Goal: Information Seeking & Learning: Find specific fact

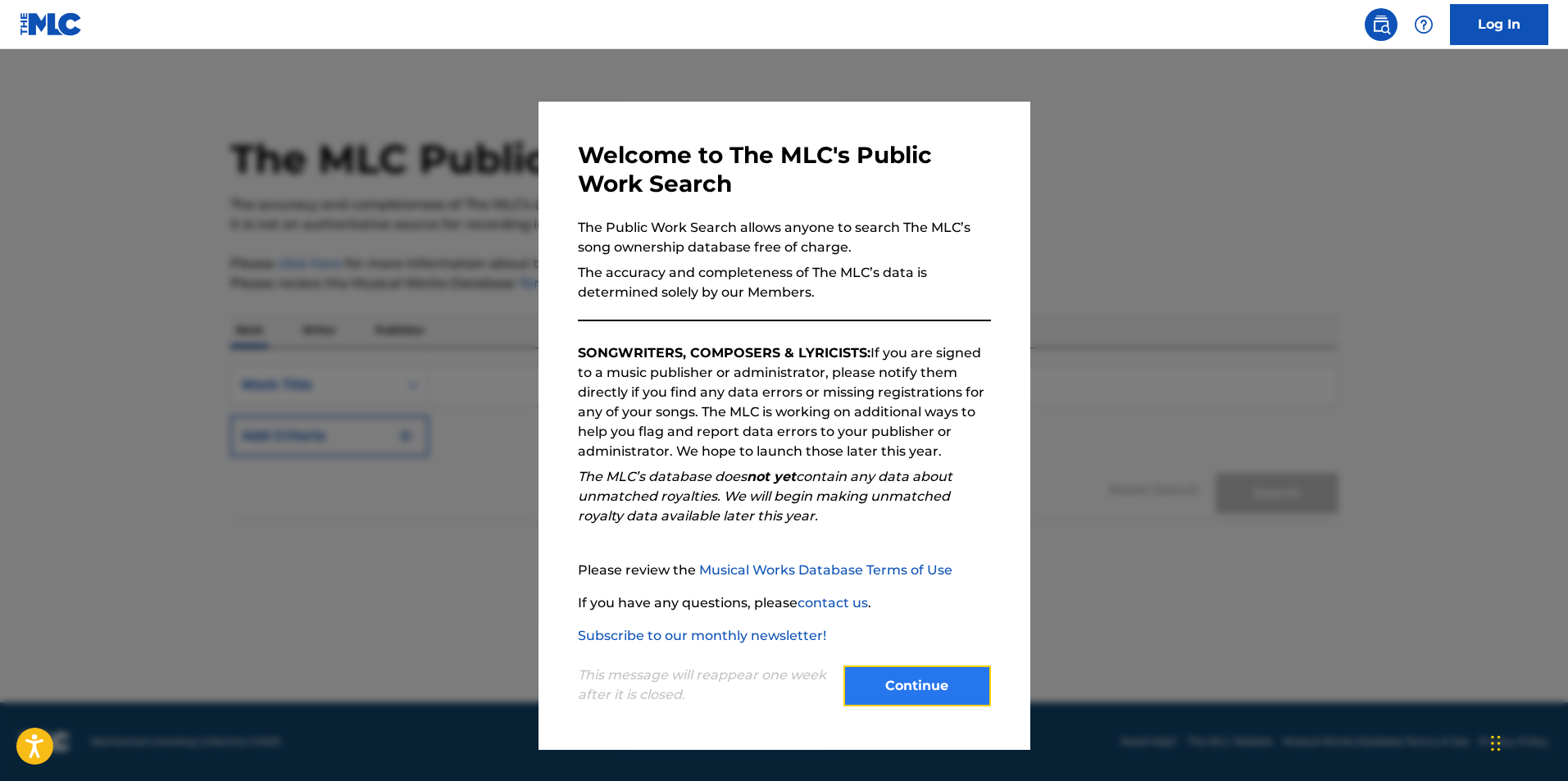
click at [907, 680] on button "Continue" at bounding box center [917, 686] width 148 height 41
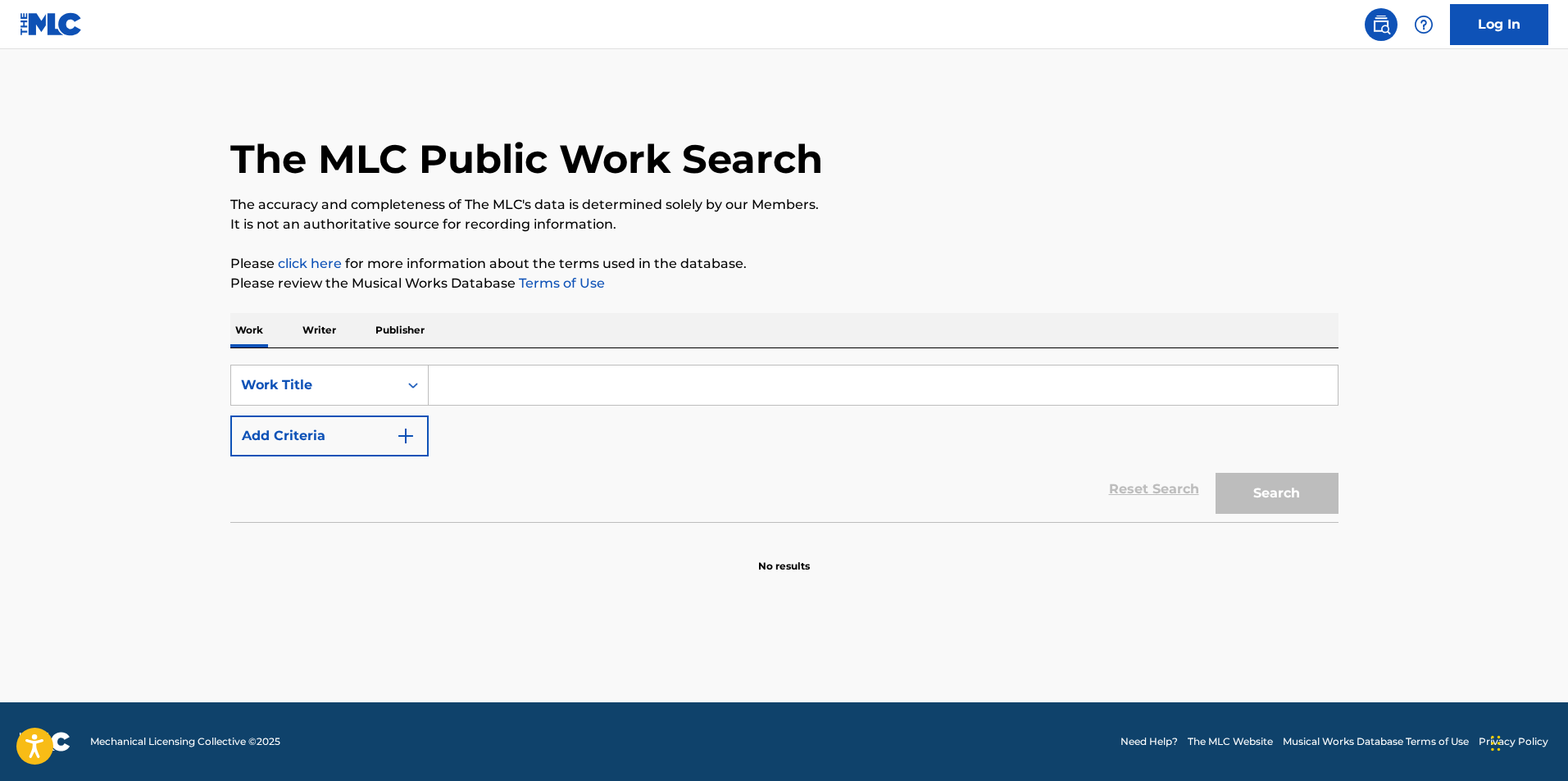
click at [477, 384] on input "Search Form" at bounding box center [883, 385] width 908 height 39
type input "Clearly now"
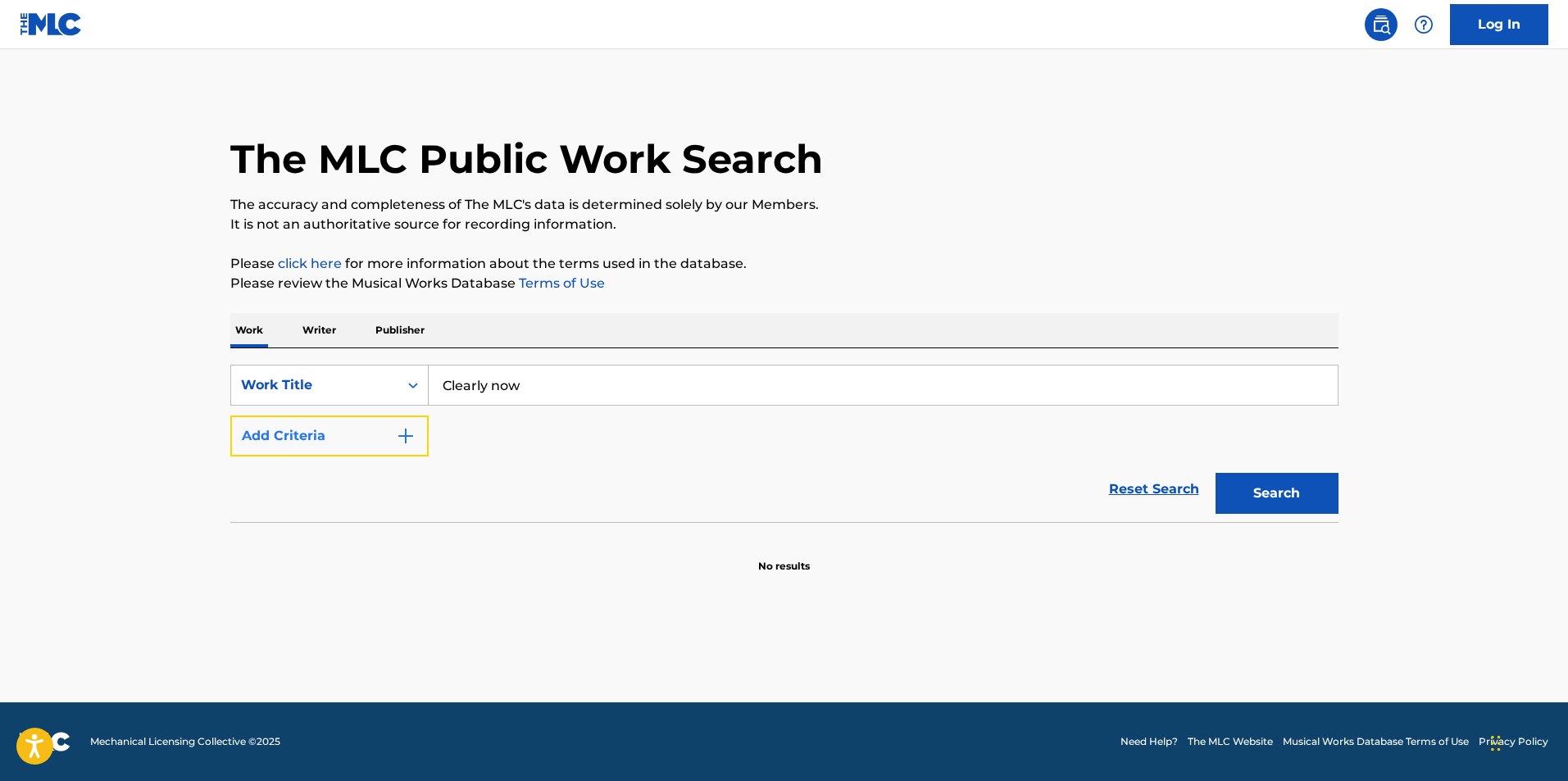
click at [388, 443] on button "Add Criteria" at bounding box center [329, 436] width 198 height 41
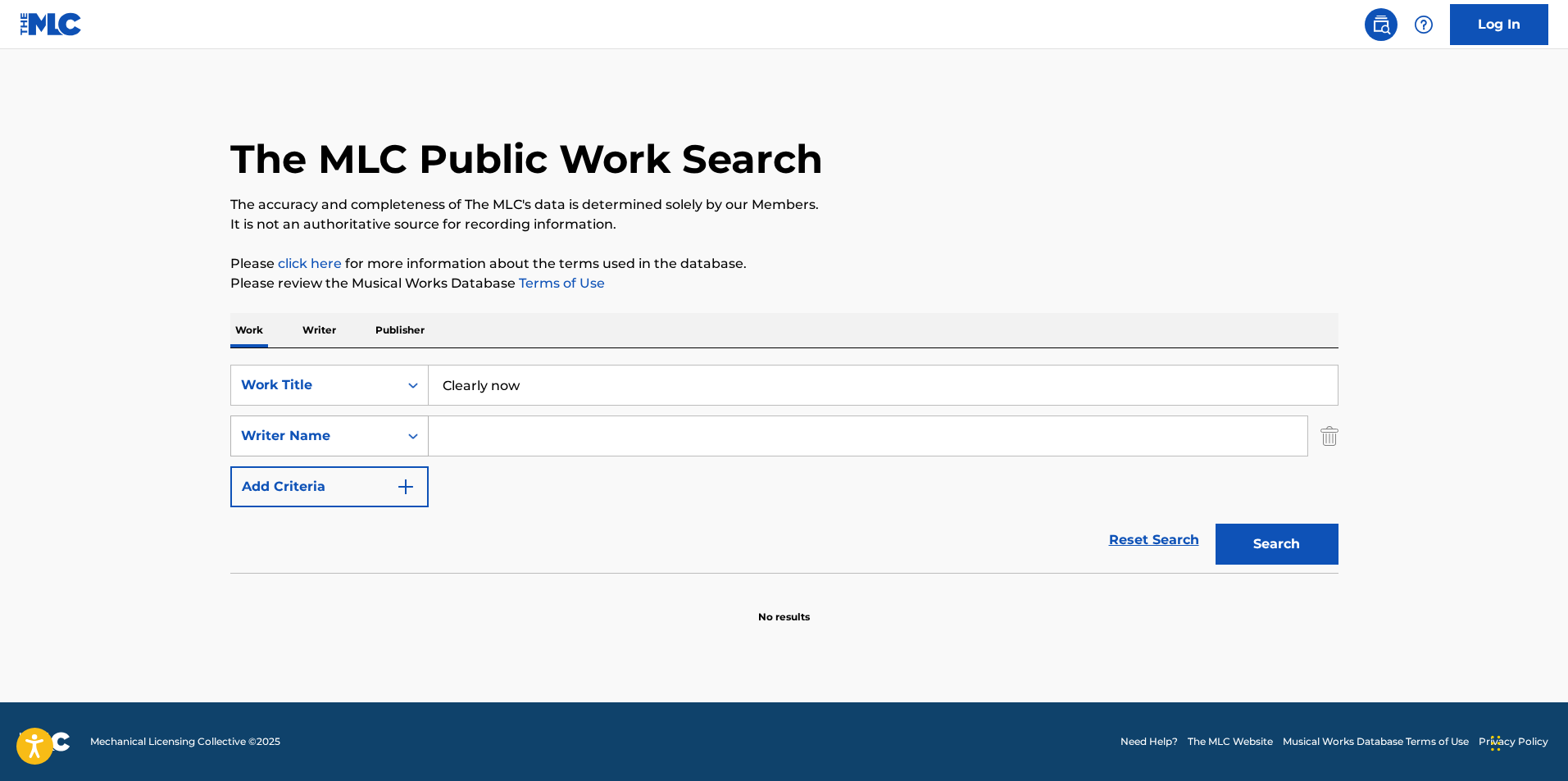
click at [394, 444] on div "Writer Name" at bounding box center [315, 436] width 168 height 31
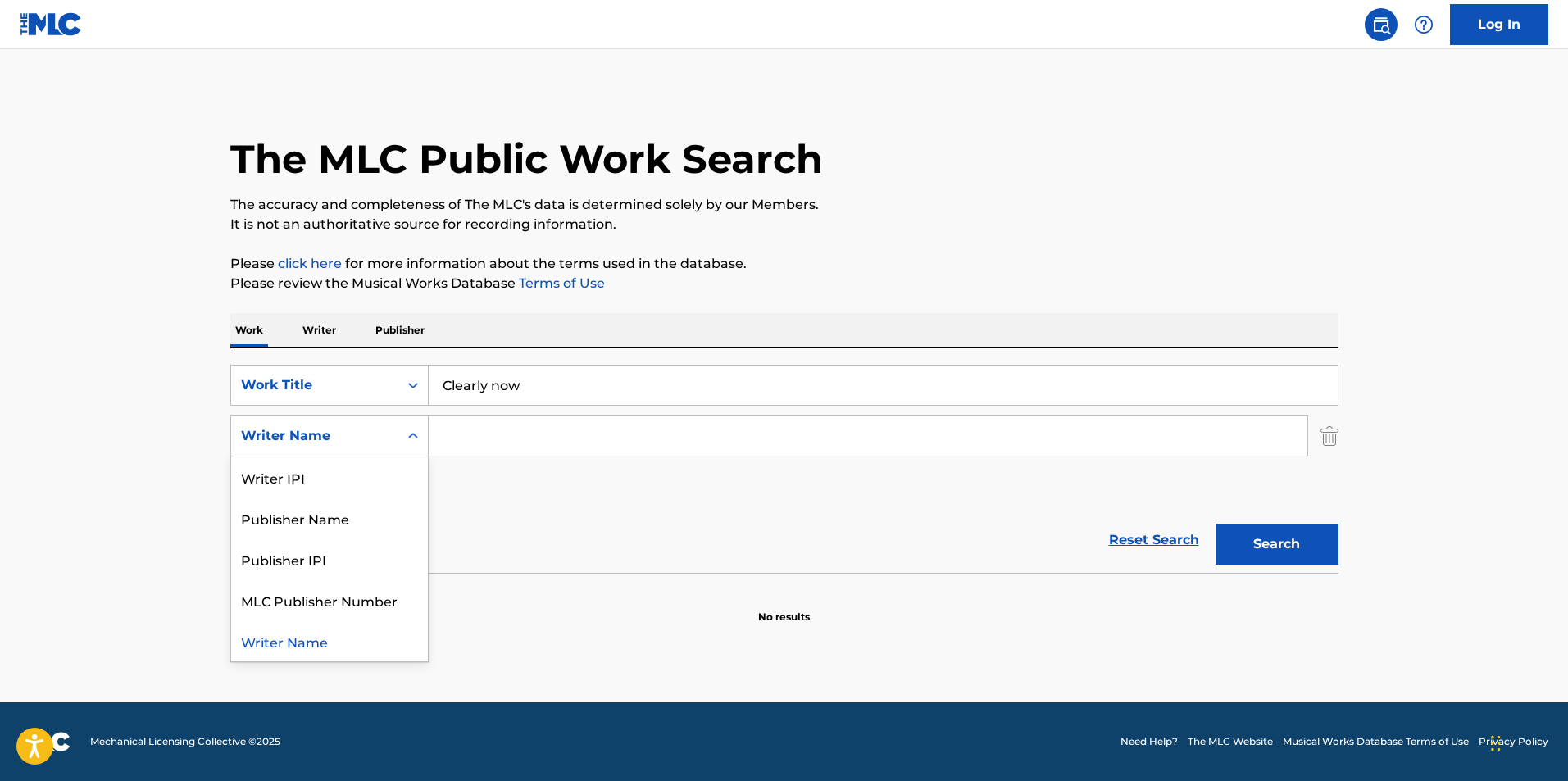
click at [495, 435] on input "Search Form" at bounding box center [867, 436] width 878 height 39
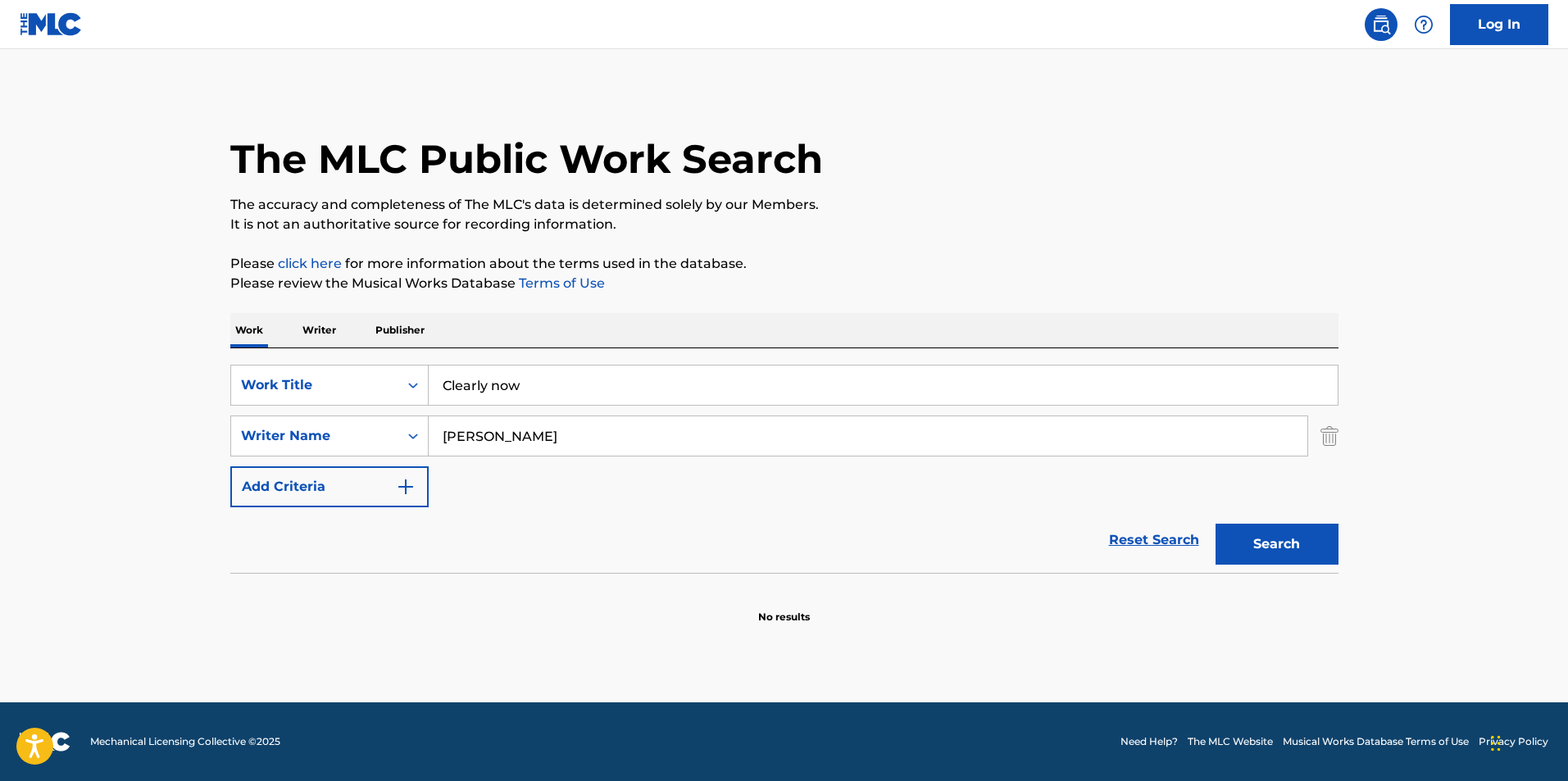
type input "[PERSON_NAME]"
click at [1216, 524] on button "Search" at bounding box center [1277, 544] width 123 height 41
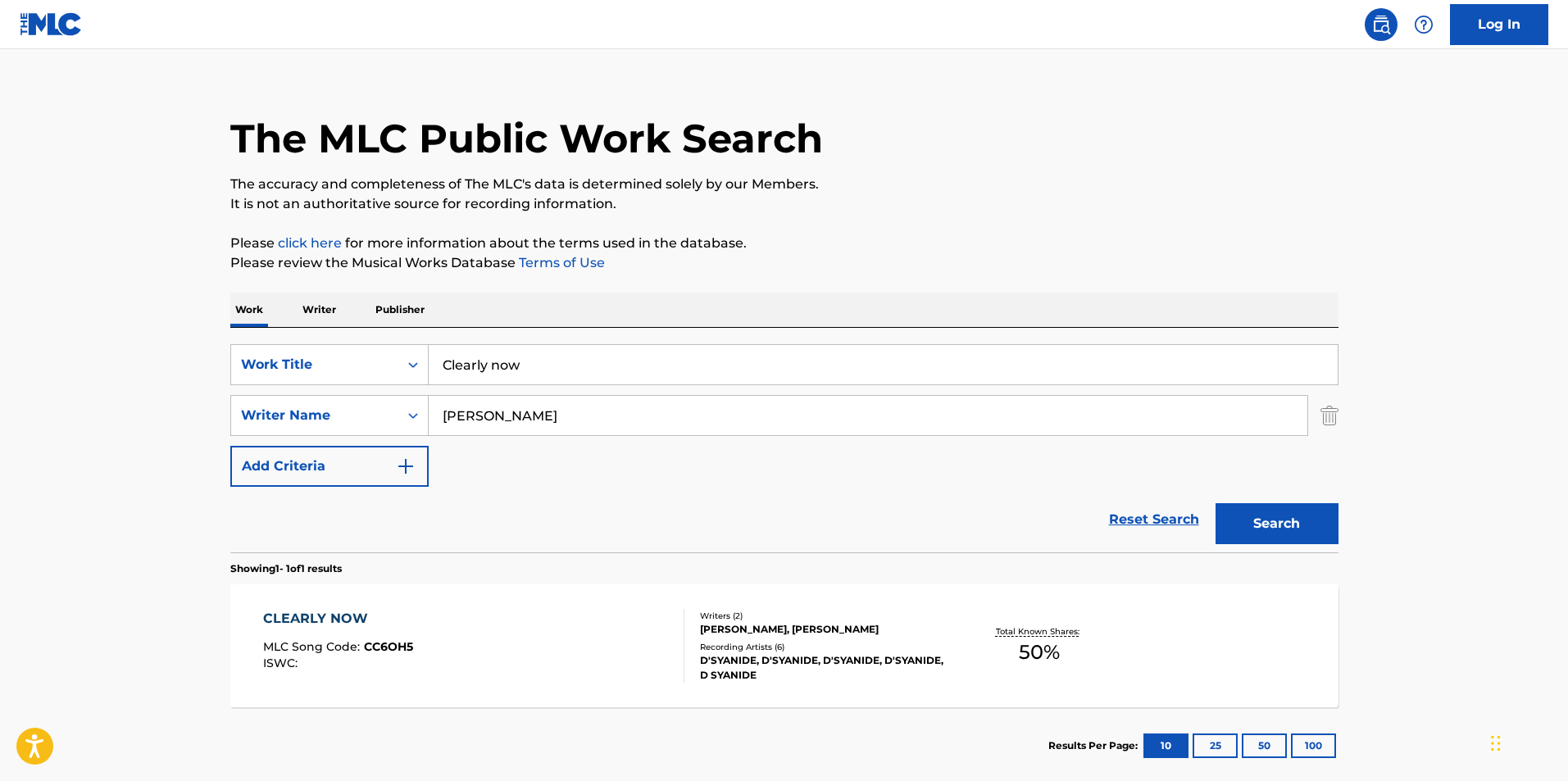
scroll to position [82, 0]
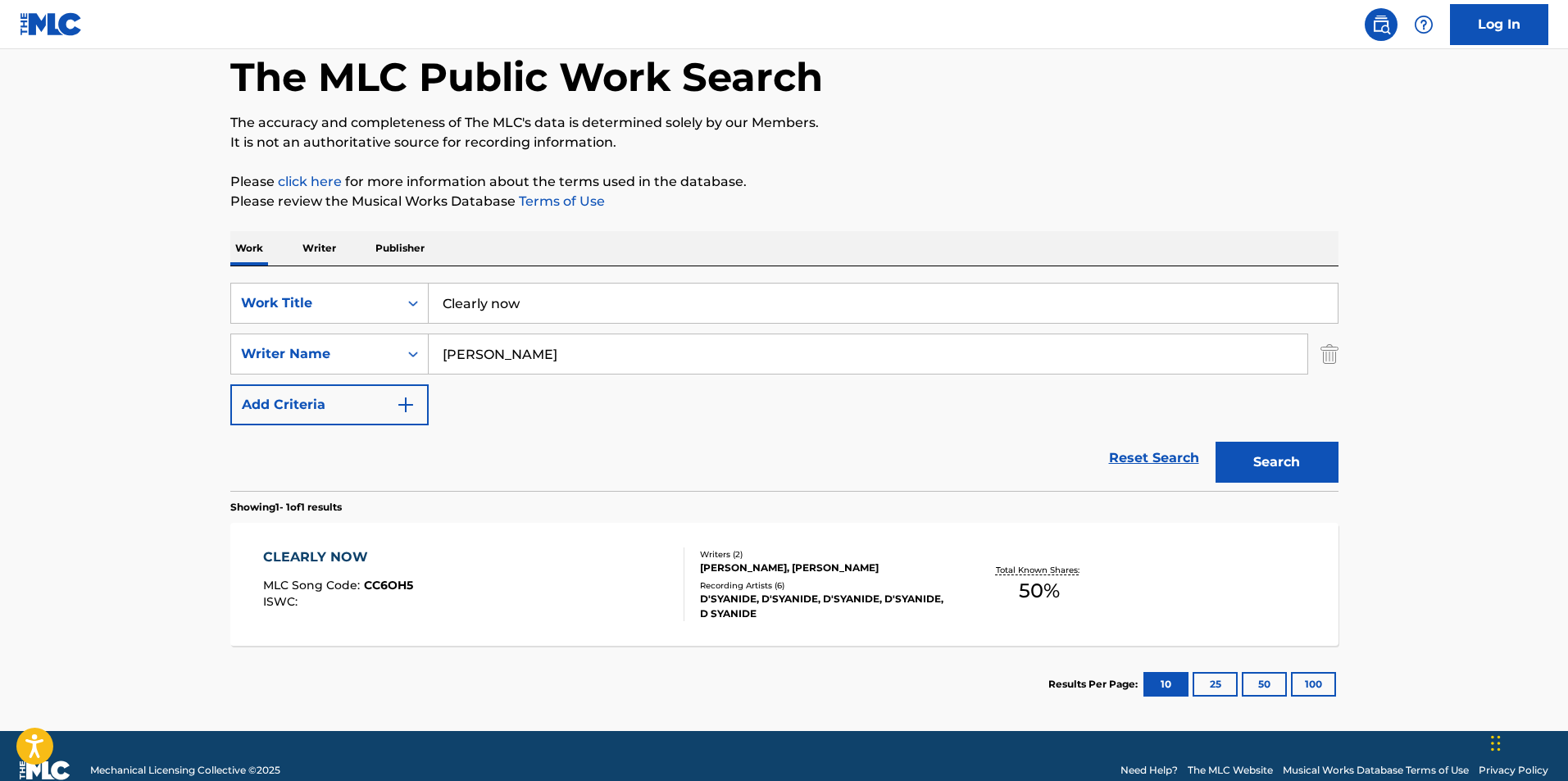
click at [930, 586] on div "Recording Artists ( 6 )" at bounding box center [823, 585] width 247 height 12
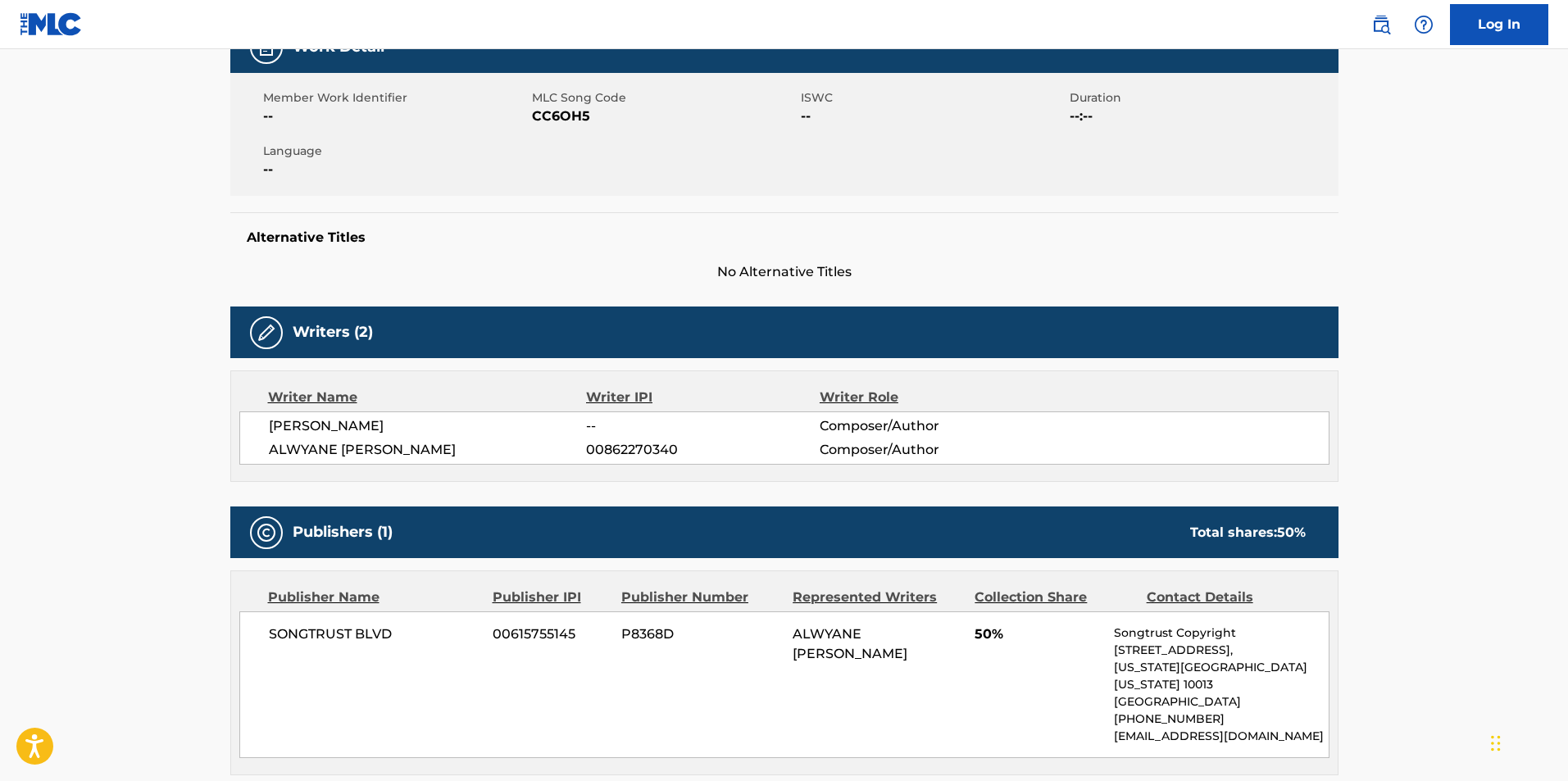
scroll to position [328, 0]
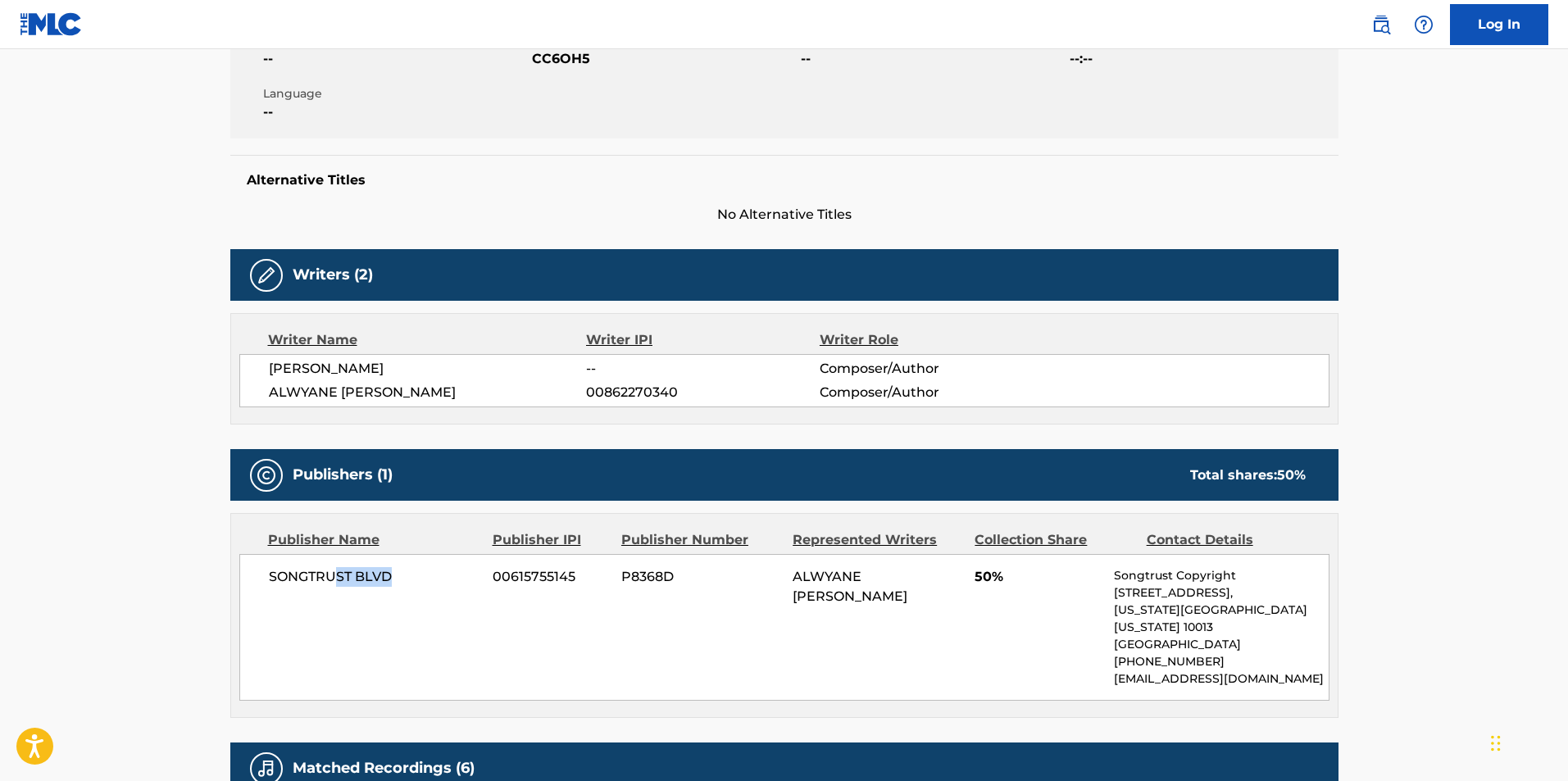
drag, startPoint x: 400, startPoint y: 578, endPoint x: 336, endPoint y: 574, distance: 64.1
click at [336, 574] on span "SONGTRUST BLVD" at bounding box center [375, 577] width 212 height 20
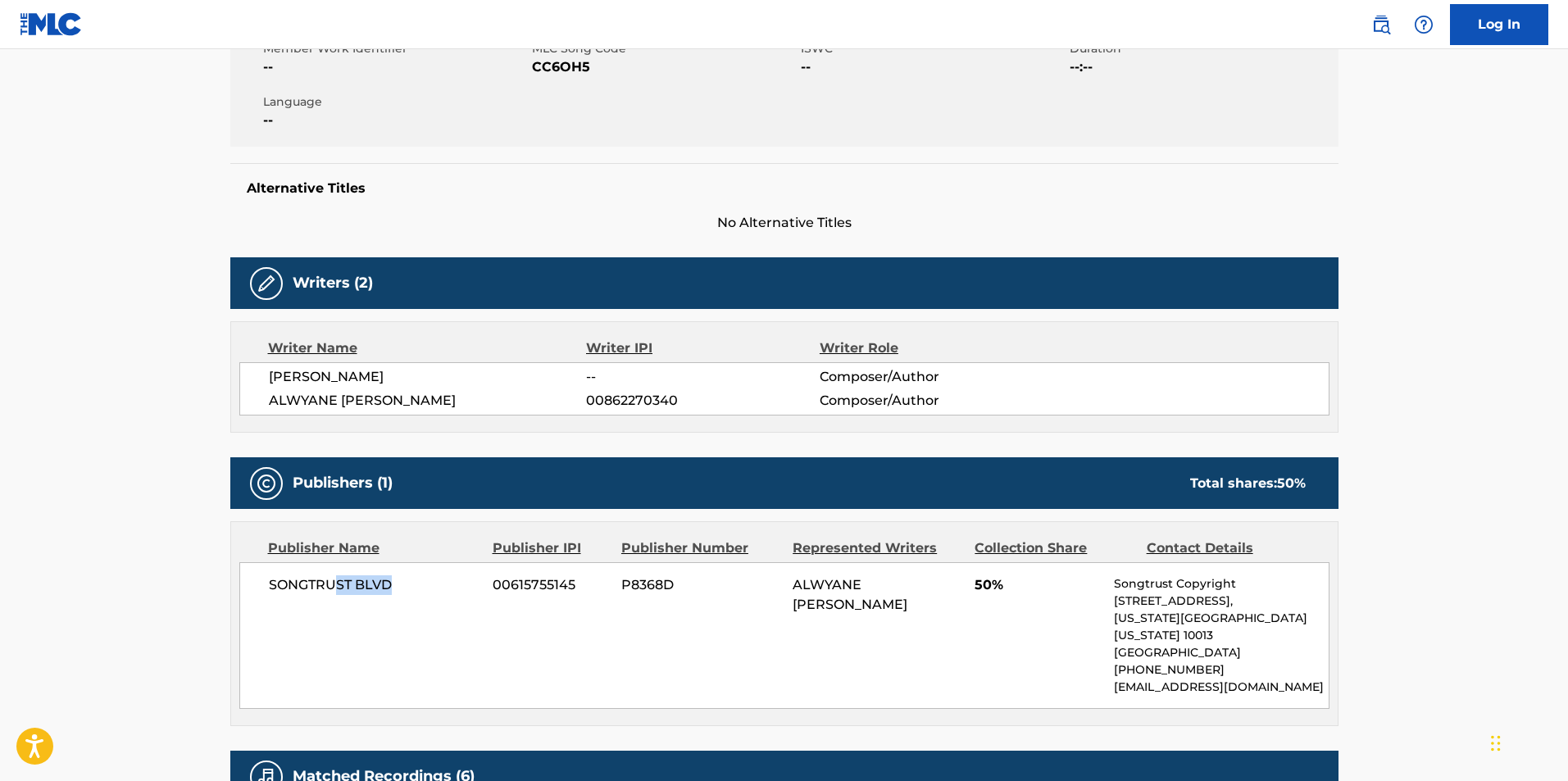
scroll to position [0, 0]
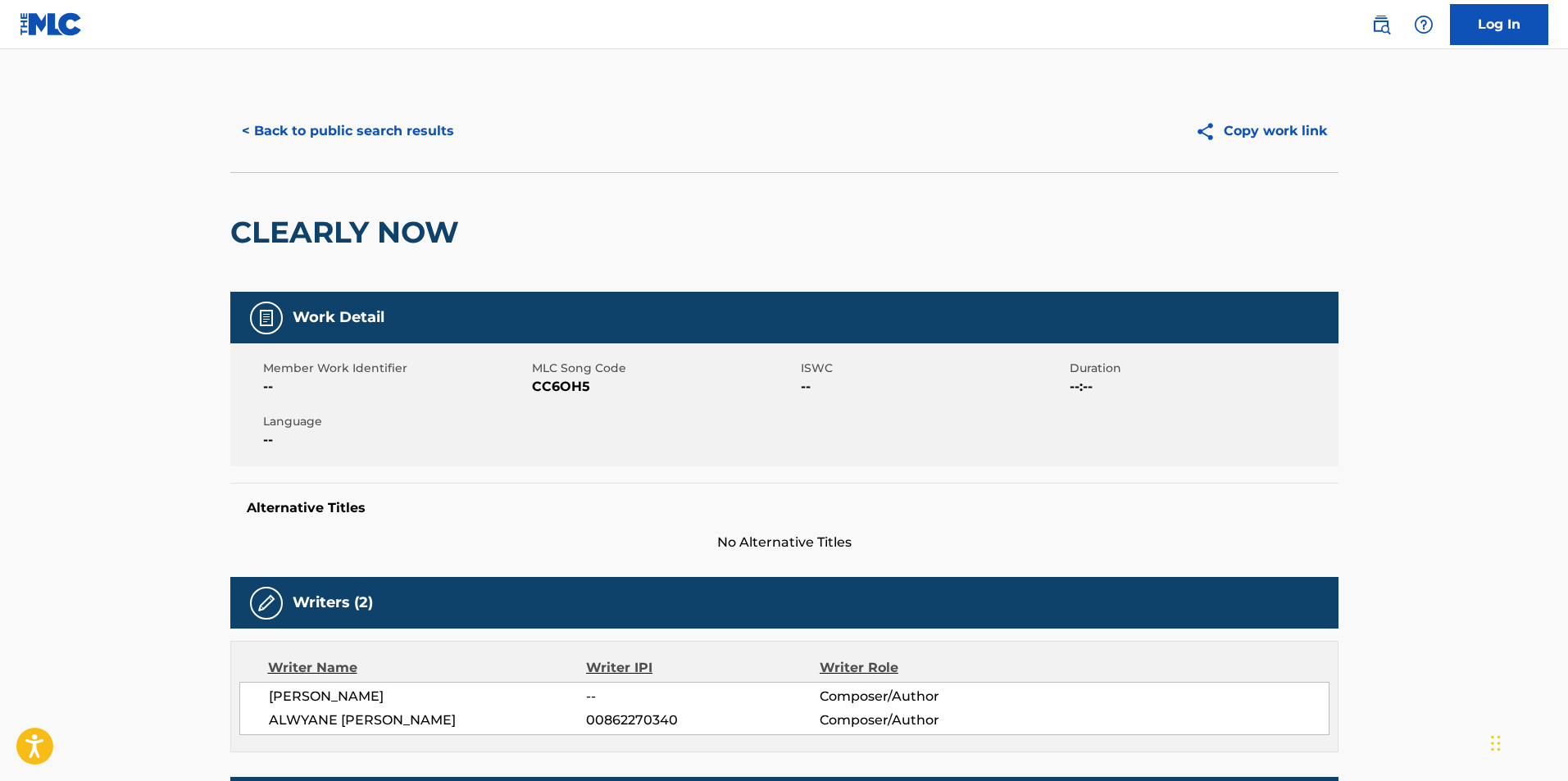
scroll to position [17, 0]
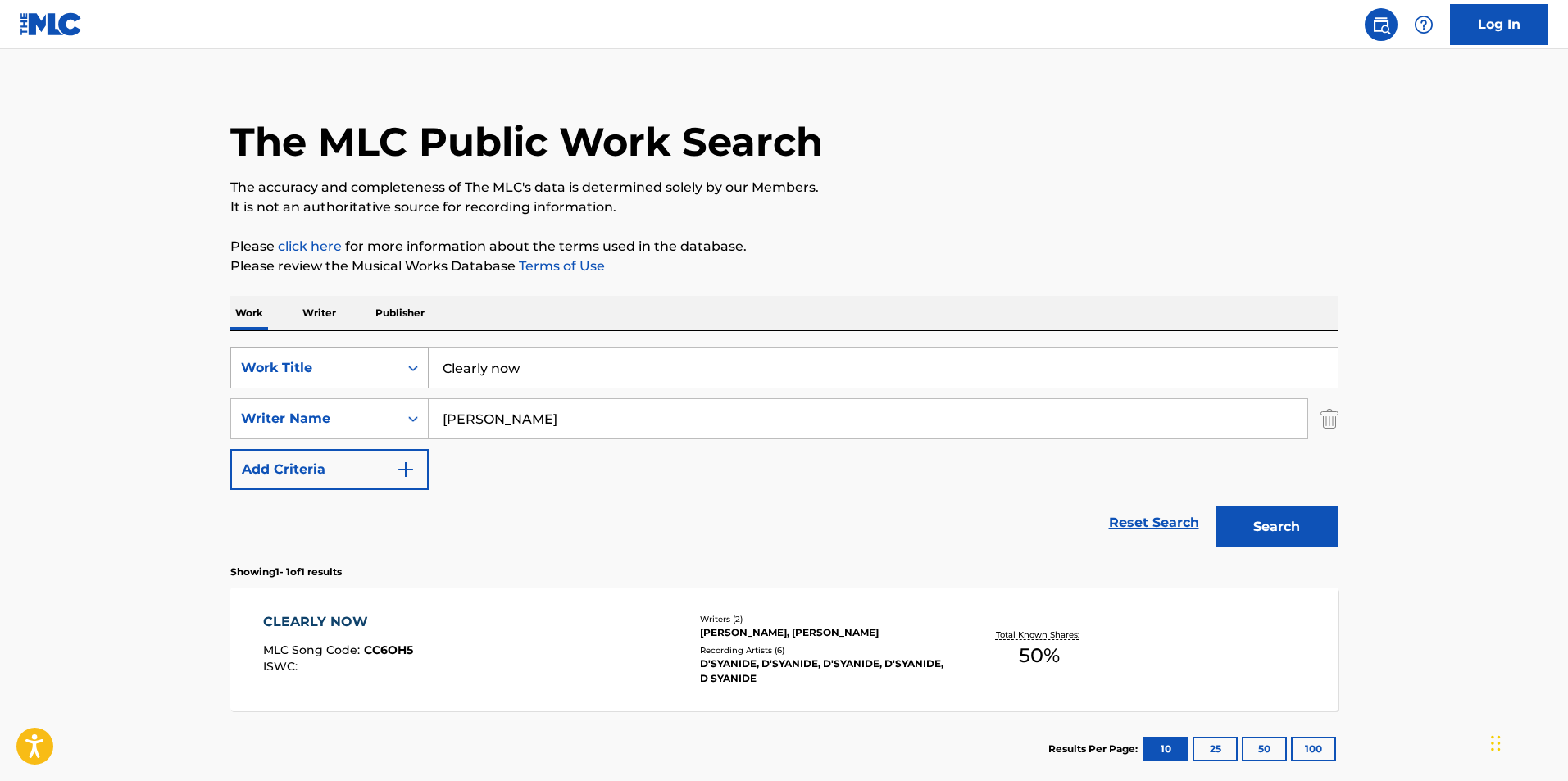
drag, startPoint x: 568, startPoint y: 371, endPoint x: 395, endPoint y: 352, distance: 174.0
click at [396, 354] on div "SearchWithCriteria961a9102-6e37-4ca8-b68e-f5fc1c90d90b Work Title Clearly now" at bounding box center [784, 368] width 1108 height 41
type input "Skimask"
click at [1216, 507] on button "Search" at bounding box center [1277, 527] width 123 height 41
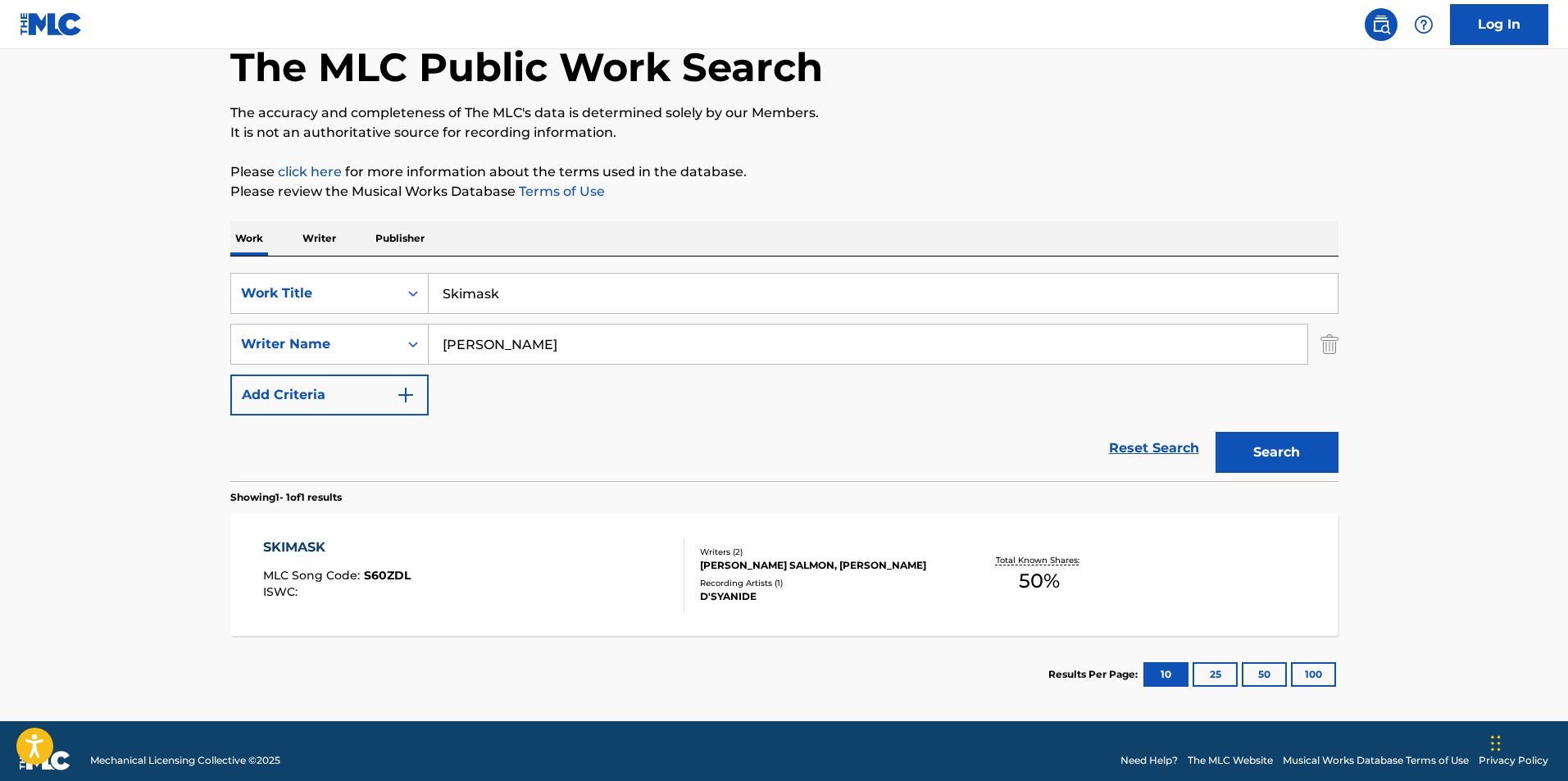
scroll to position [111, 0]
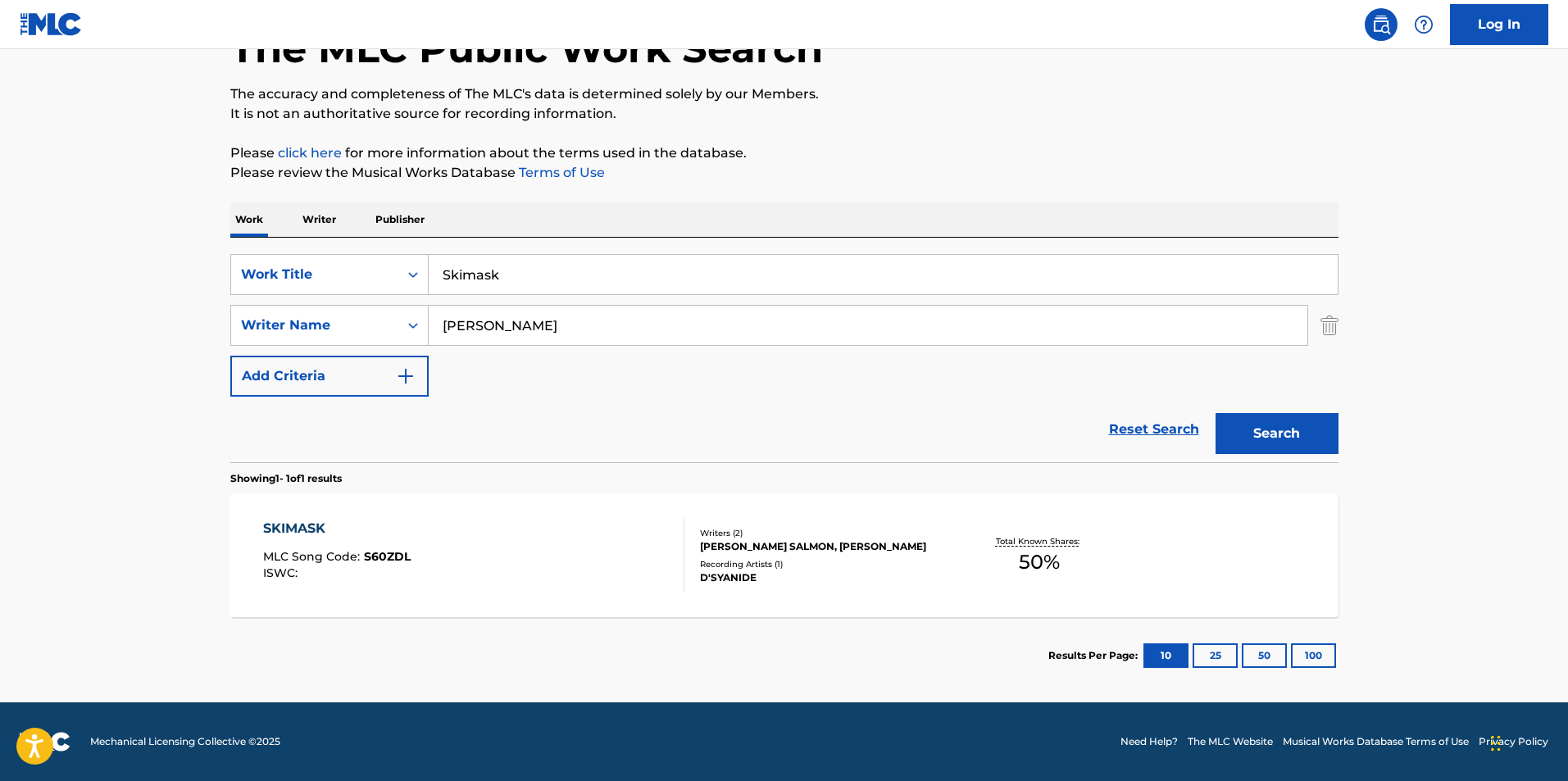
click at [744, 539] on div "[PERSON_NAME] SALMON, [PERSON_NAME]" at bounding box center [823, 546] width 247 height 15
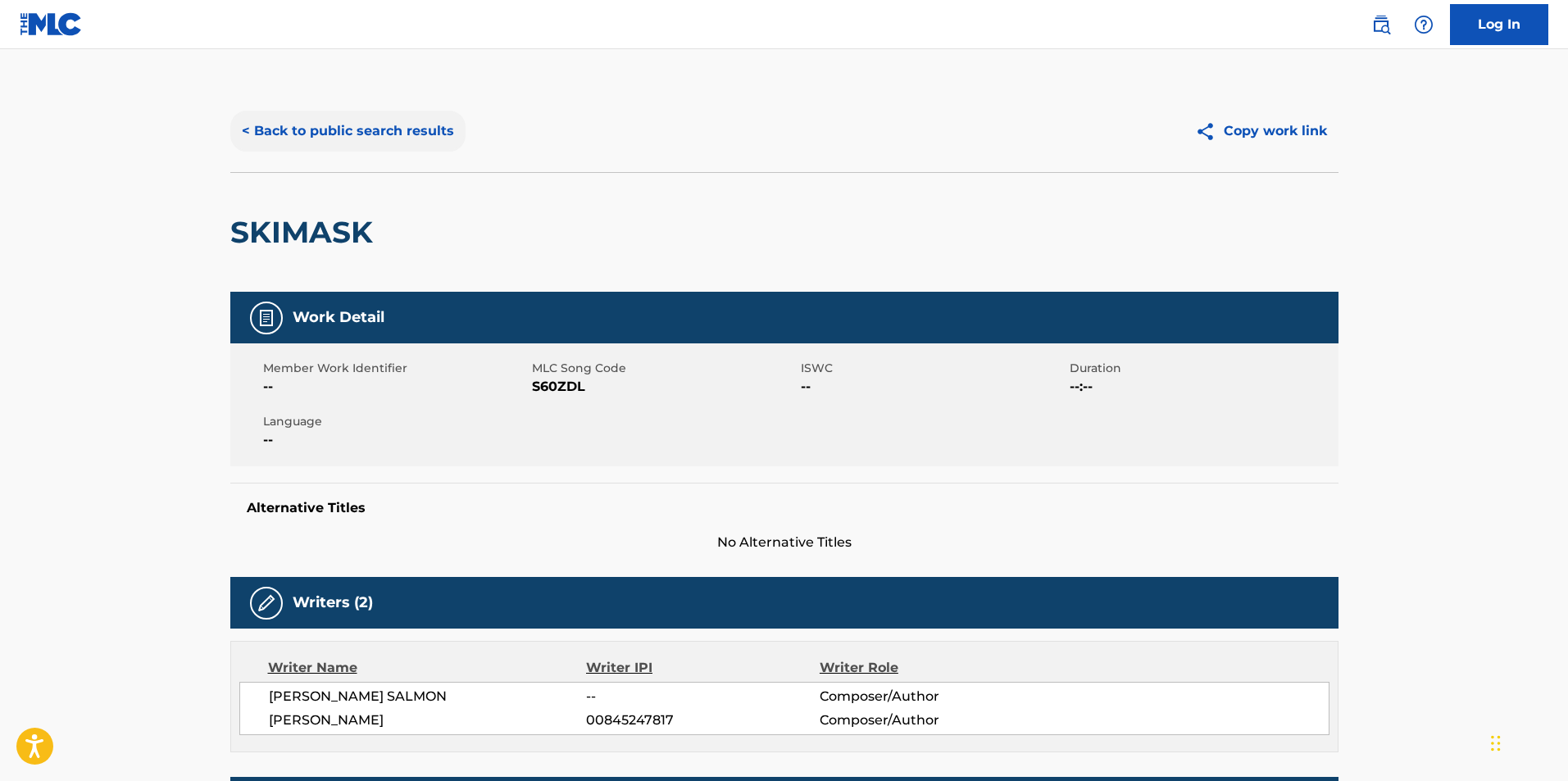
click at [310, 124] on button "< Back to public search results" at bounding box center [347, 131] width 235 height 41
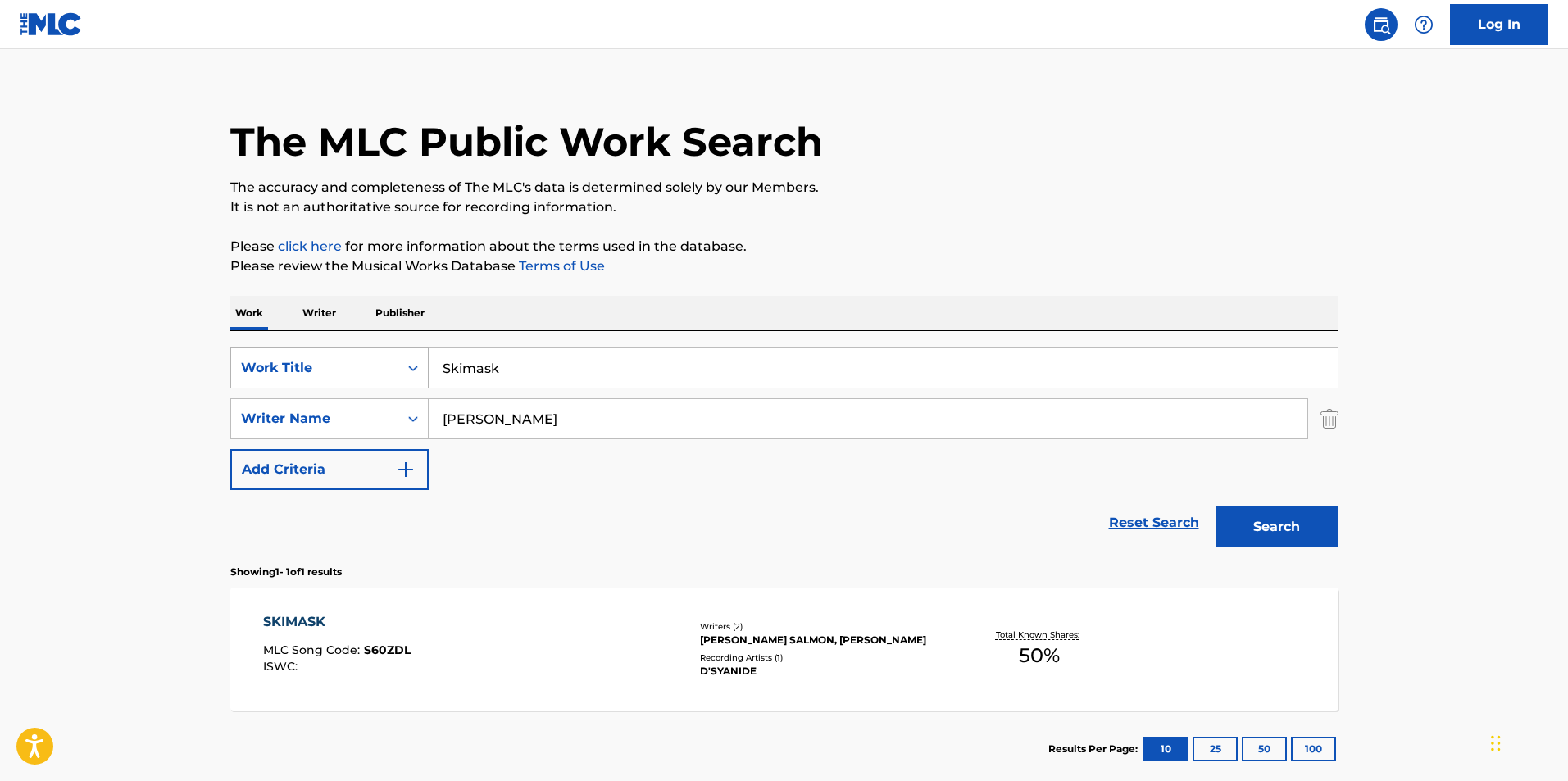
drag, startPoint x: 551, startPoint y: 364, endPoint x: 384, endPoint y: 374, distance: 167.3
click at [384, 374] on div "SearchWithCriteria961a9102-6e37-4ca8-b68e-f5fc1c90d90b Work Title Skimask" at bounding box center [784, 368] width 1108 height 41
click at [536, 373] on input "Skimask" at bounding box center [883, 368] width 908 height 39
click at [559, 359] on input "Skimask" at bounding box center [883, 368] width 908 height 39
type input "S"
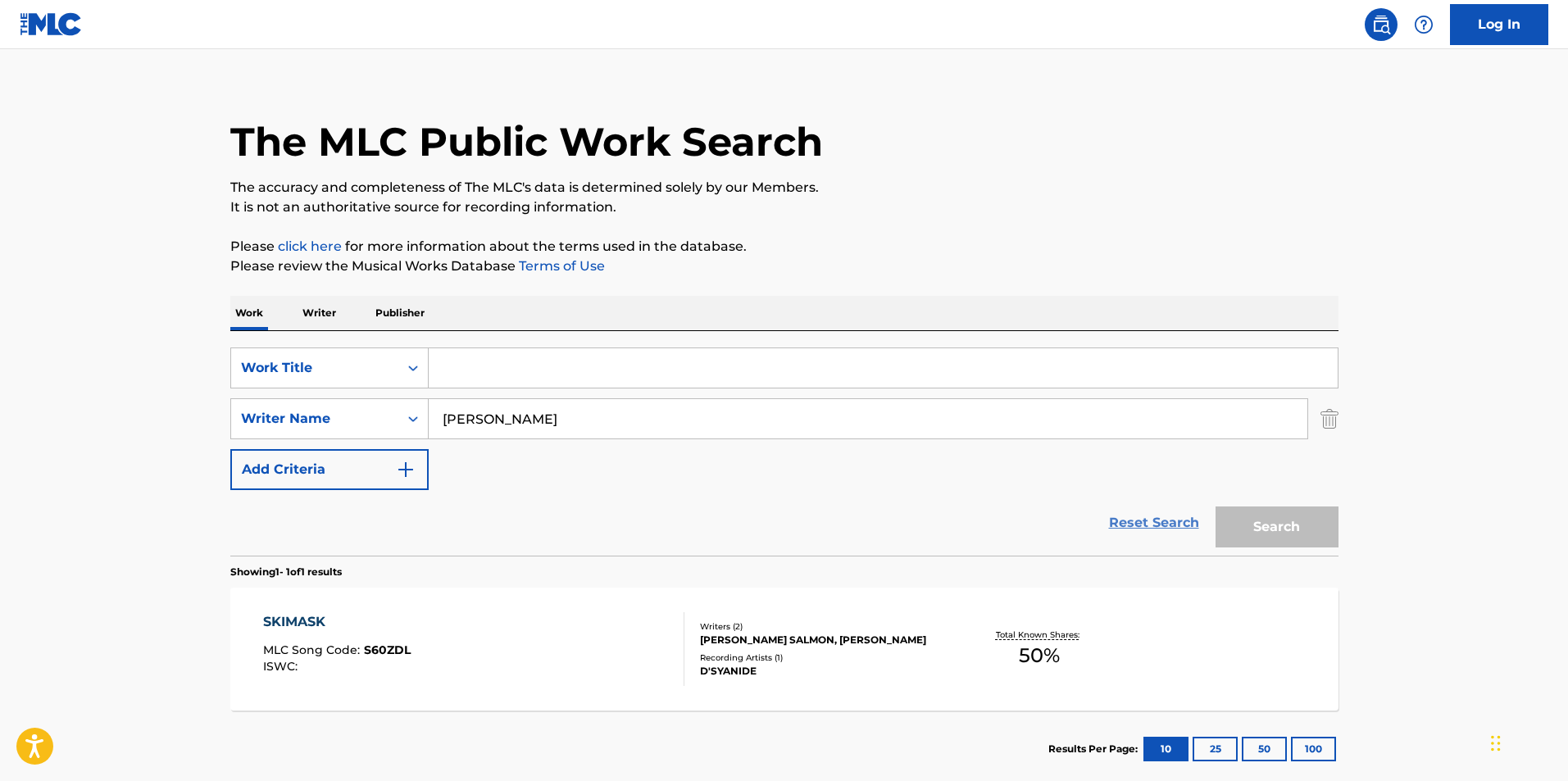
click at [1129, 534] on link "Reset Search" at bounding box center [1154, 523] width 107 height 36
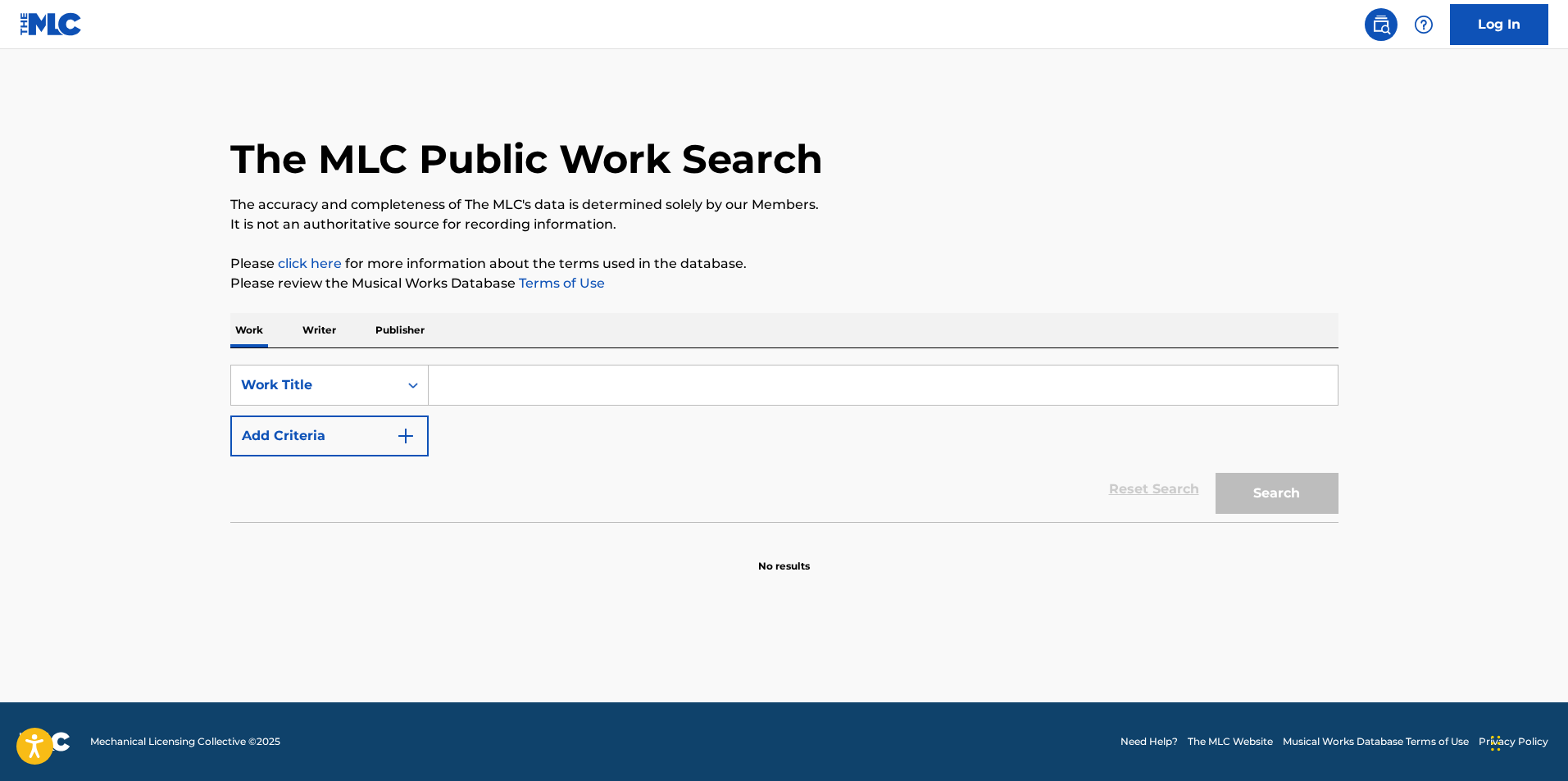
scroll to position [0, 0]
click at [413, 380] on icon "Search Form" at bounding box center [413, 385] width 16 height 16
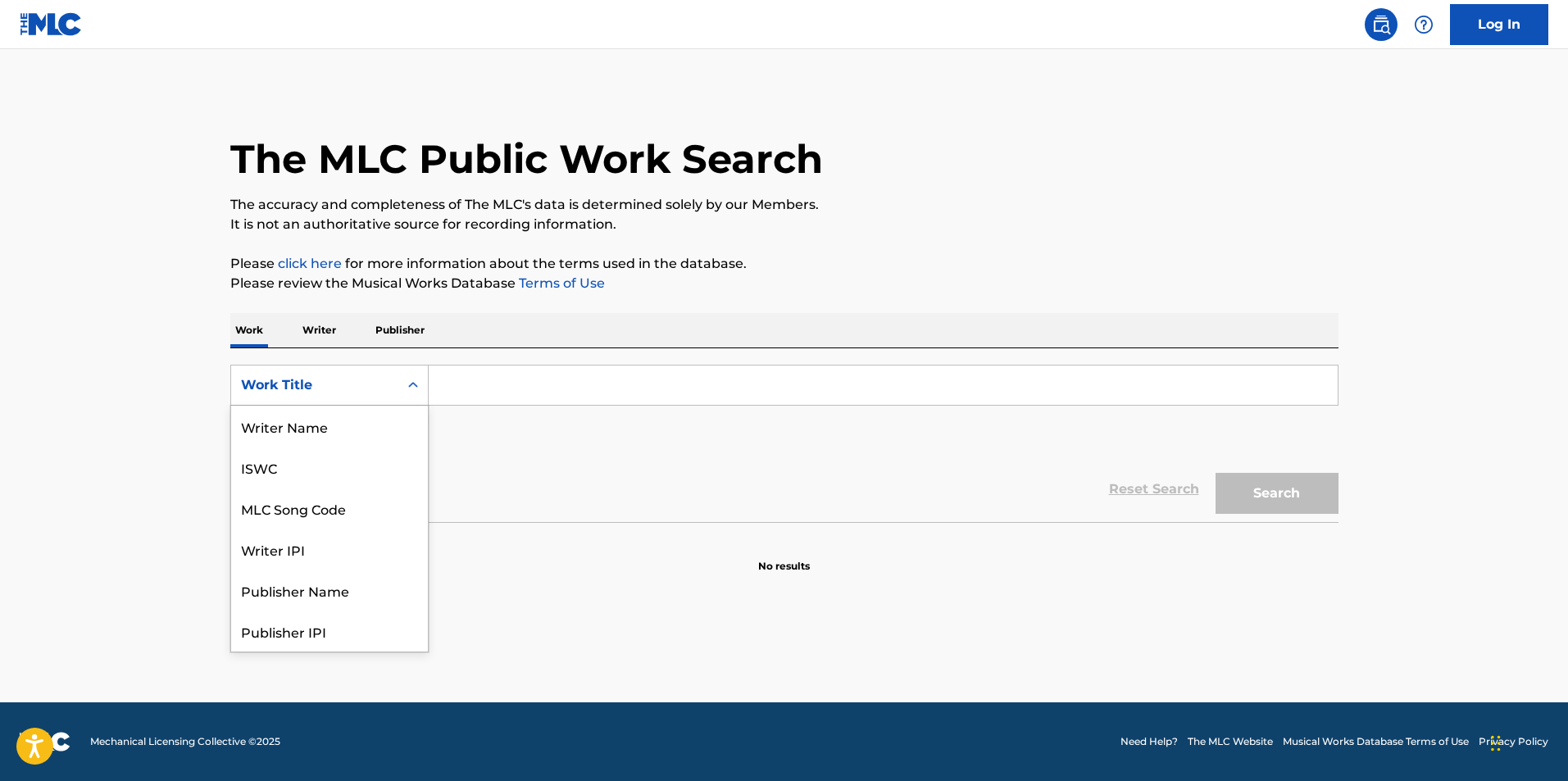
scroll to position [82, 0]
click at [531, 463] on div "Reset Search Search" at bounding box center [784, 489] width 1108 height 66
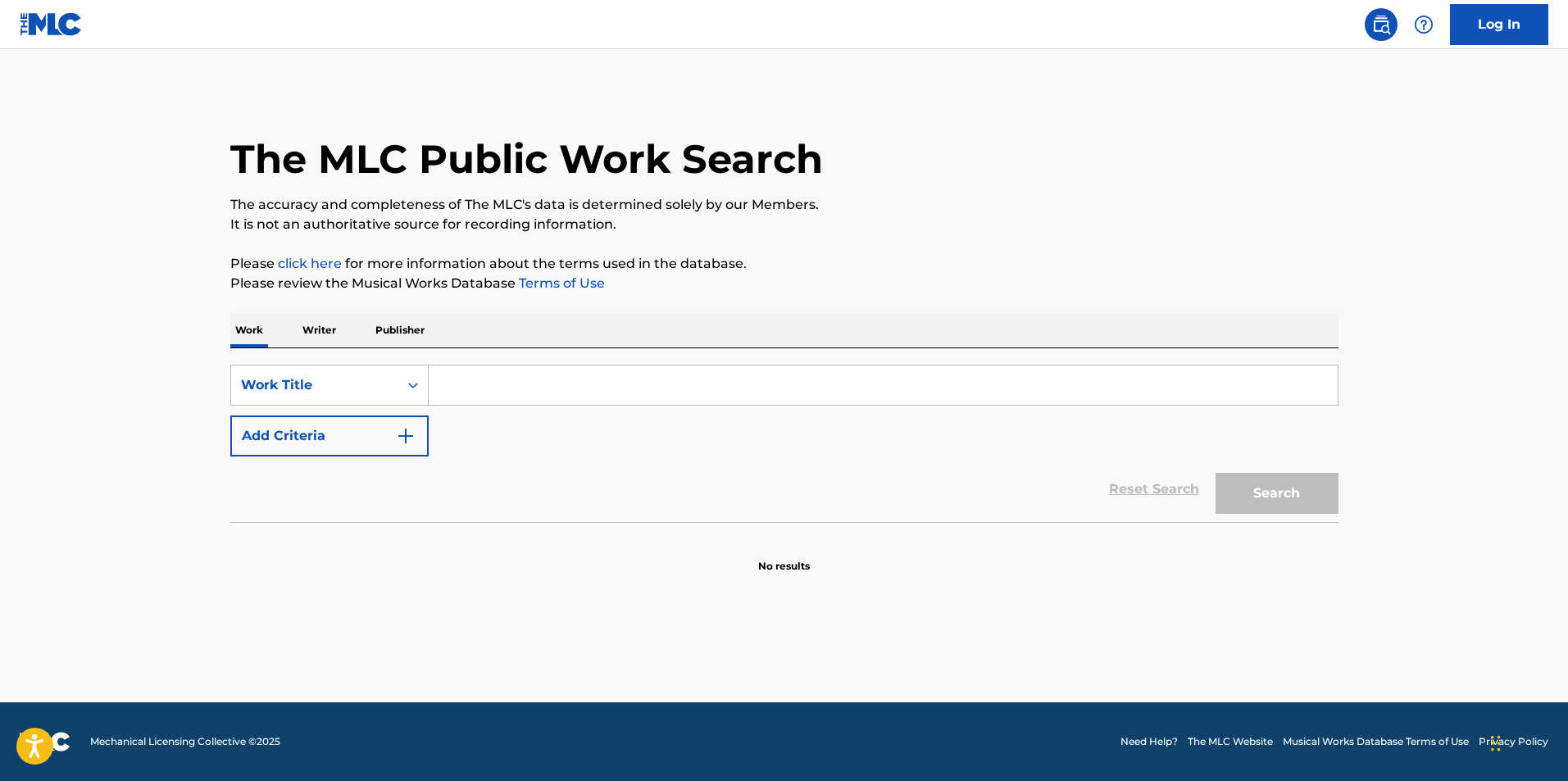
click at [604, 381] on input "Search Form" at bounding box center [883, 385] width 908 height 39
type input "100 rounds"
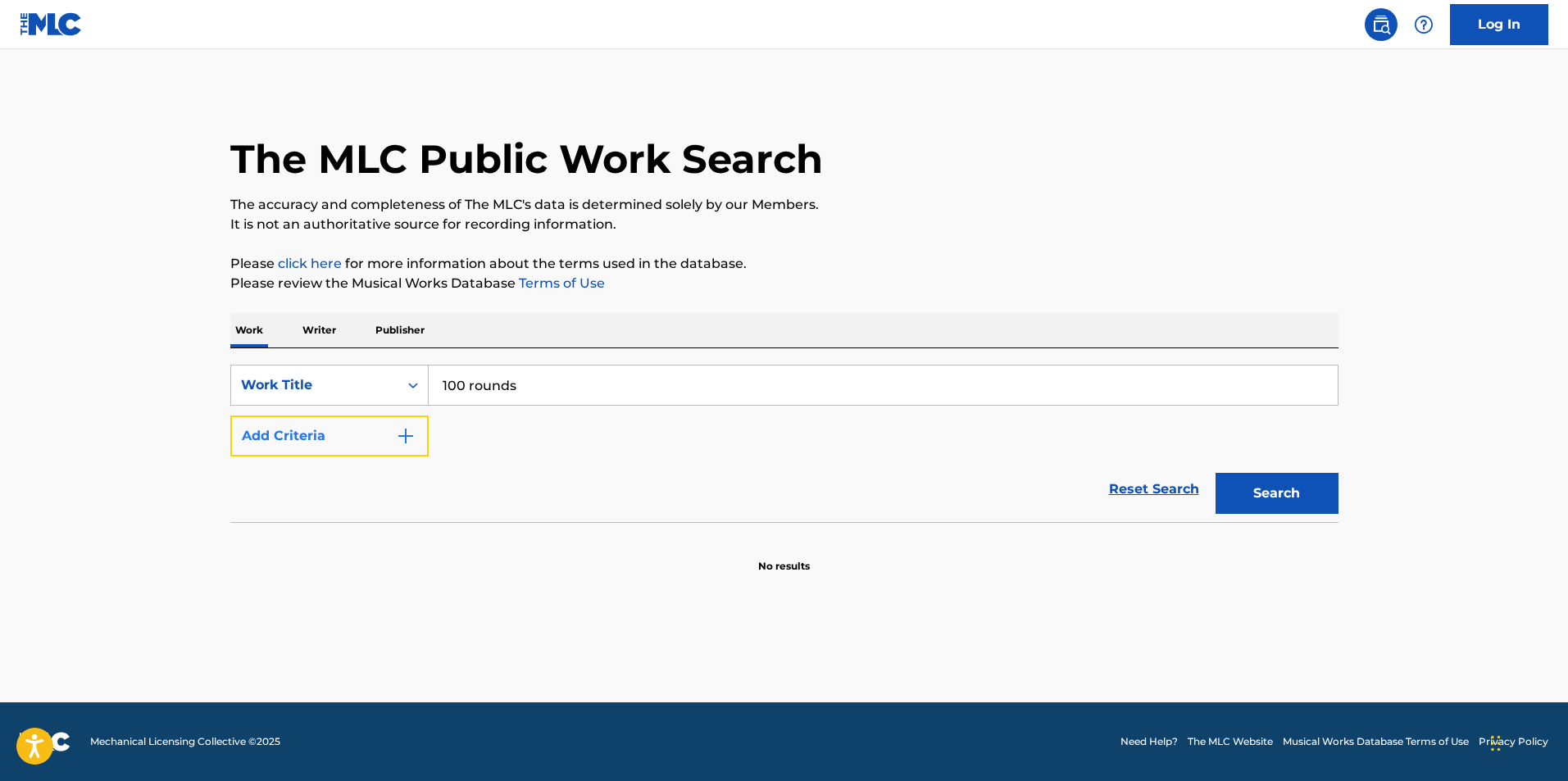
click at [401, 436] on img "Search Form" at bounding box center [406, 436] width 20 height 20
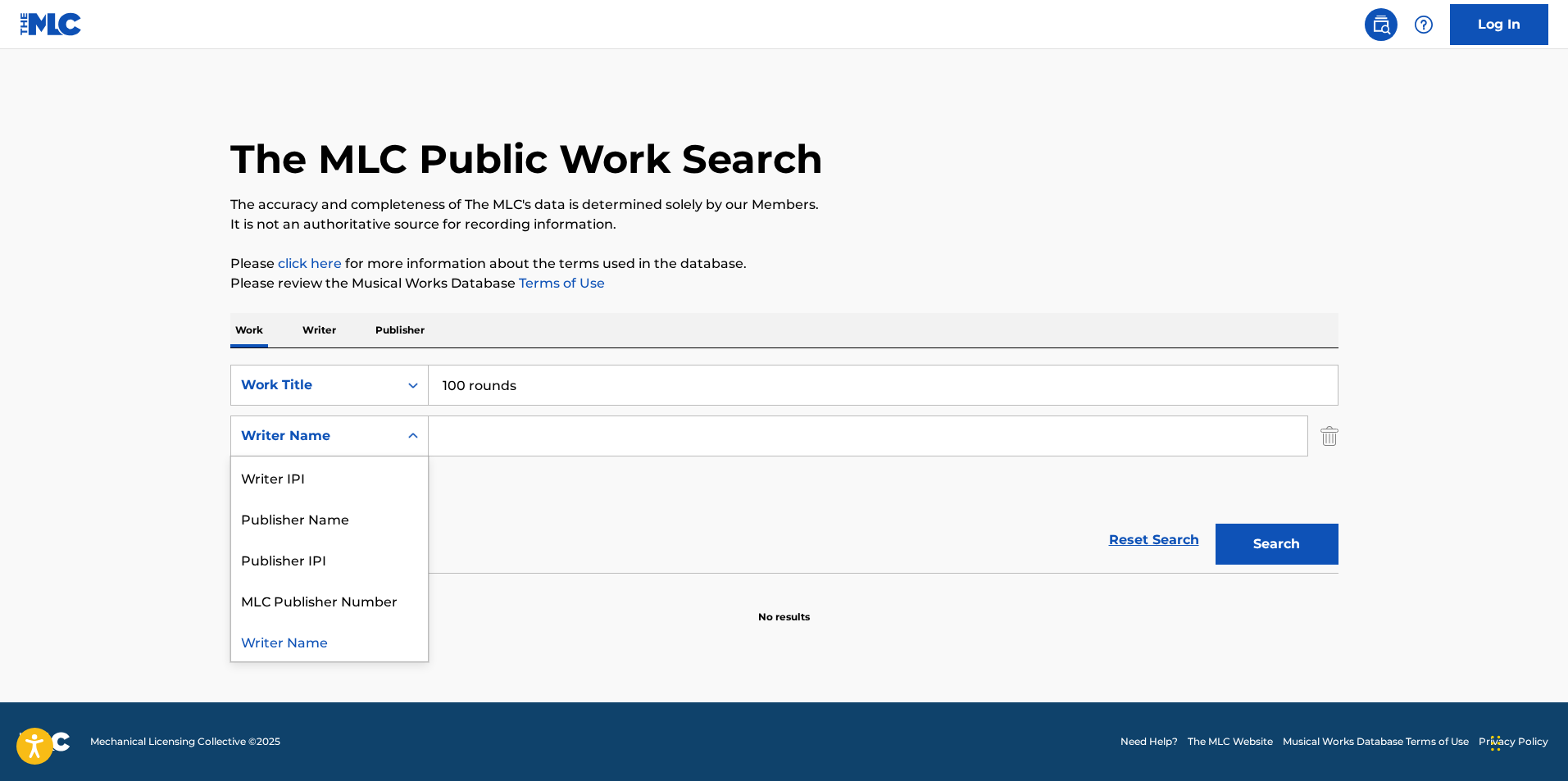
click at [365, 444] on div "Writer Name" at bounding box center [315, 436] width 148 height 20
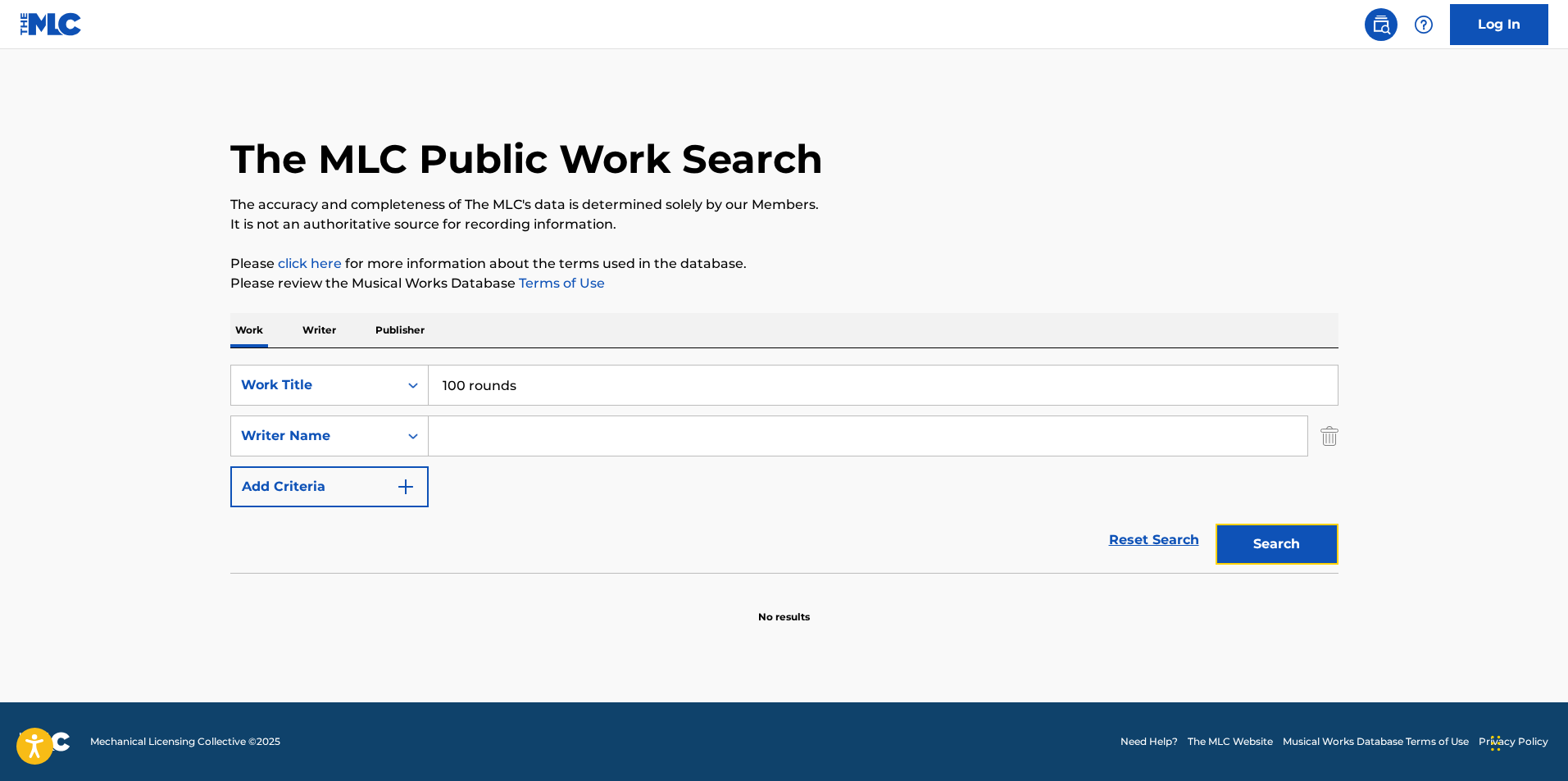
click at [1281, 547] on button "Search" at bounding box center [1277, 544] width 123 height 41
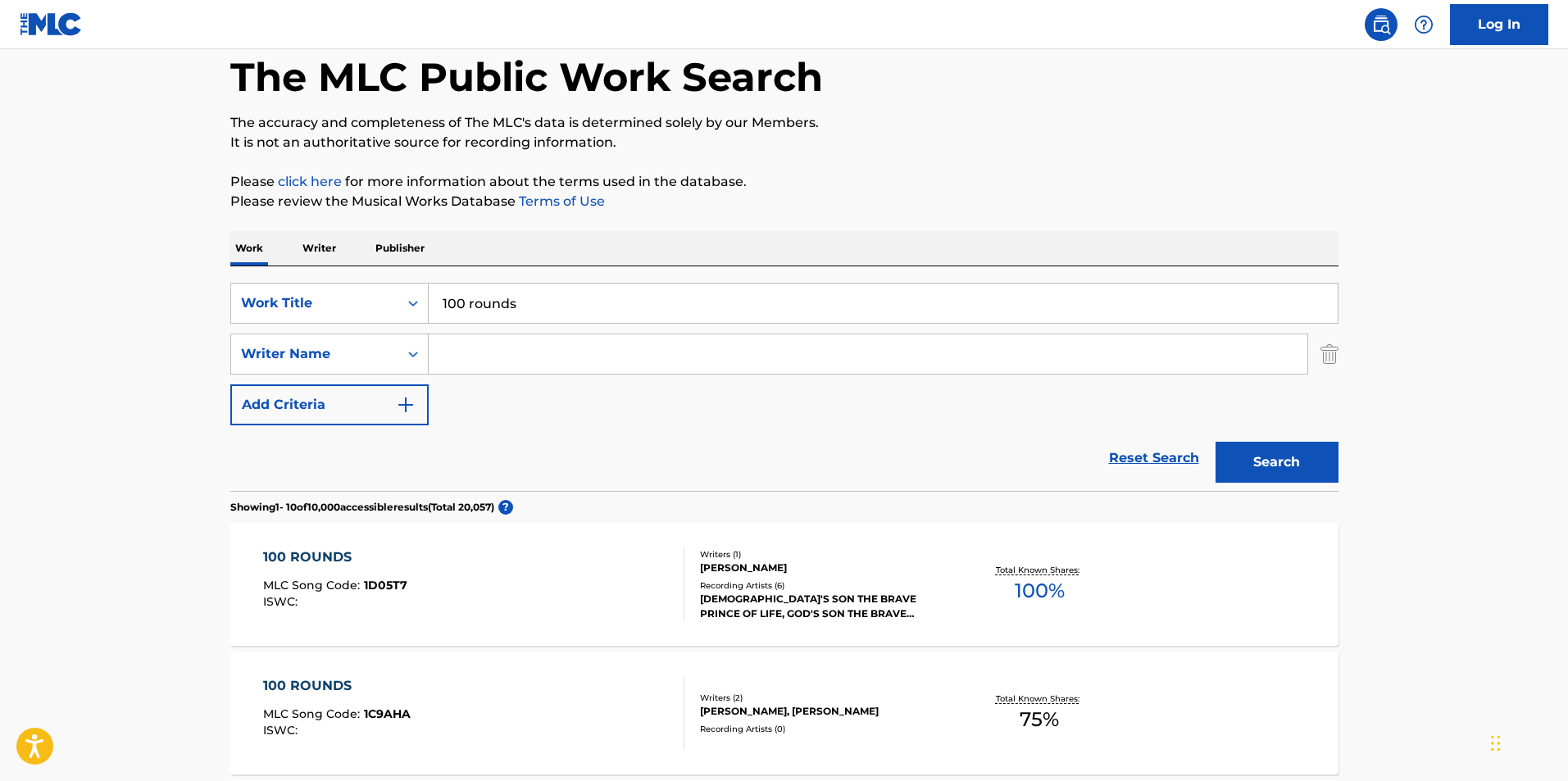
click at [531, 351] on input "Search Form" at bounding box center [867, 354] width 878 height 39
paste input "[PERSON_NAME]"
type input "[PERSON_NAME]"
click at [1216, 442] on button "Search" at bounding box center [1277, 462] width 123 height 41
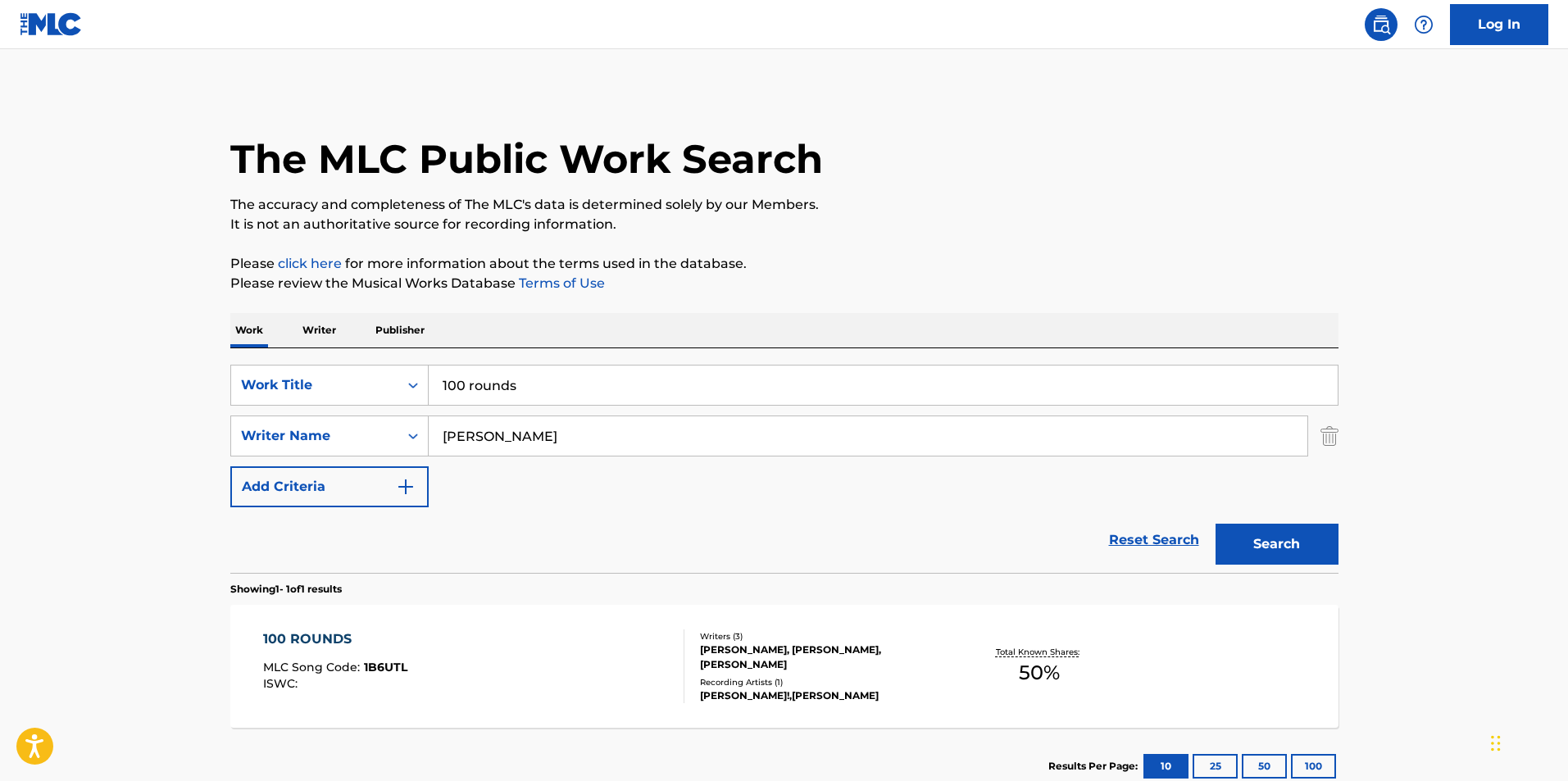
scroll to position [111, 0]
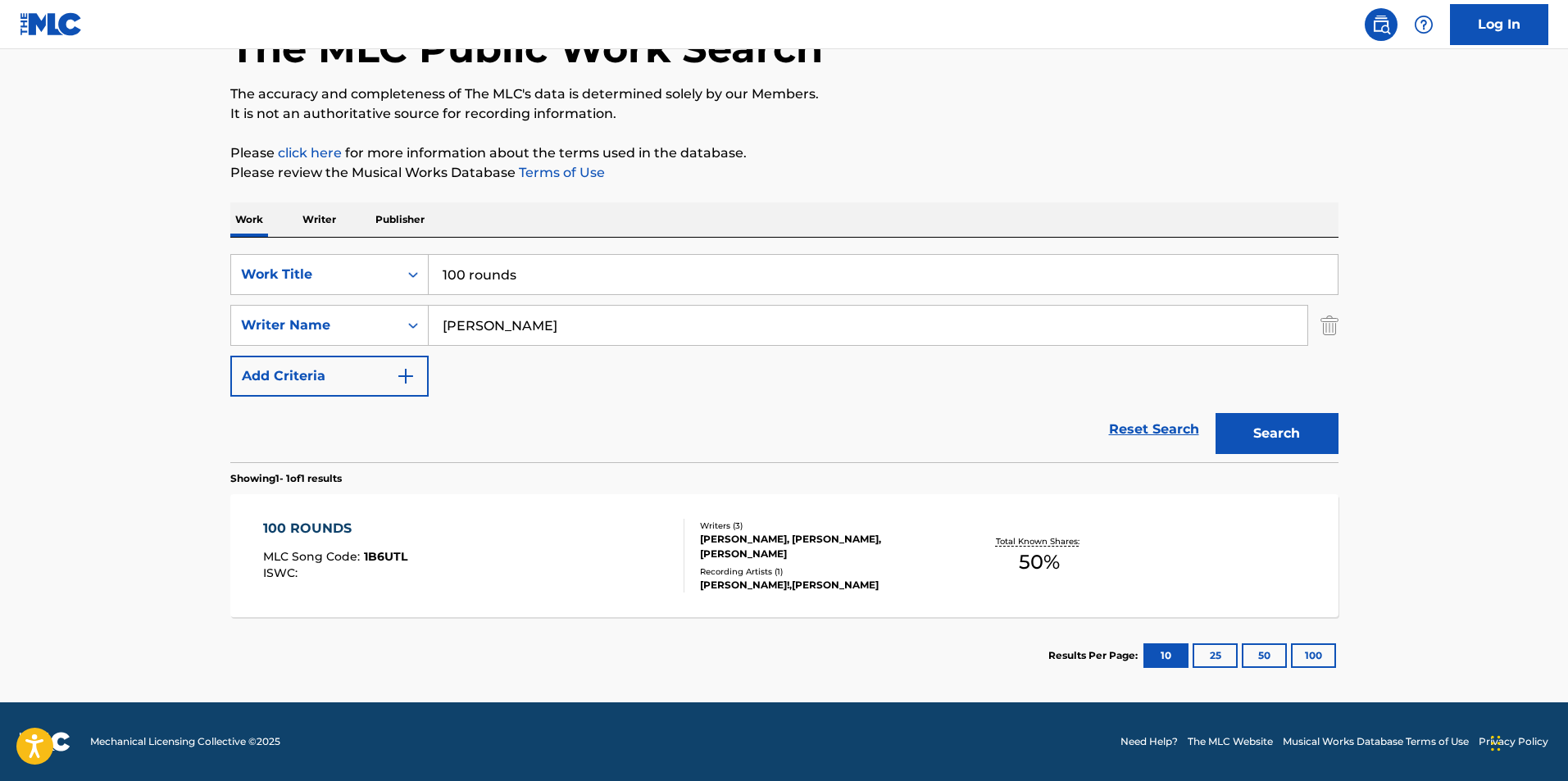
click at [876, 550] on div "[PERSON_NAME], [PERSON_NAME], [PERSON_NAME]" at bounding box center [823, 546] width 247 height 30
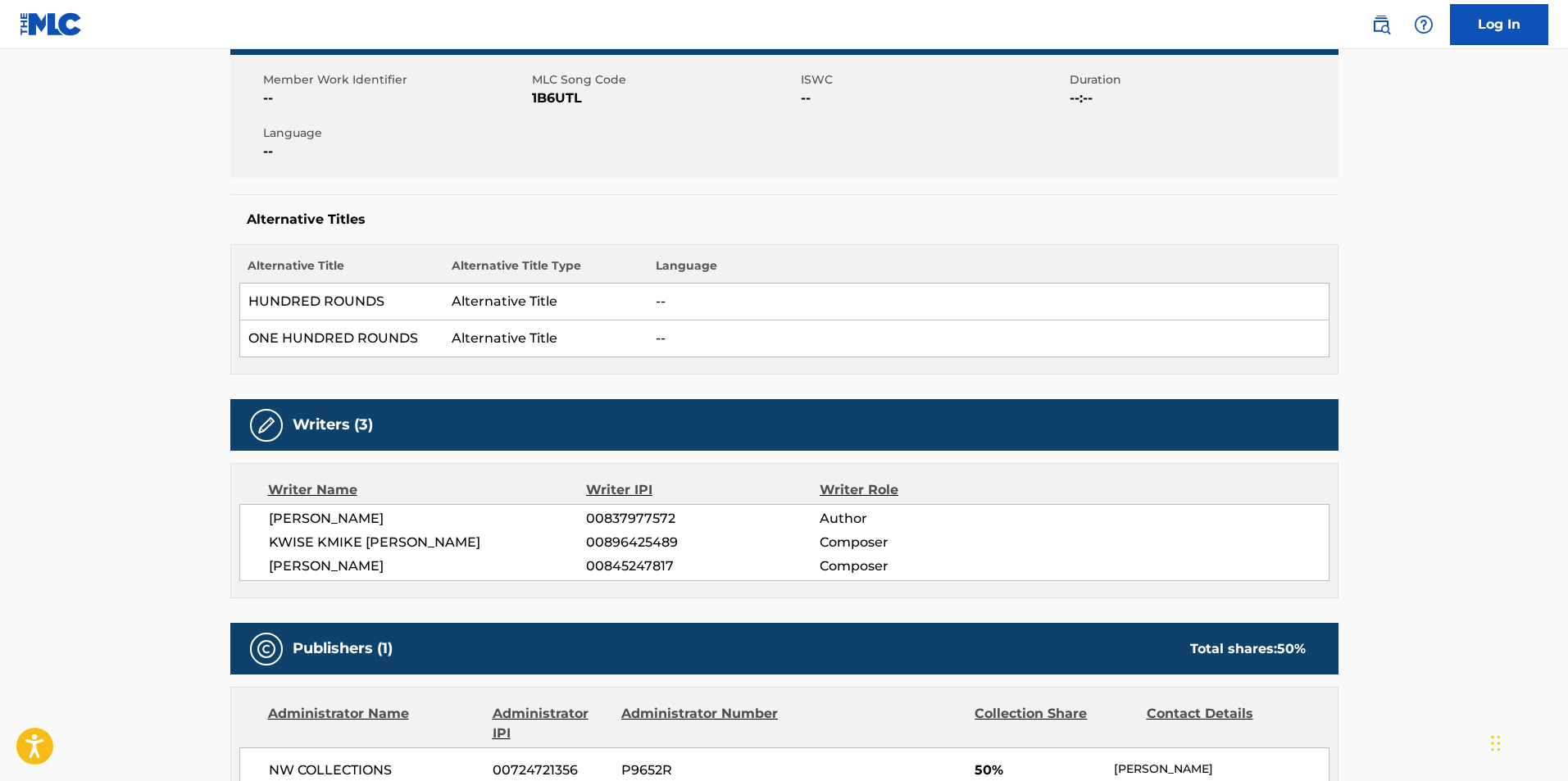
scroll to position [328, 0]
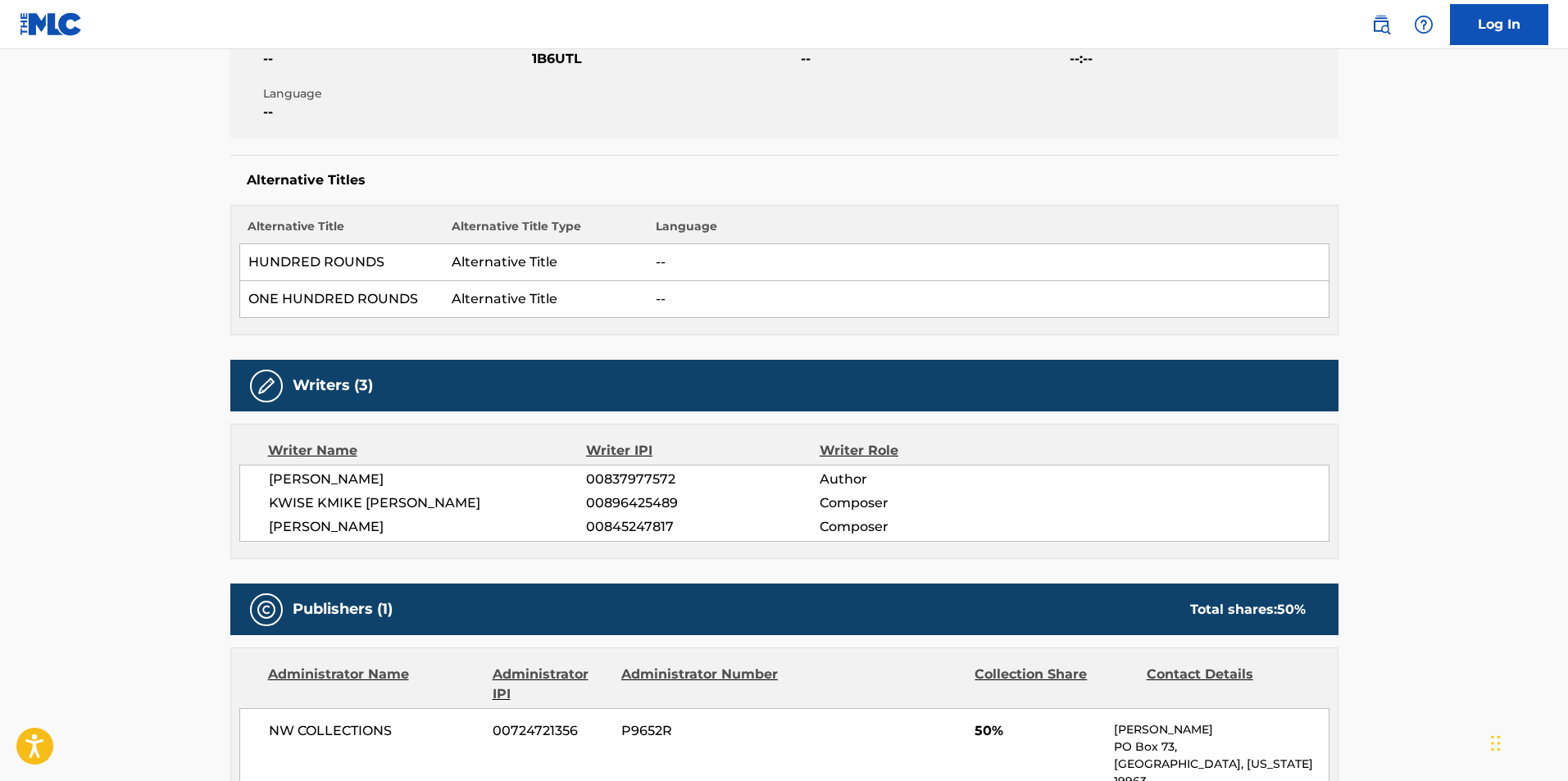
drag, startPoint x: 435, startPoint y: 528, endPoint x: 687, endPoint y: 530, distance: 252.0
click at [687, 530] on div "[PERSON_NAME] 00845247817 Composer" at bounding box center [798, 527] width 1060 height 20
click at [687, 530] on span "00845247817" at bounding box center [701, 527] width 232 height 20
drag, startPoint x: 904, startPoint y: 528, endPoint x: 293, endPoint y: 518, distance: 611.1
click at [161, 523] on main "< Back to public search results Copy work link 100 ROUNDS Work Detail Member Wo…" at bounding box center [784, 463] width 1568 height 1484
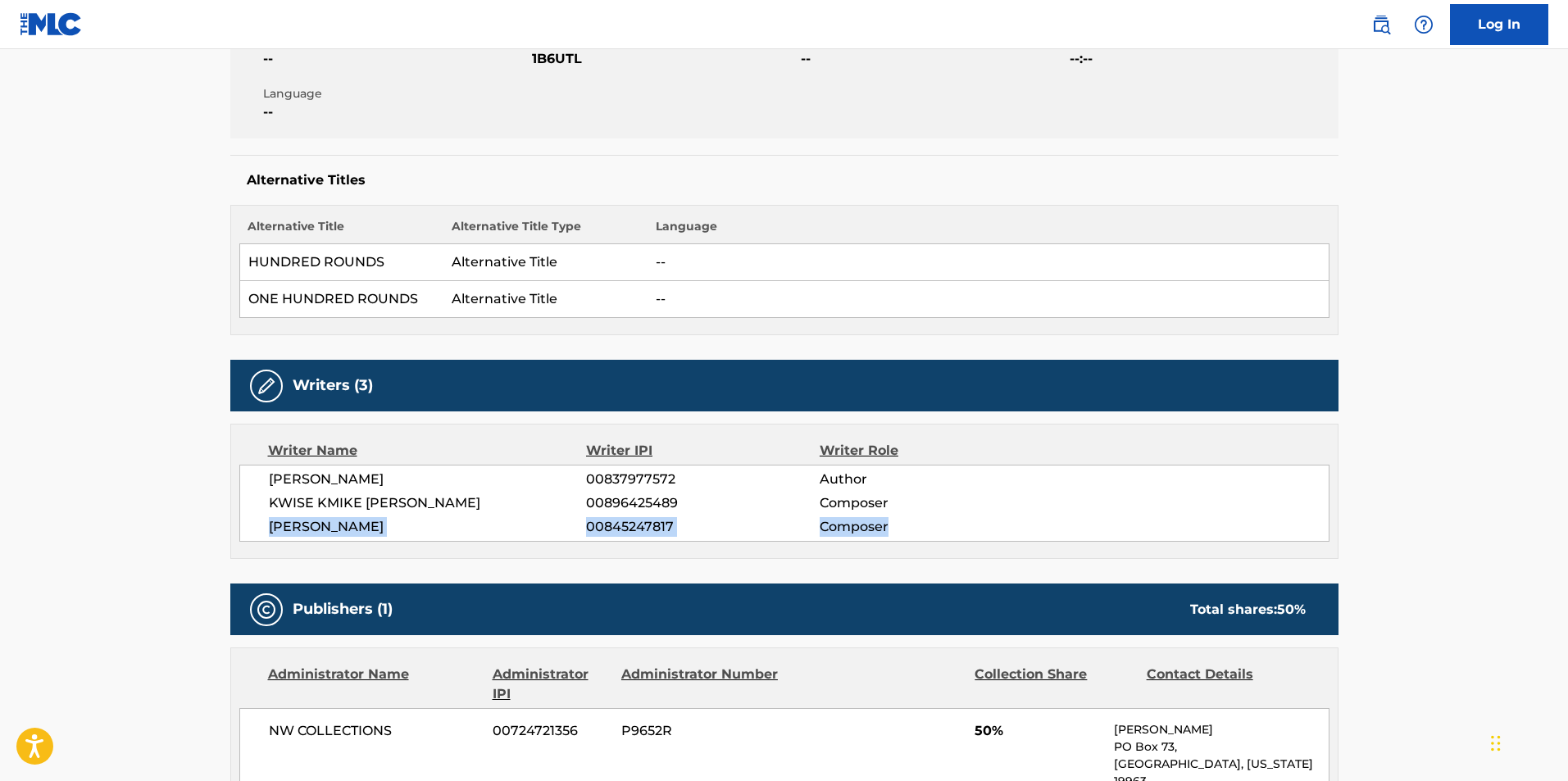
click at [335, 521] on span "[PERSON_NAME]" at bounding box center [427, 527] width 318 height 20
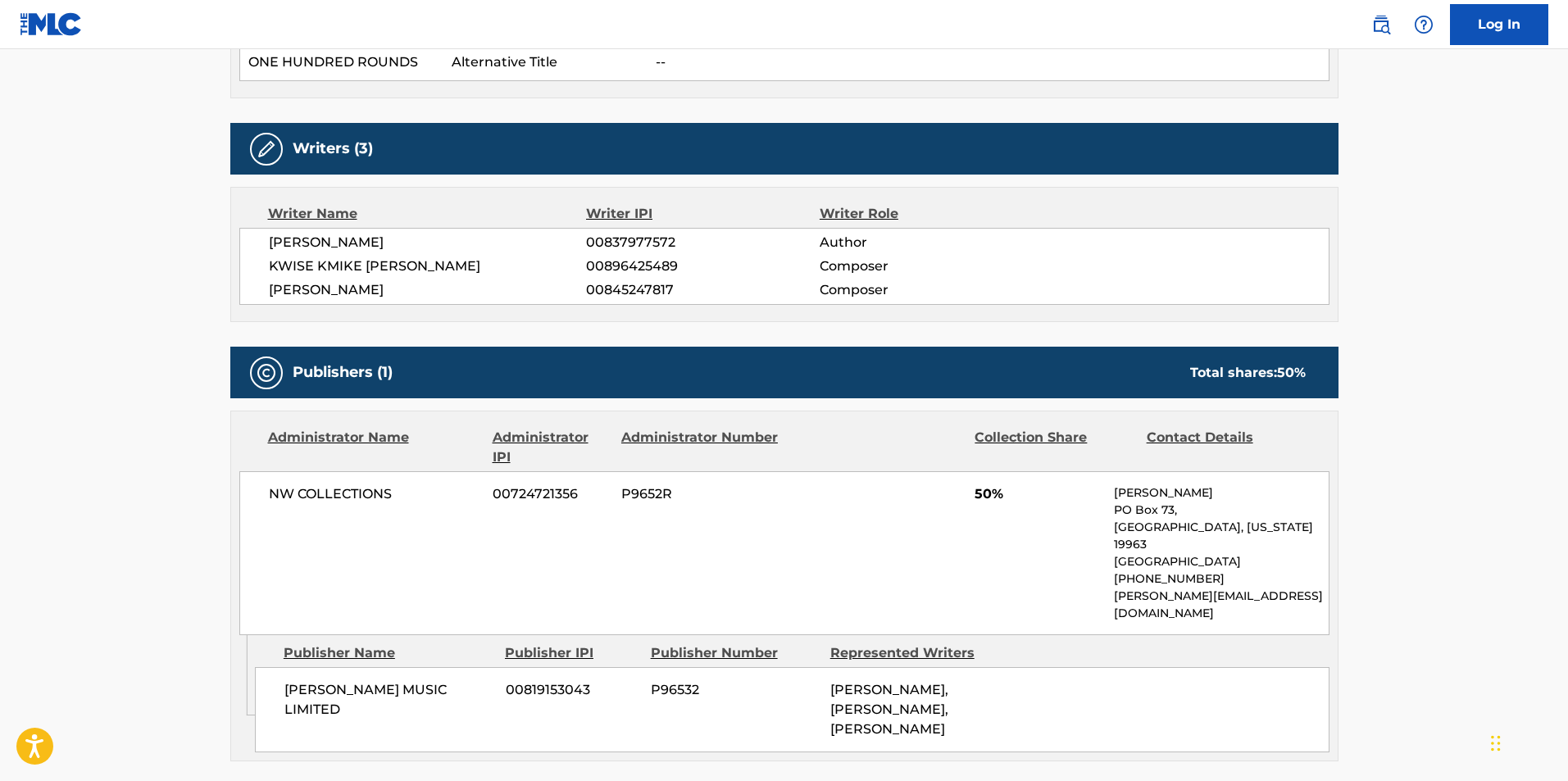
scroll to position [573, 0]
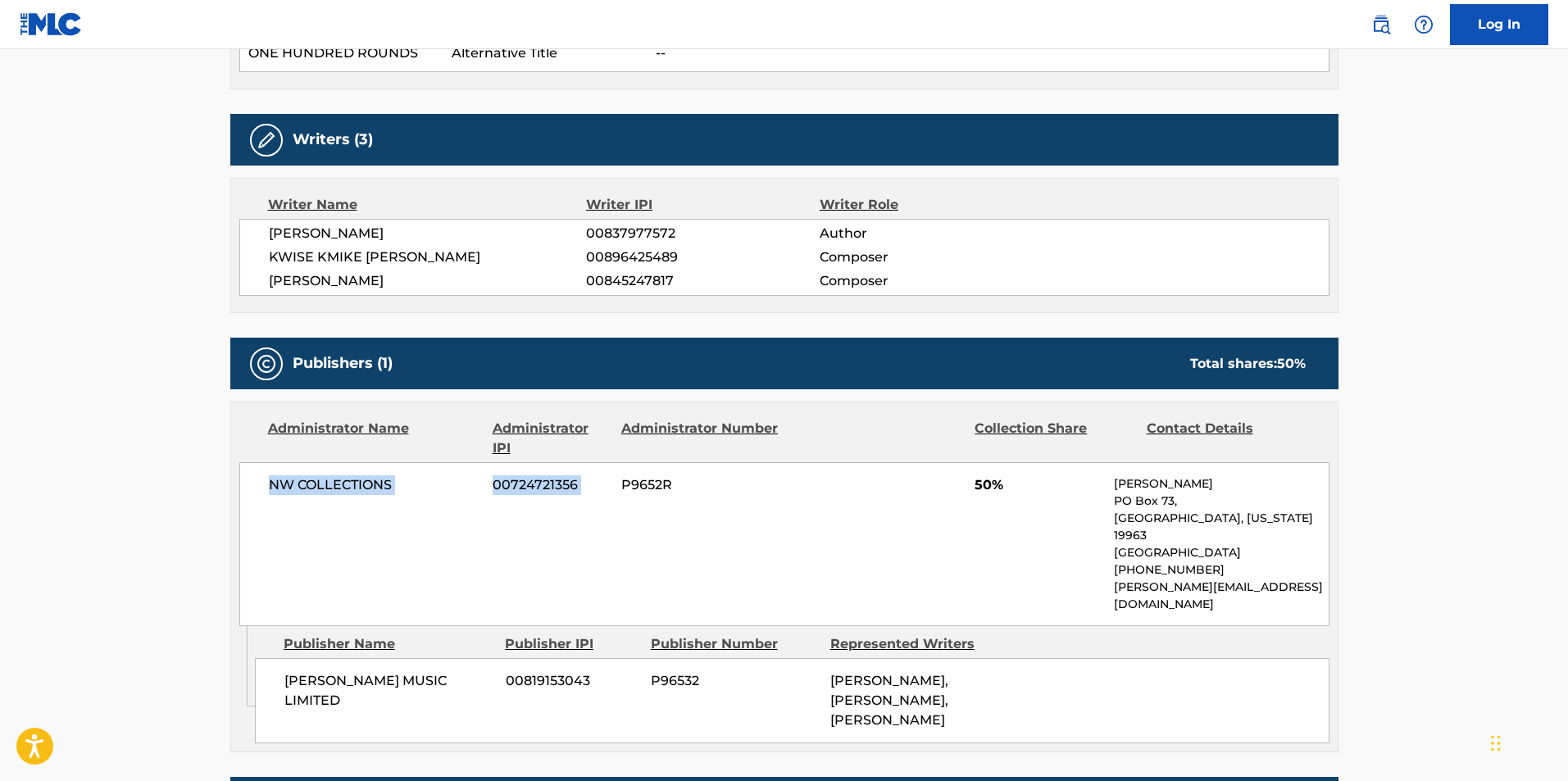
drag, startPoint x: 257, startPoint y: 486, endPoint x: 618, endPoint y: 489, distance: 361.0
click at [617, 491] on div "NW COLLECTIONS 00724721356 P9652R 50% [PERSON_NAME] [STREET_ADDRESS][US_STATE] …" at bounding box center [784, 544] width 1090 height 164
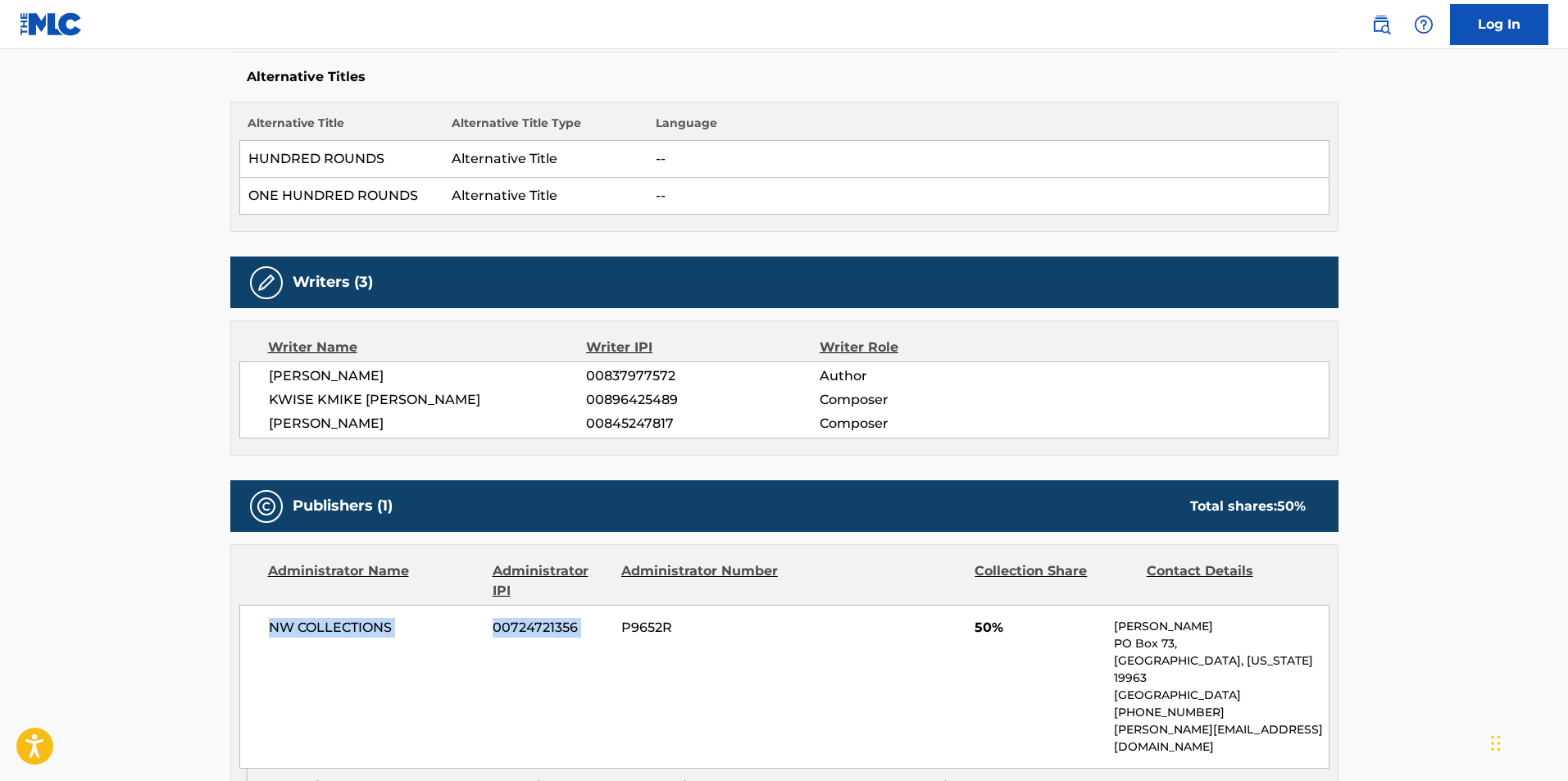
scroll to position [469, 0]
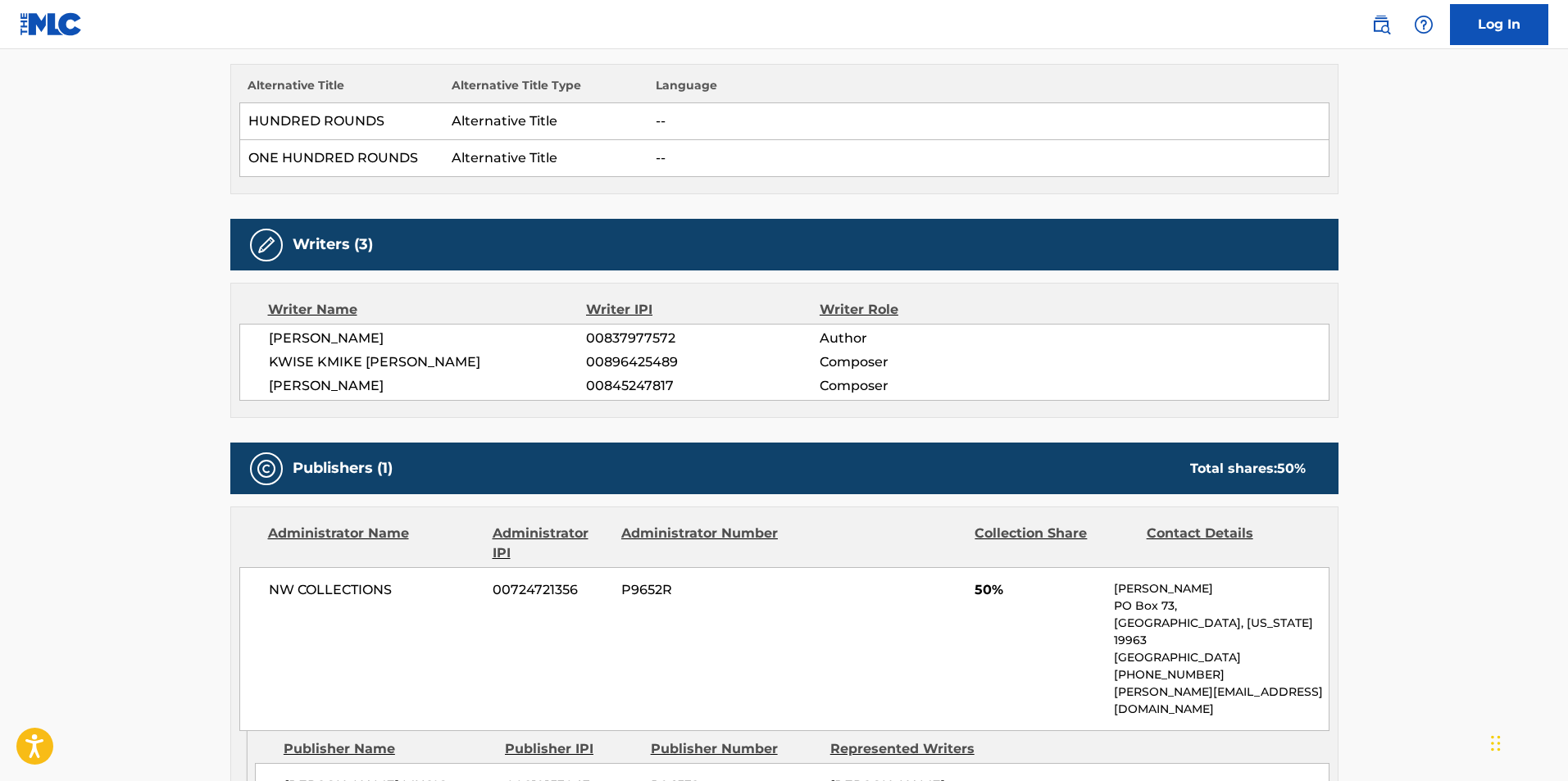
click at [824, 635] on div "NW COLLECTIONS 00724721356 P9652R 50% [PERSON_NAME] [STREET_ADDRESS][US_STATE] …" at bounding box center [784, 649] width 1090 height 164
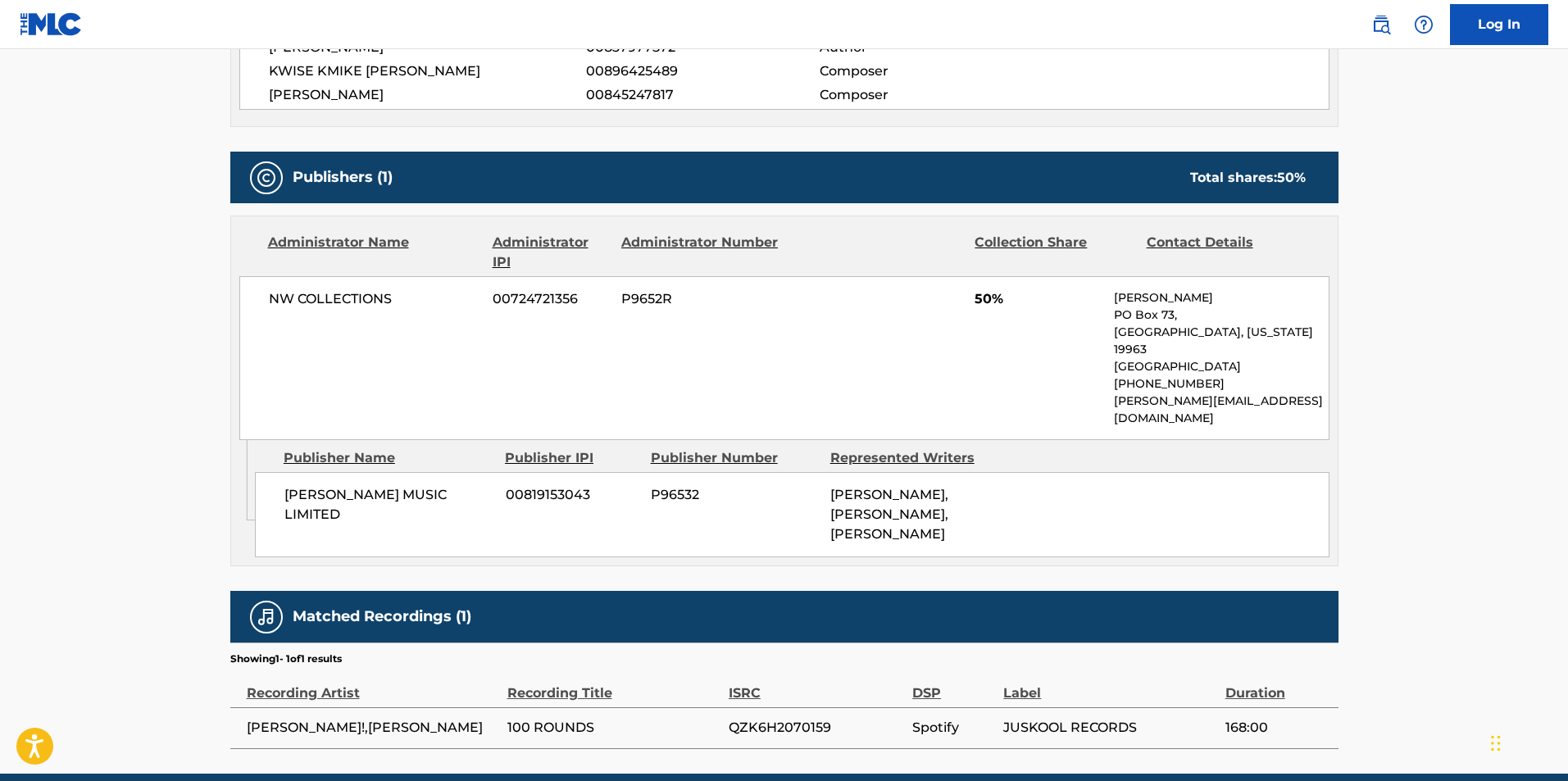
scroll to position [797, 0]
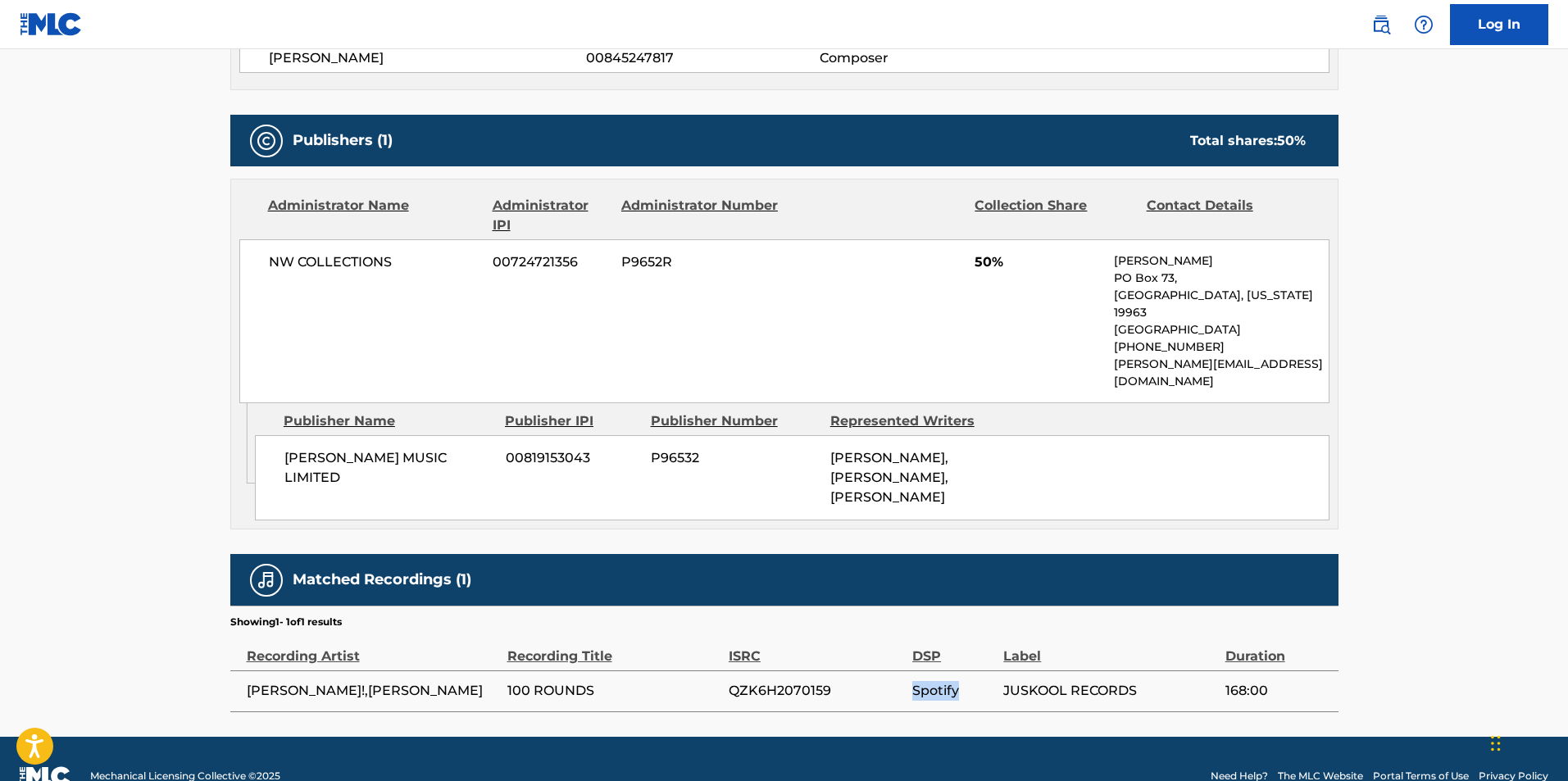
drag, startPoint x: 969, startPoint y: 655, endPoint x: 911, endPoint y: 655, distance: 58.0
click at [912, 681] on span "Spotify" at bounding box center [953, 691] width 83 height 20
click at [715, 672] on td "100 ROUNDS" at bounding box center [618, 691] width 221 height 41
drag, startPoint x: 385, startPoint y: 656, endPoint x: 247, endPoint y: 658, distance: 138.0
click at [247, 681] on span "[PERSON_NAME]!,[PERSON_NAME]" at bounding box center [372, 691] width 252 height 20
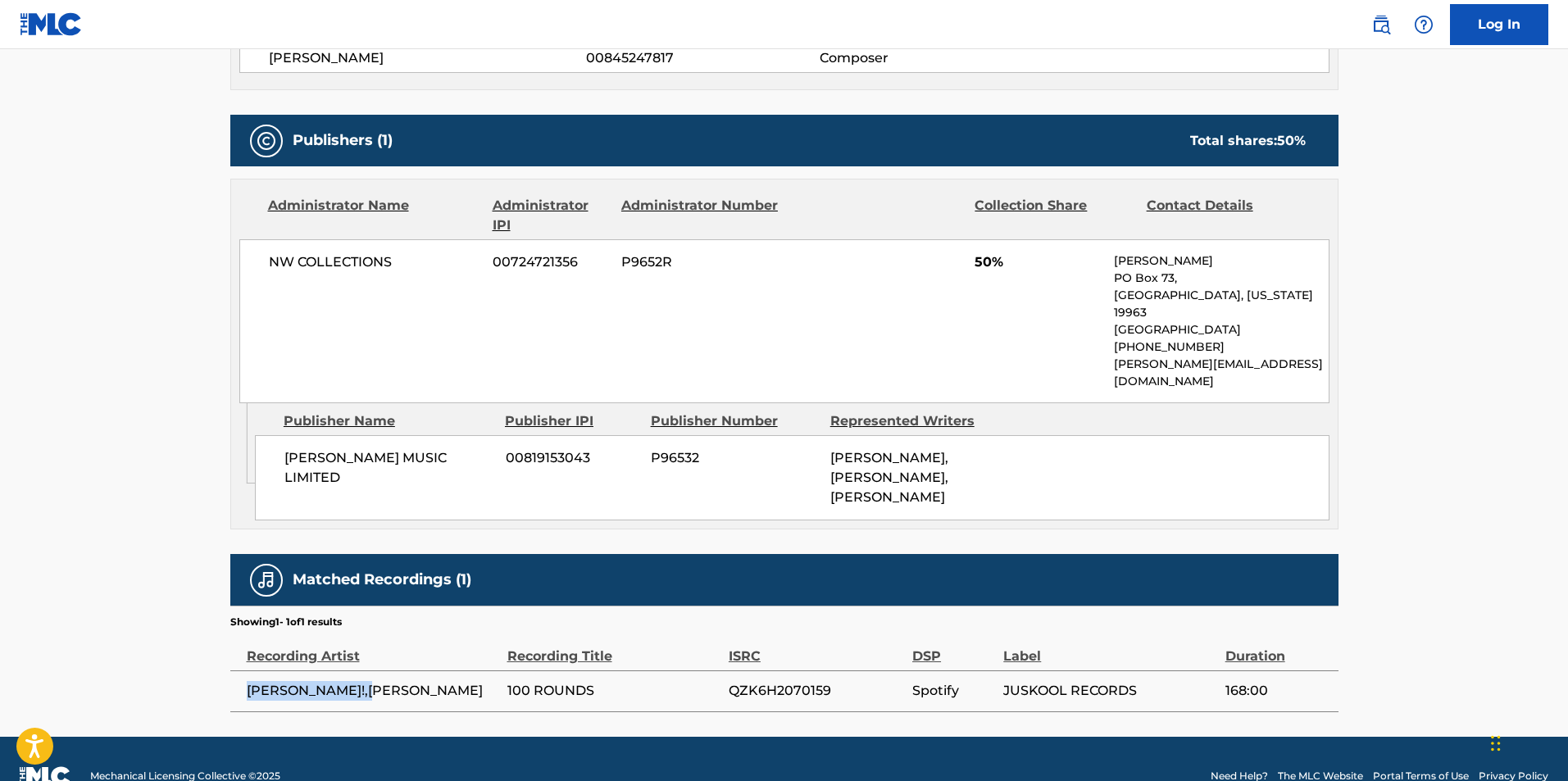
click at [247, 681] on span "[PERSON_NAME]!,[PERSON_NAME]" at bounding box center [372, 691] width 252 height 20
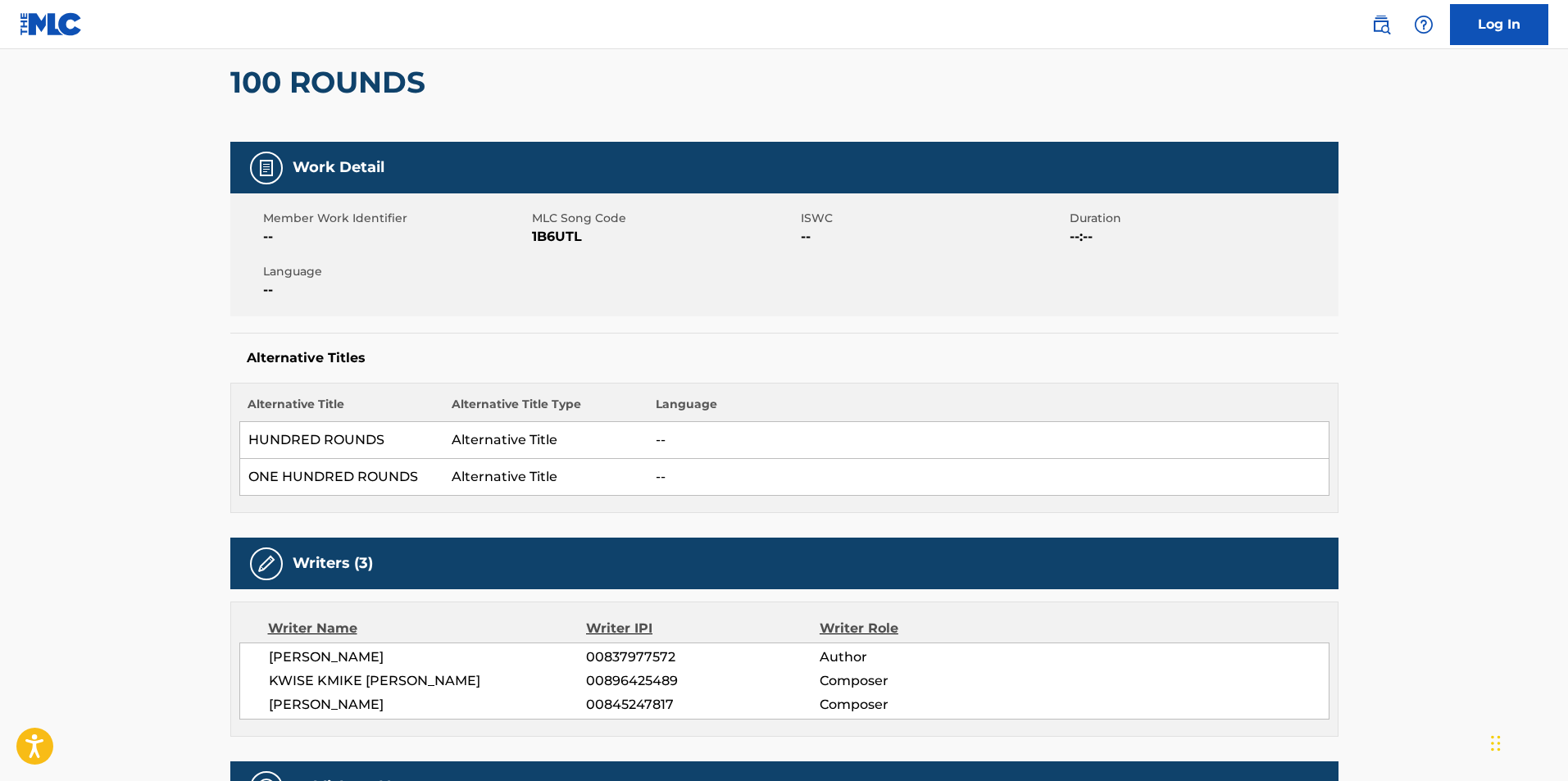
scroll to position [141, 0]
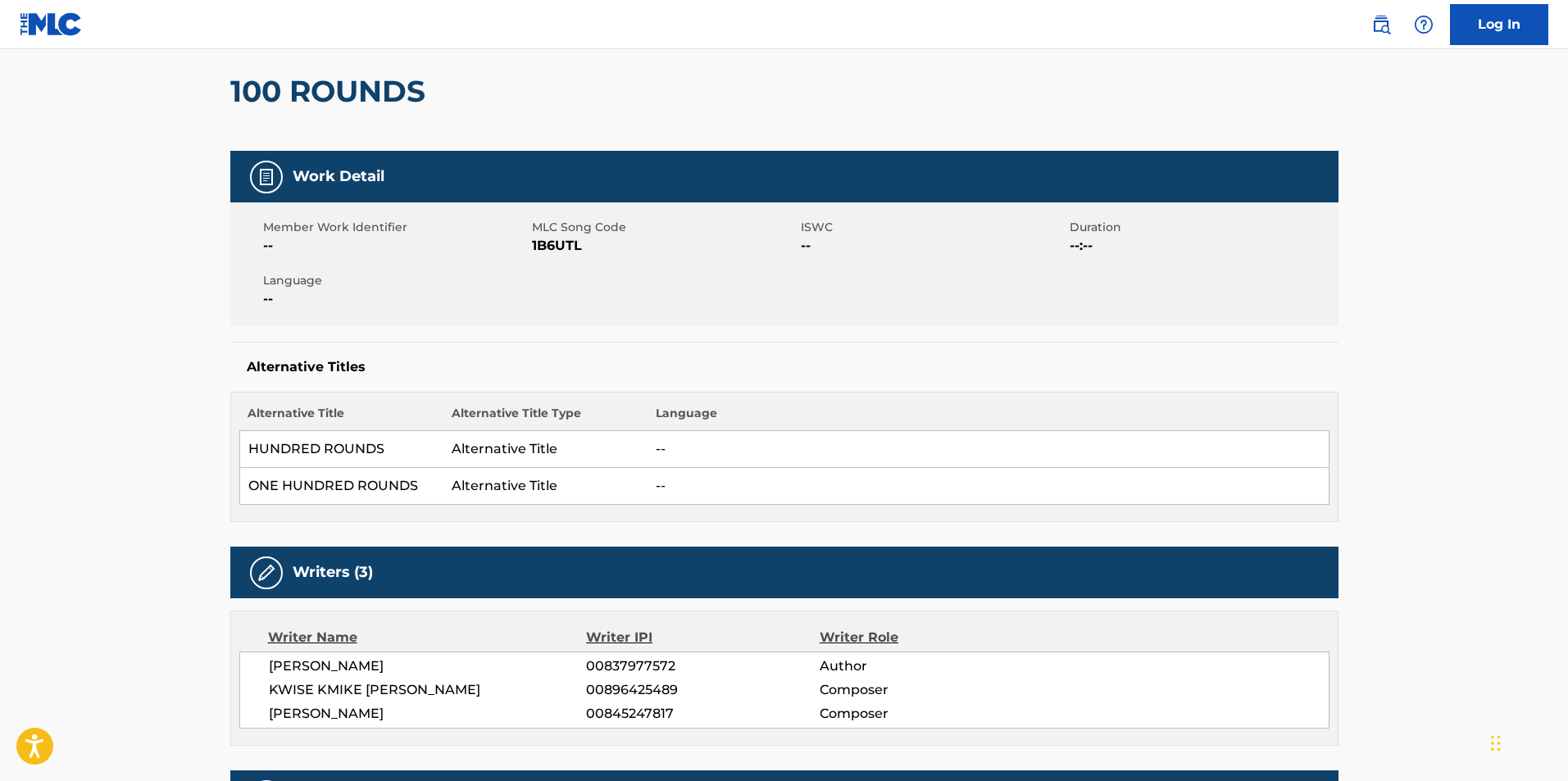
click at [366, 569] on h5 "Writers (3)" at bounding box center [333, 572] width 80 height 19
click at [273, 569] on img at bounding box center [266, 572] width 20 height 20
drag, startPoint x: 402, startPoint y: 581, endPoint x: 296, endPoint y: 570, distance: 106.6
click at [296, 570] on div "Writers (3)" at bounding box center [784, 572] width 1108 height 52
click at [297, 570] on h5 "Writers (3)" at bounding box center [333, 572] width 80 height 19
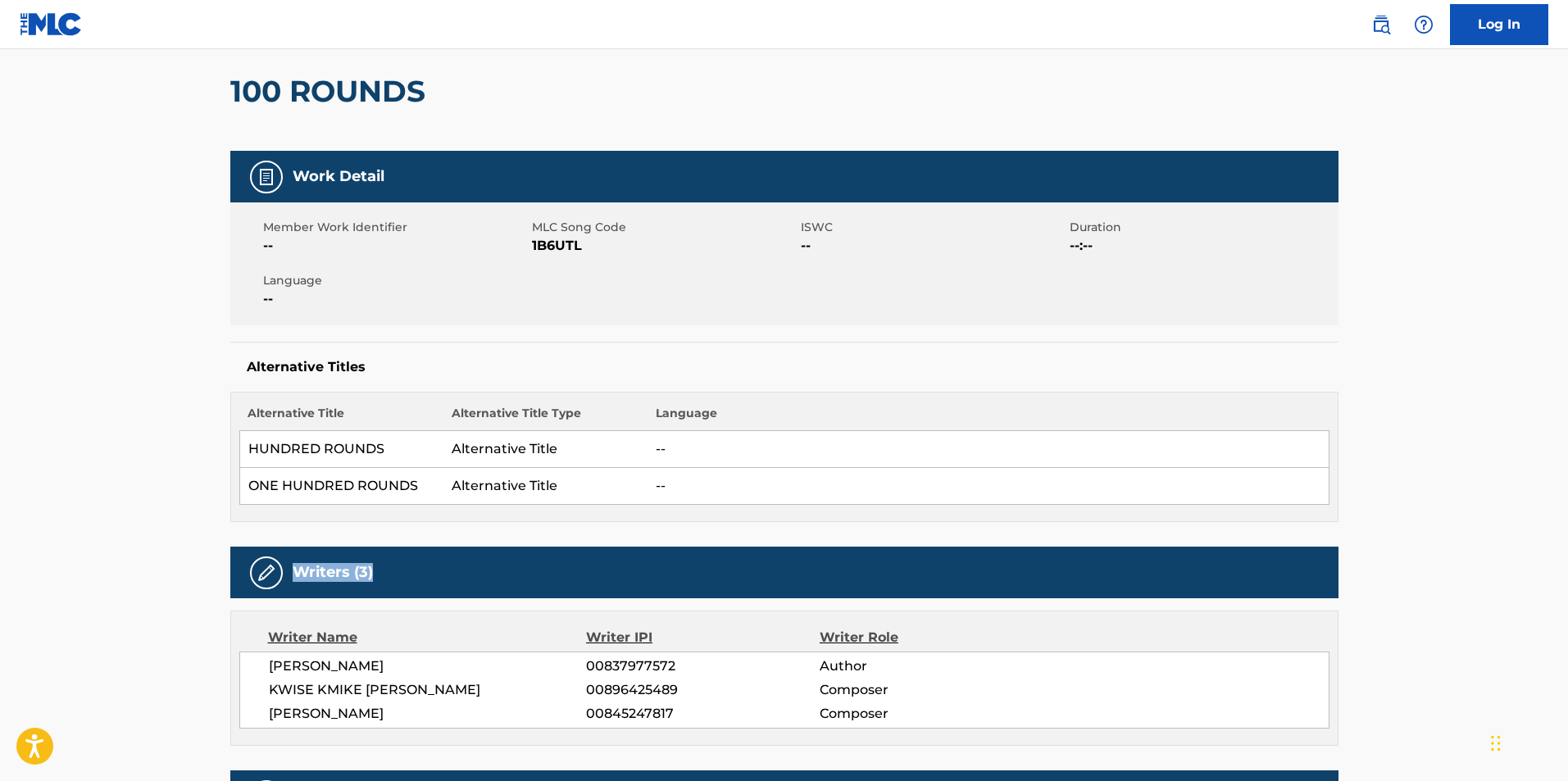
drag, startPoint x: 381, startPoint y: 569, endPoint x: 296, endPoint y: 568, distance: 85.0
click at [296, 568] on div "Writers (3)" at bounding box center [784, 572] width 1108 height 52
click at [296, 568] on h5 "Writers (3)" at bounding box center [333, 572] width 80 height 19
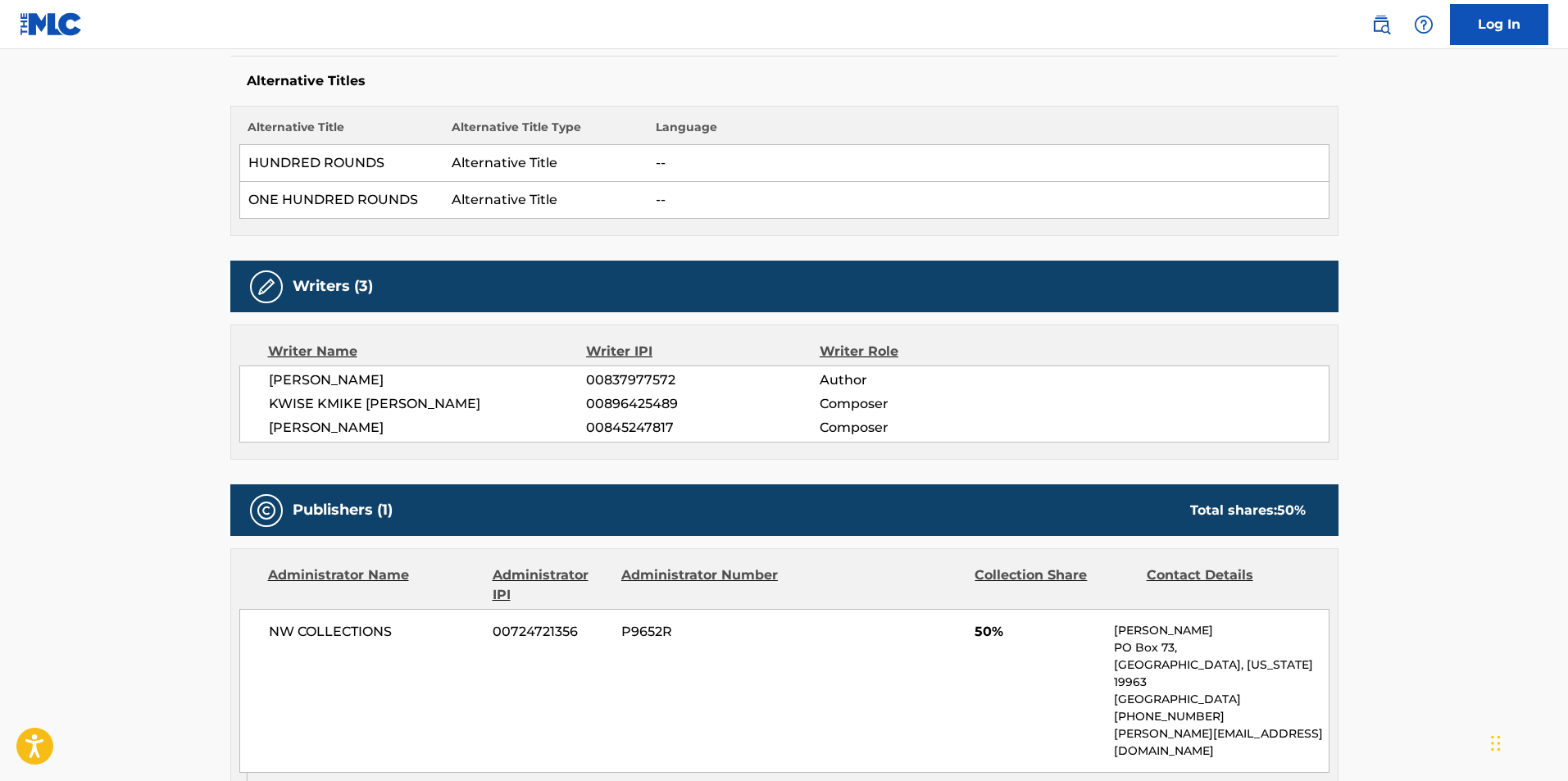
scroll to position [305, 0]
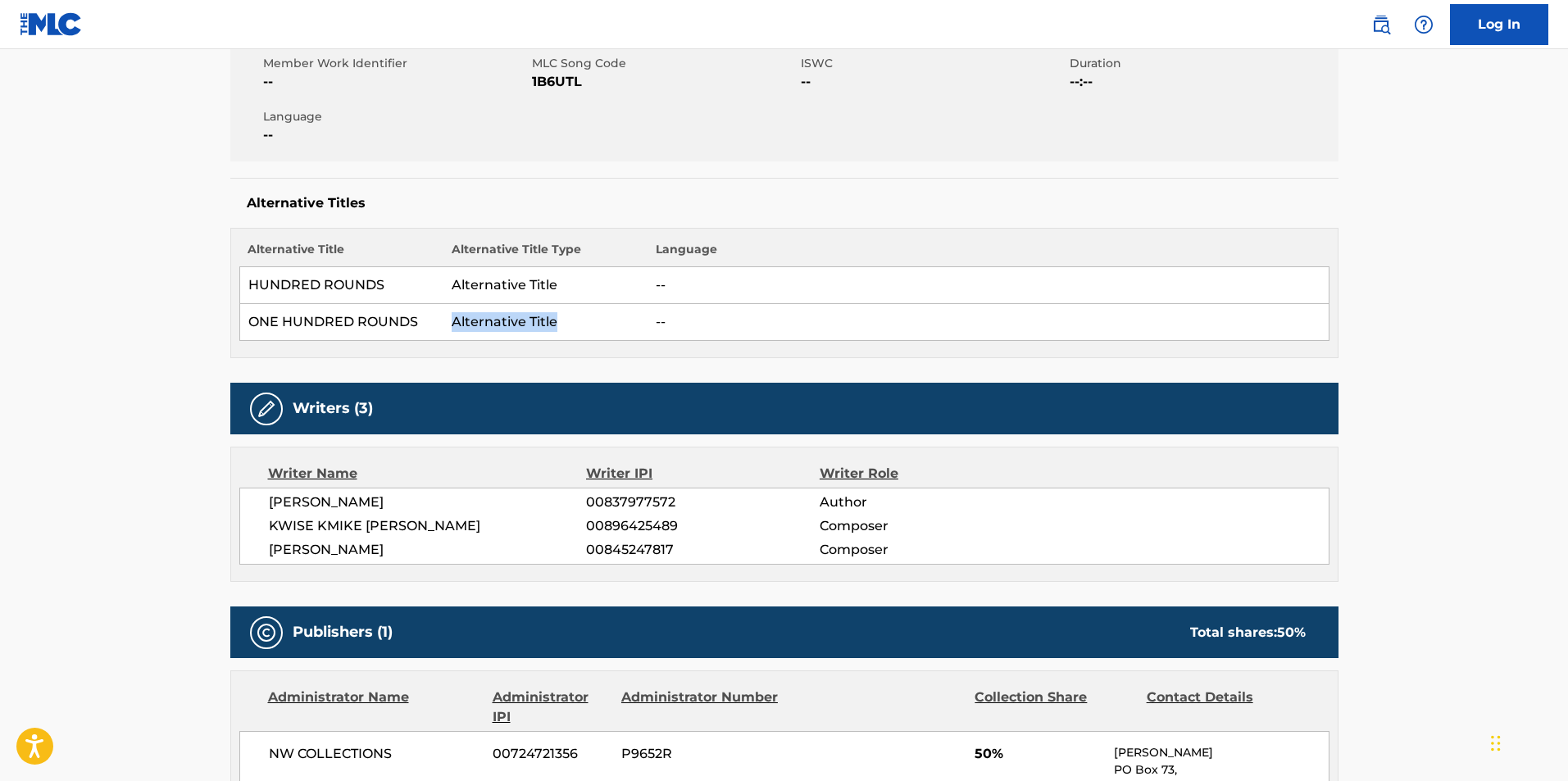
drag, startPoint x: 568, startPoint y: 319, endPoint x: 448, endPoint y: 319, distance: 120.0
click at [448, 319] on td "Alternative Title" at bounding box center [545, 322] width 204 height 37
click at [419, 320] on td "ONE HUNDRED ROUNDS" at bounding box center [341, 322] width 204 height 37
drag, startPoint x: 351, startPoint y: 322, endPoint x: 251, endPoint y: 321, distance: 100.0
click at [251, 321] on td "ONE HUNDRED ROUNDS" at bounding box center [341, 322] width 204 height 37
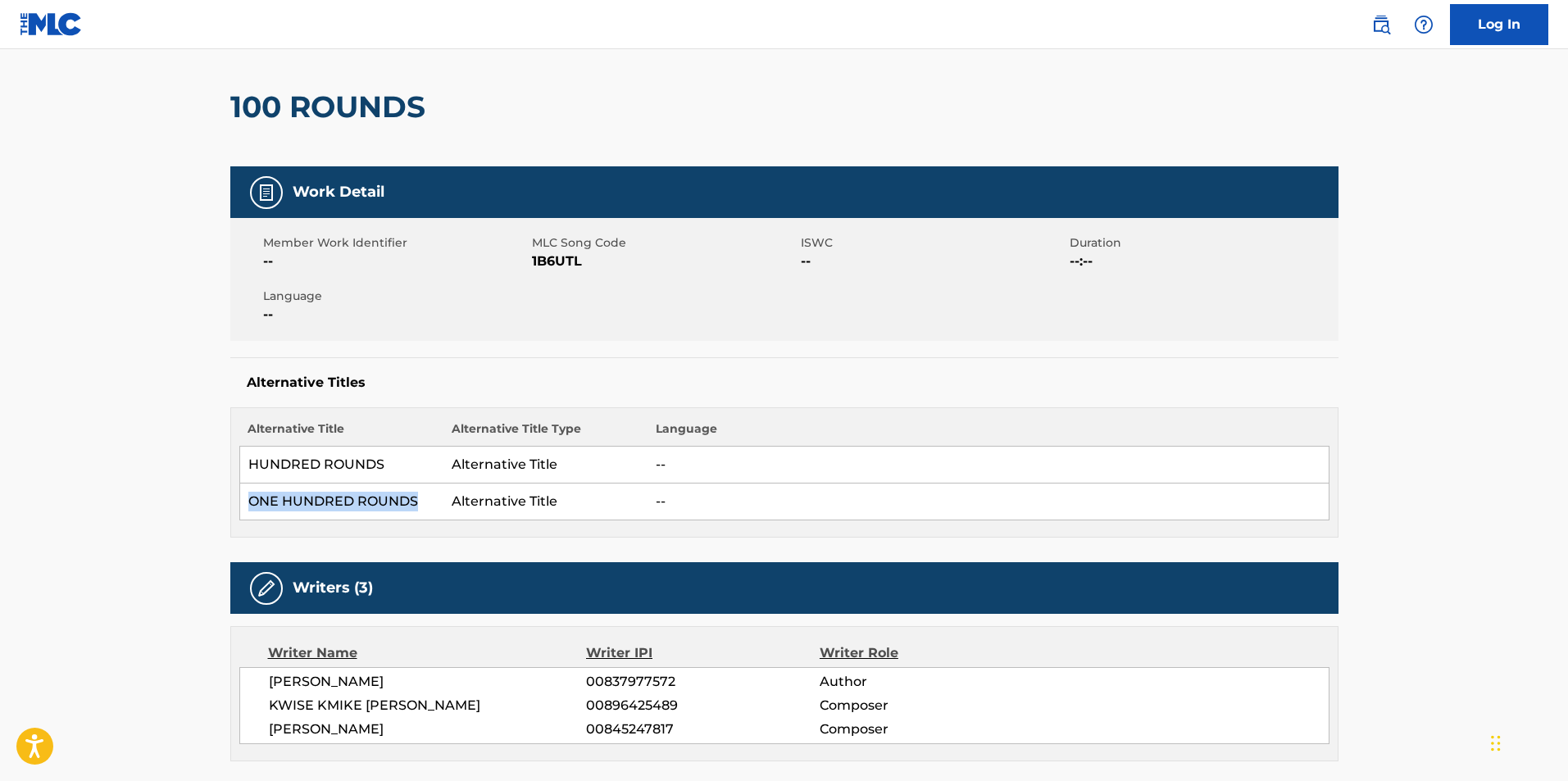
scroll to position [0, 0]
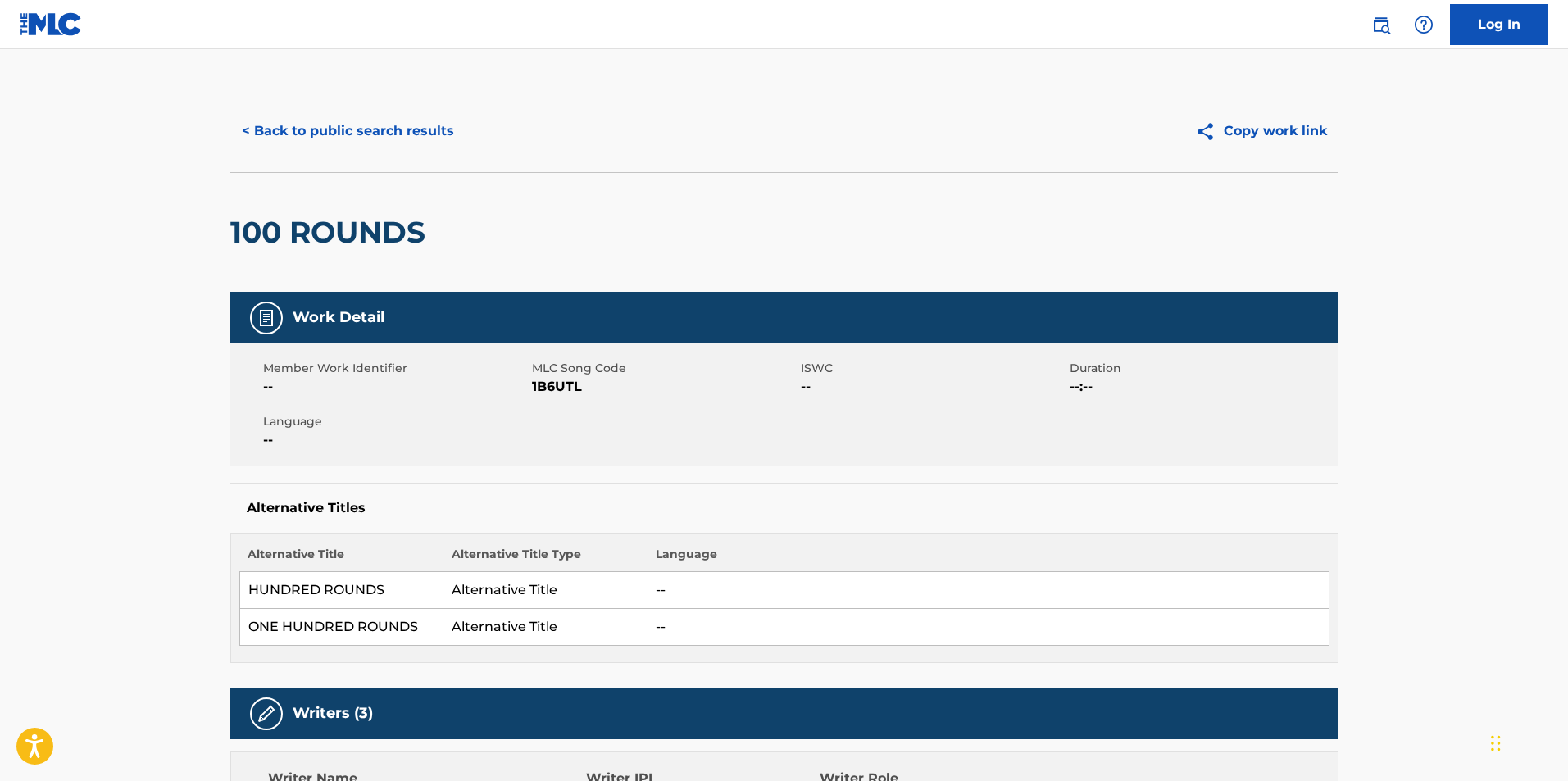
scroll to position [17, 0]
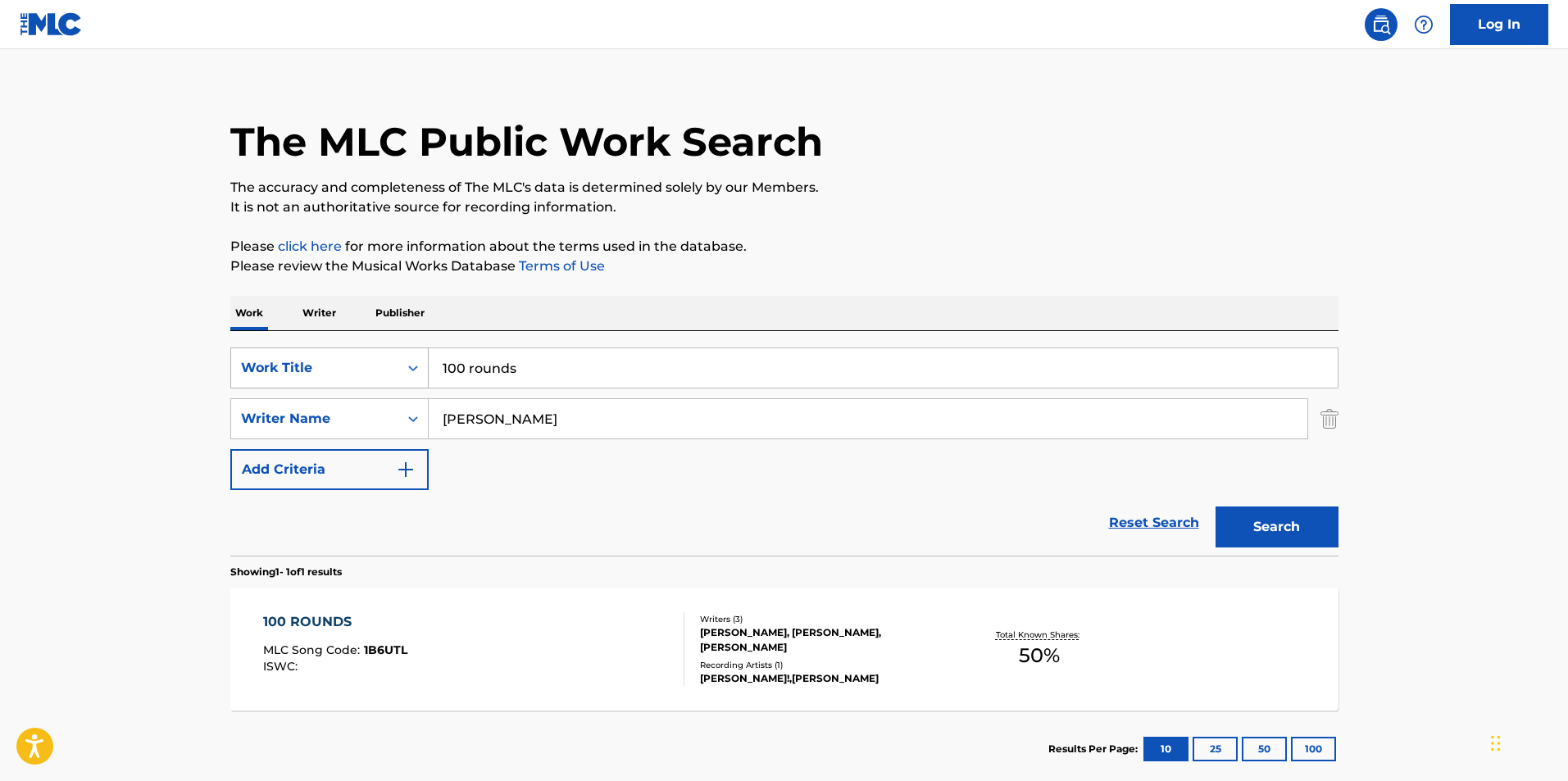
drag, startPoint x: 548, startPoint y: 366, endPoint x: 347, endPoint y: 367, distance: 201.0
click at [347, 367] on div "SearchWithCriteria961a9102-6e37-4ca8-b68e-f5fc1c90d90b Work Title 100 rounds" at bounding box center [784, 368] width 1108 height 41
click at [452, 370] on input "Search Form" at bounding box center [883, 368] width 908 height 39
type input "bikers"
click at [1216, 507] on button "Search" at bounding box center [1277, 527] width 123 height 41
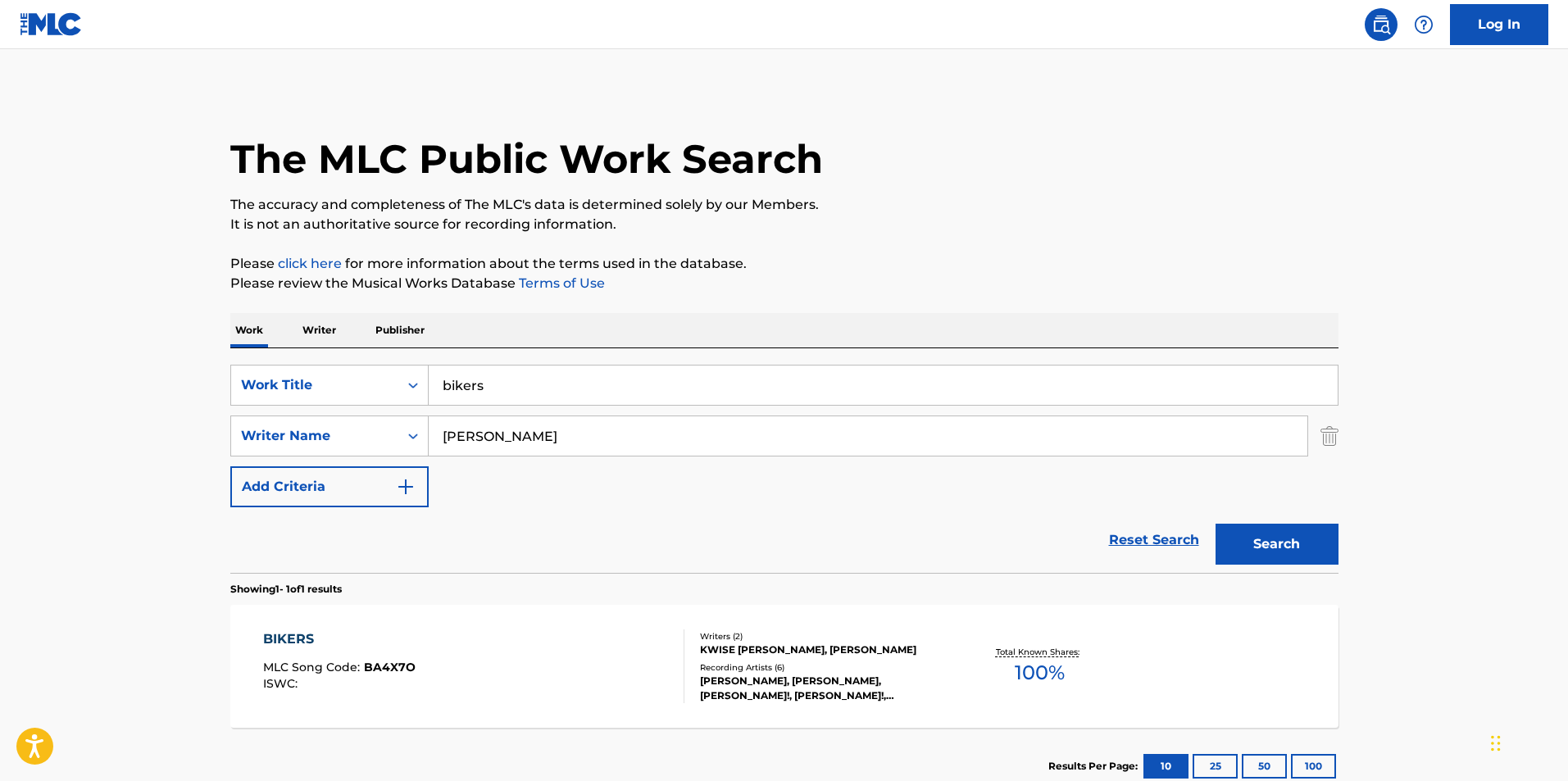
scroll to position [111, 0]
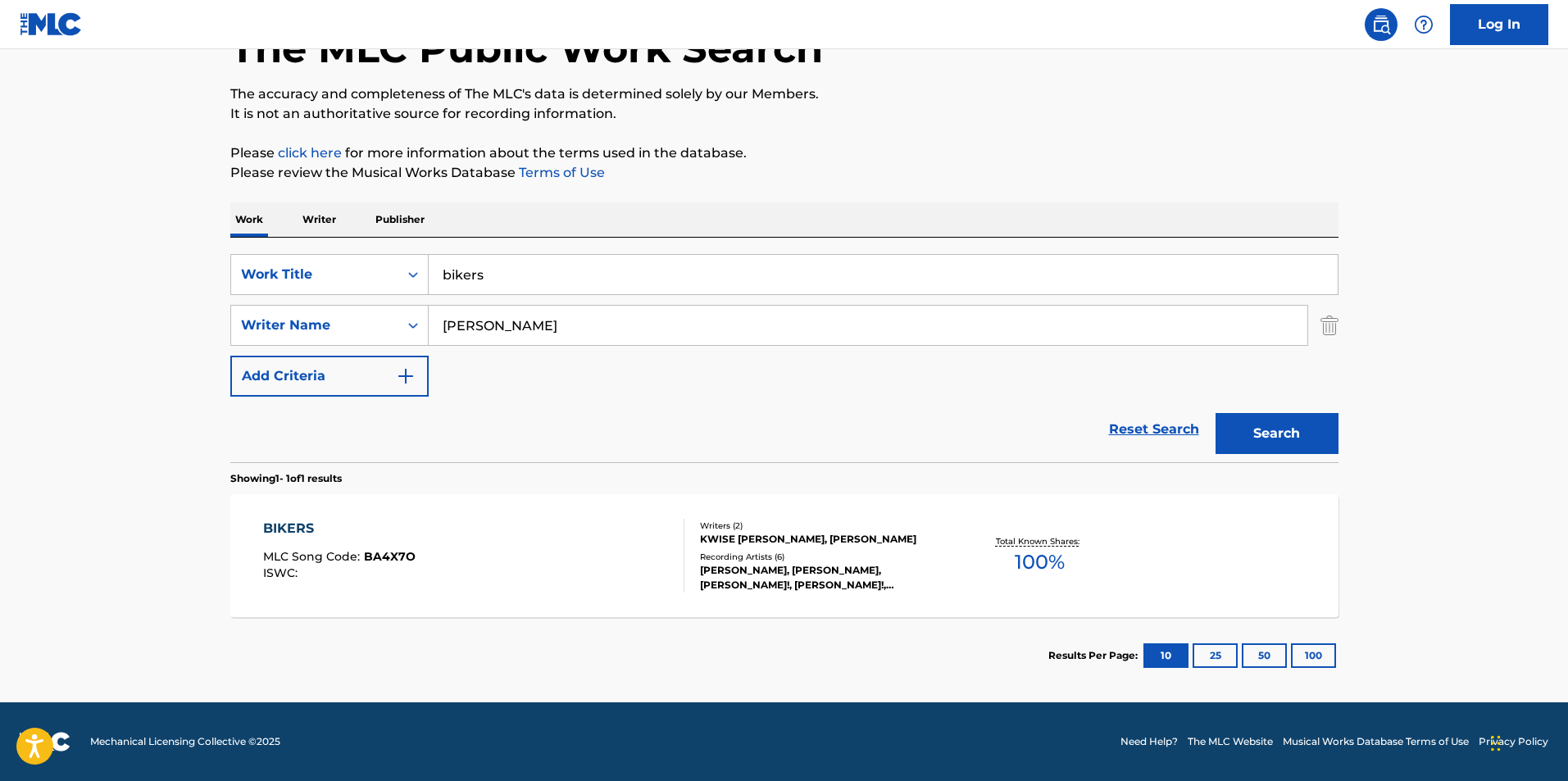
click at [651, 531] on div "BIKERS MLC Song Code : BA4X7O ISWC :" at bounding box center [473, 556] width 421 height 74
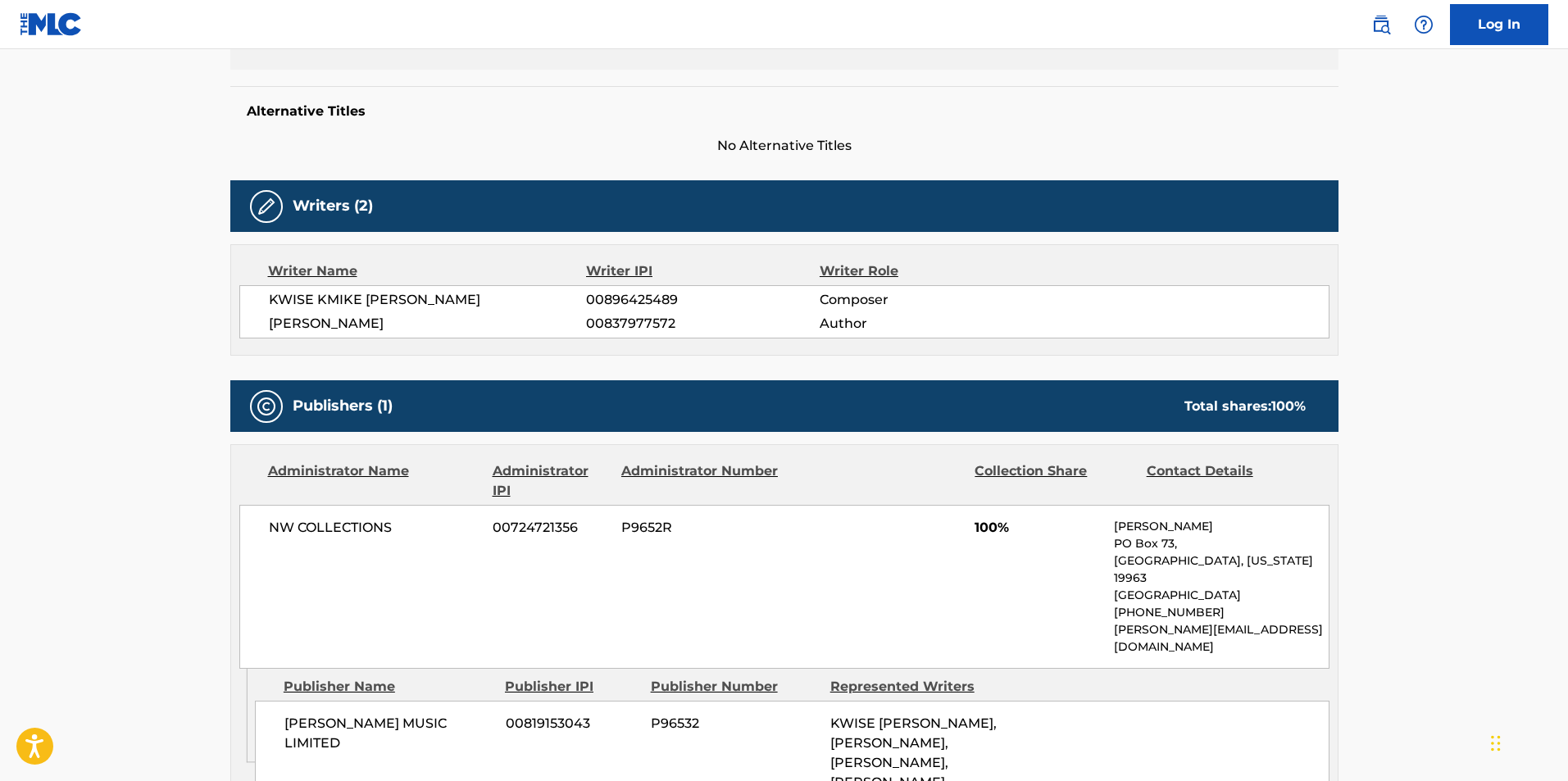
scroll to position [395, 0]
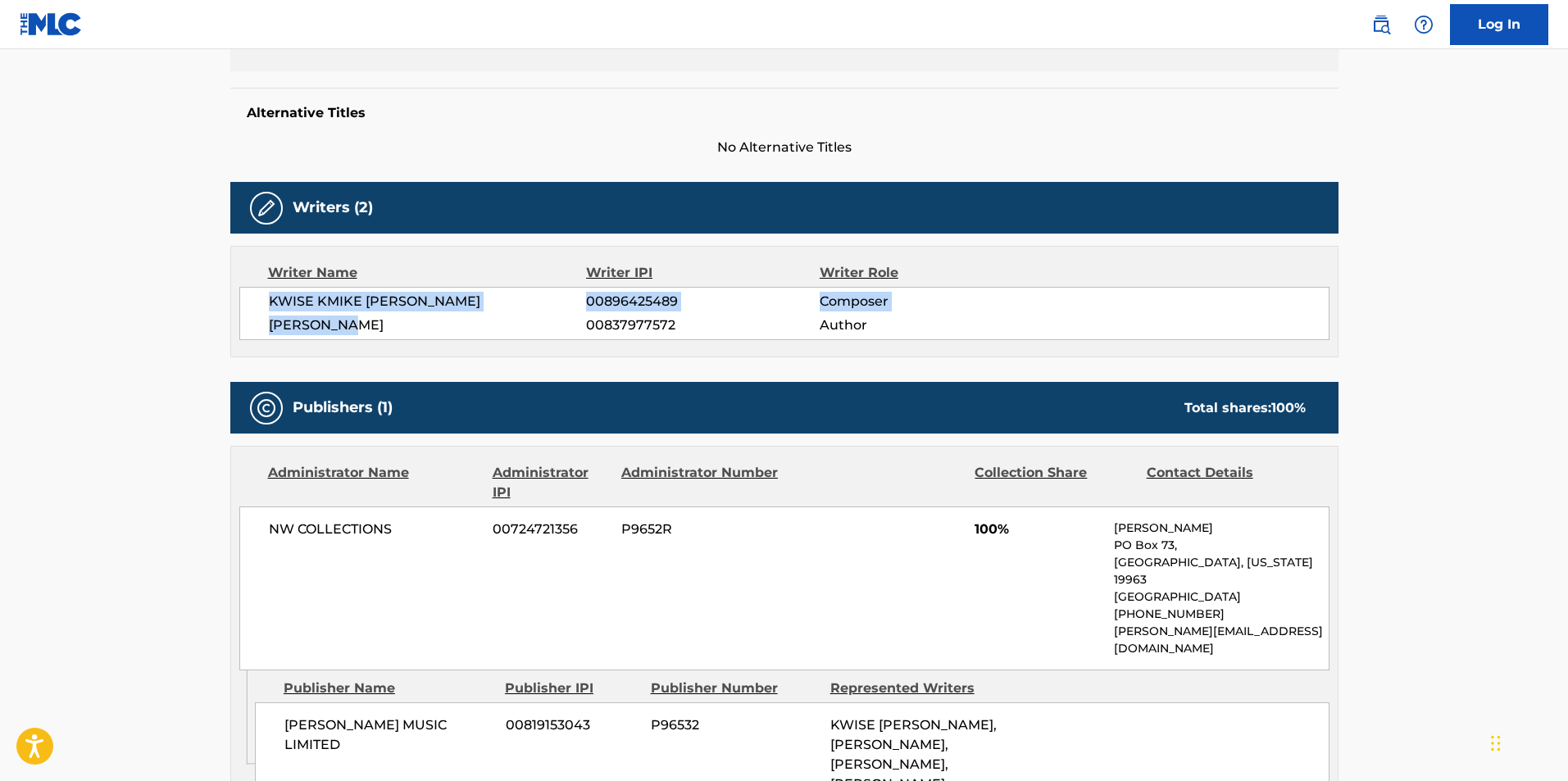
drag, startPoint x: 372, startPoint y: 327, endPoint x: 257, endPoint y: 304, distance: 117.3
click at [257, 304] on div "KWISE KMIKE [PERSON_NAME] 00896425489 Composer [PERSON_NAME] 00837977572 Author" at bounding box center [784, 313] width 1090 height 53
copy div "KWISE KMIKE [PERSON_NAME] 00896425489 Composer [PERSON_NAME]"
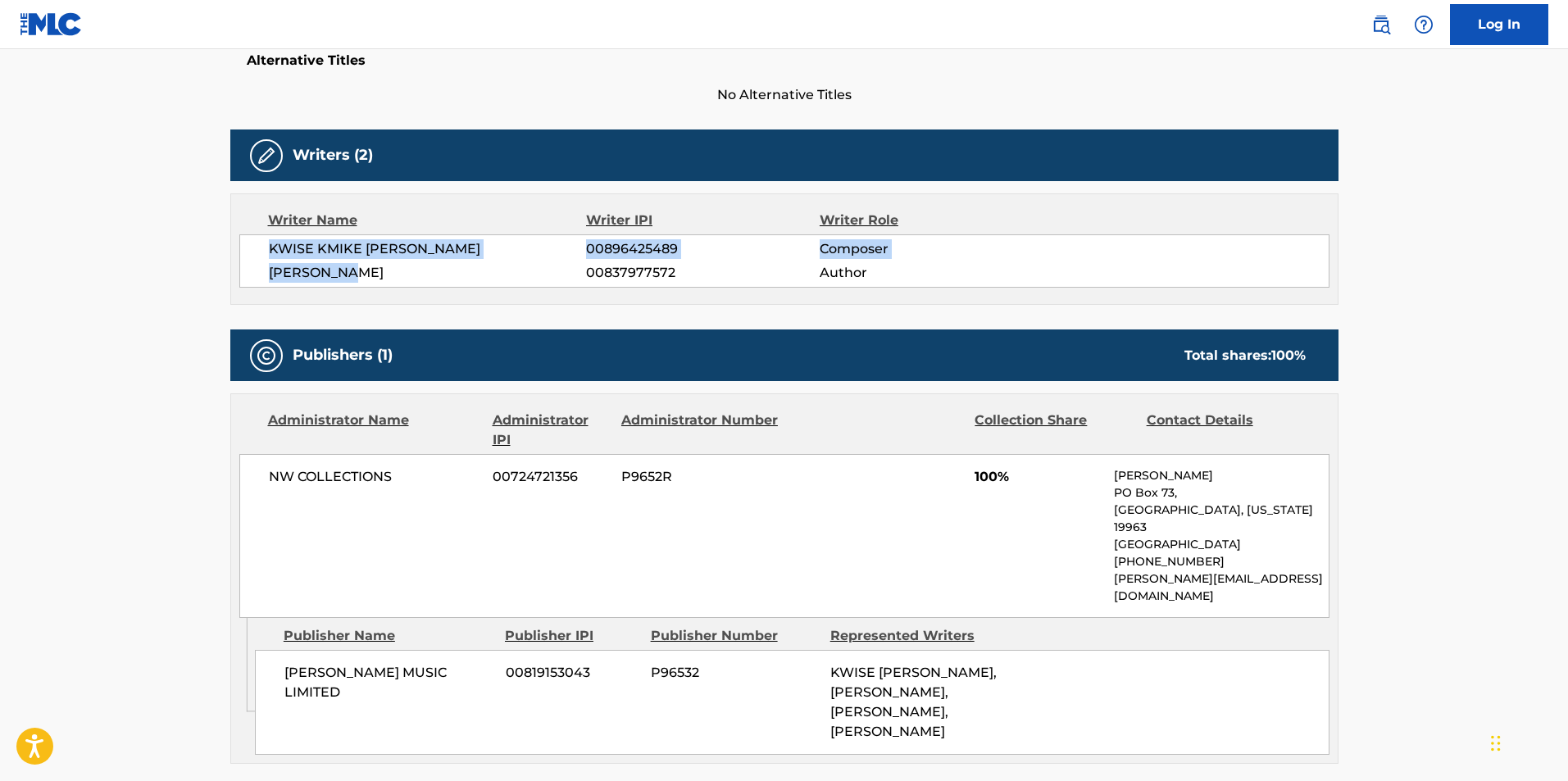
scroll to position [477, 0]
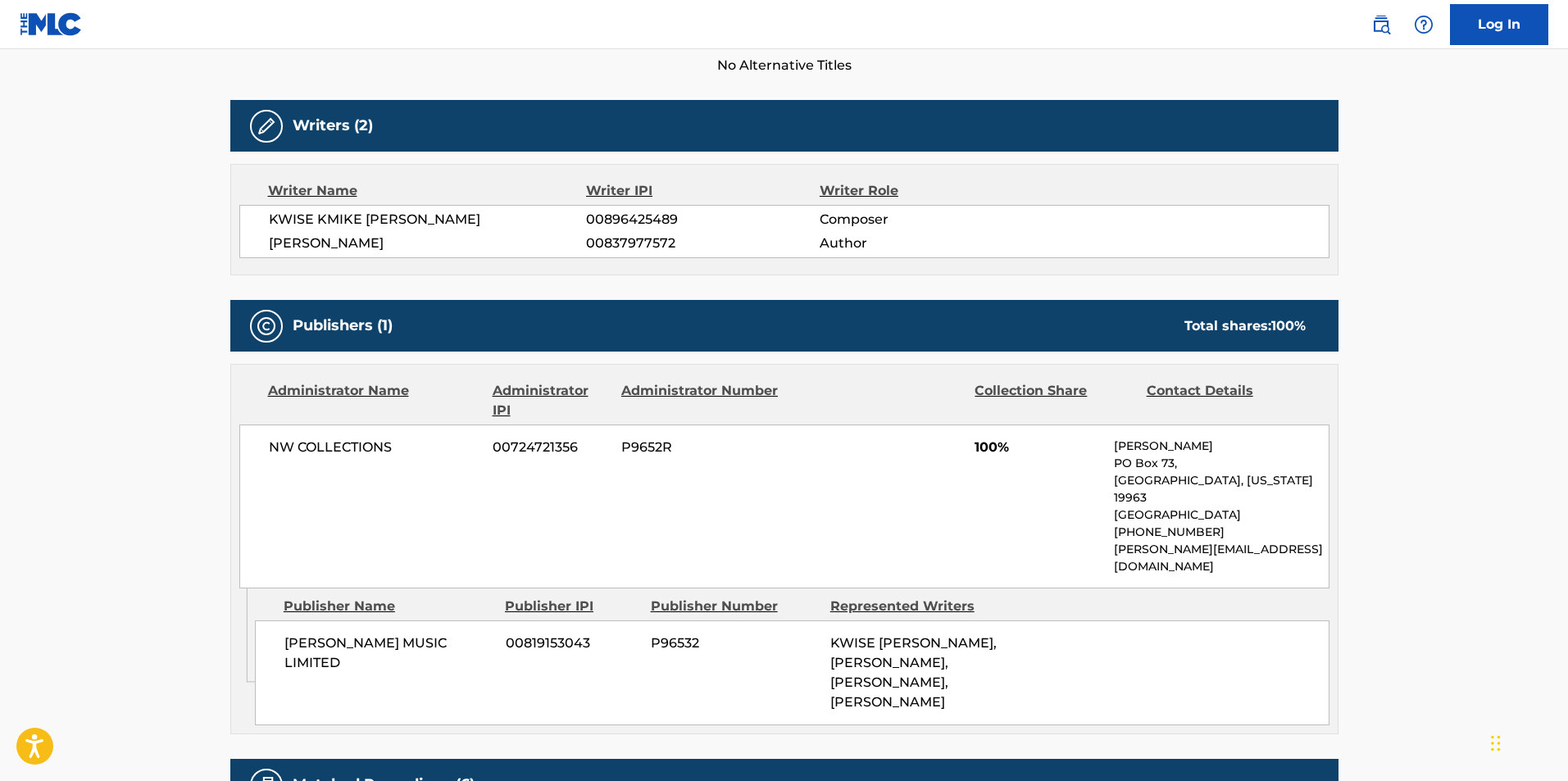
click at [823, 232] on div "KWISE KMIKE [PERSON_NAME] 00896425489 Composer [PERSON_NAME] 00837977572 Author" at bounding box center [784, 231] width 1090 height 53
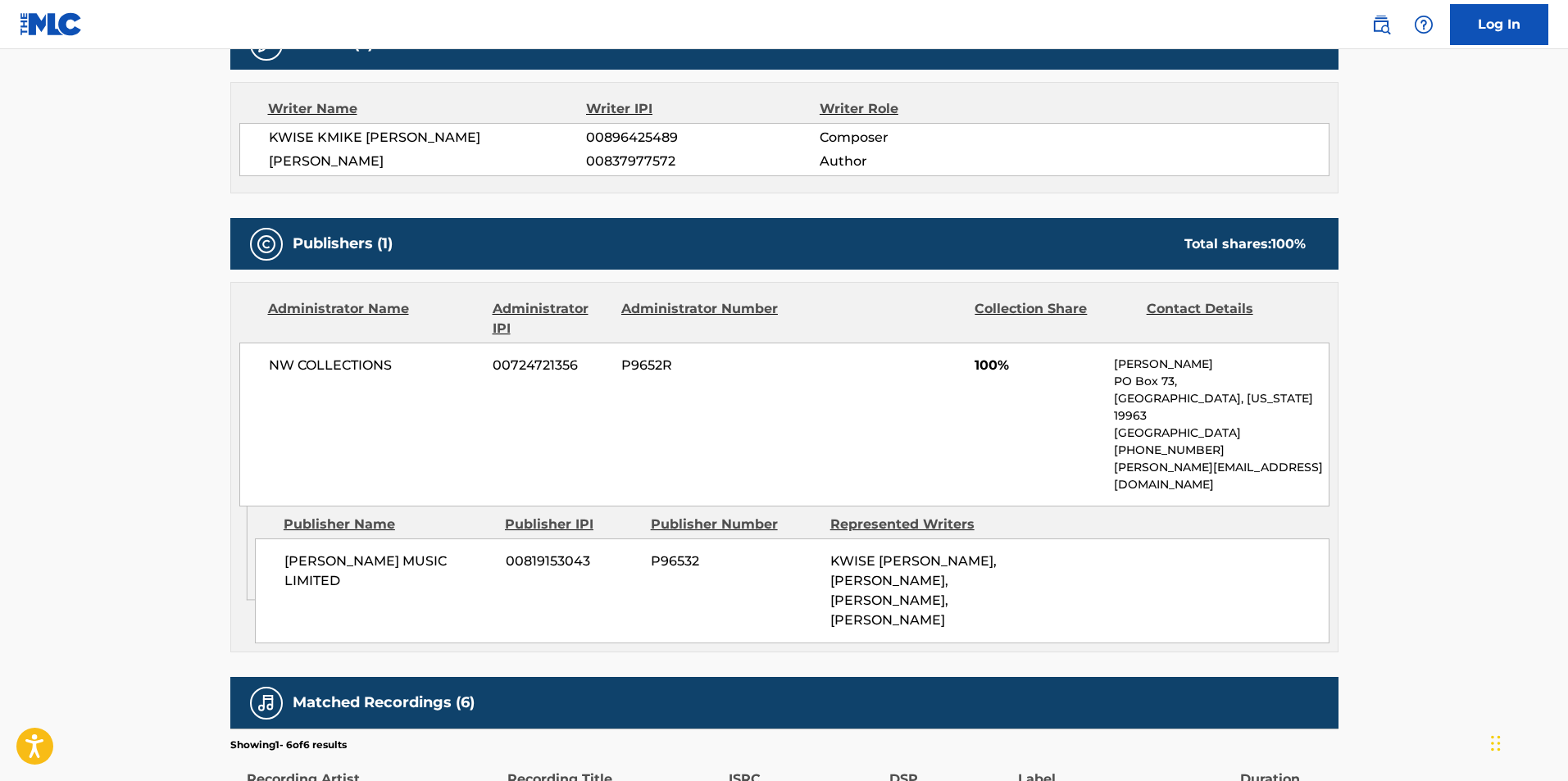
scroll to position [641, 0]
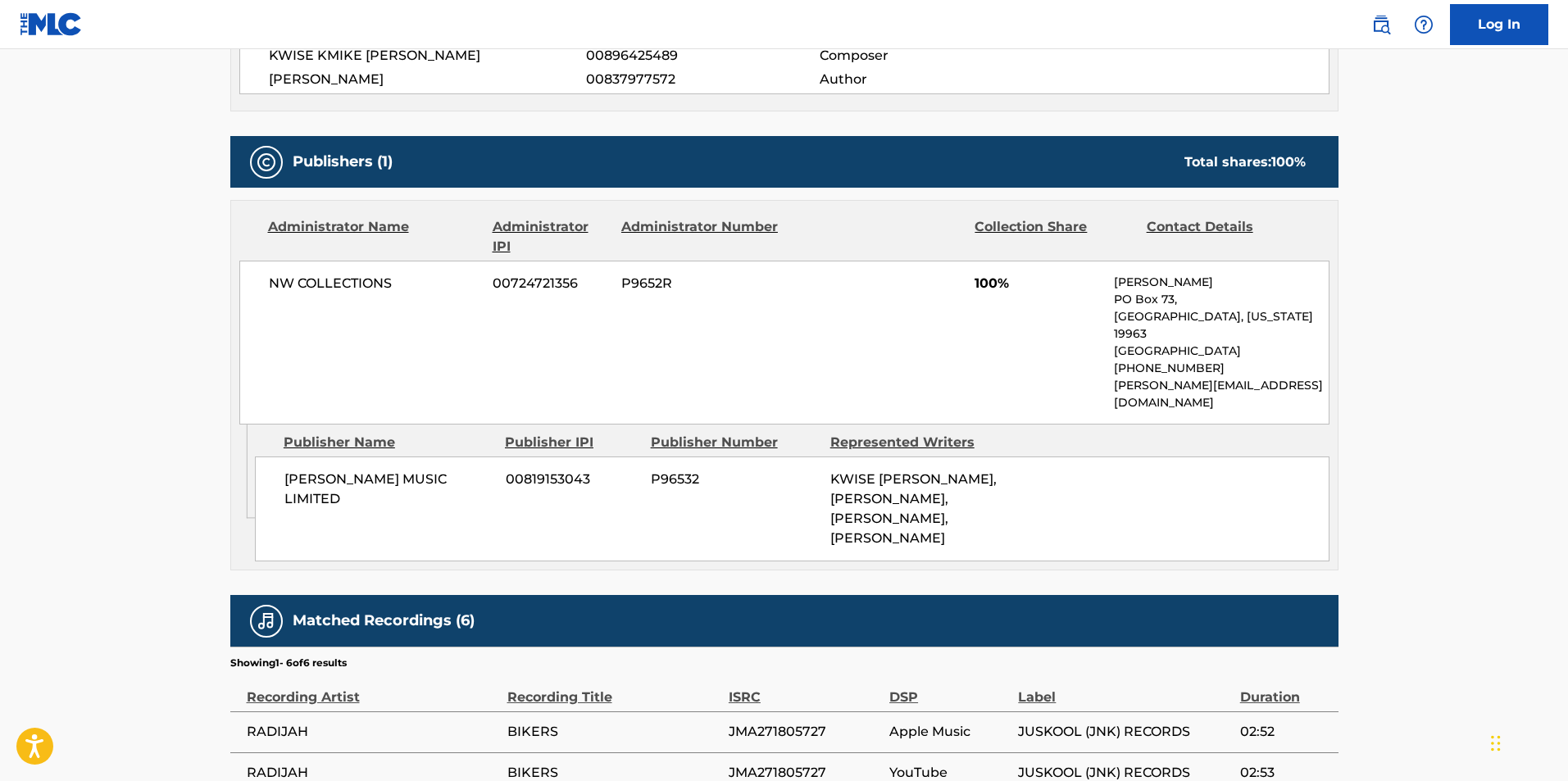
drag, startPoint x: 700, startPoint y: 278, endPoint x: 1242, endPoint y: 275, distance: 542.0
click at [1242, 275] on div "NW COLLECTIONS 00724721356 P9652R 100% [PERSON_NAME] [STREET_ADDRESS][US_STATE]…" at bounding box center [784, 342] width 1090 height 164
click at [1194, 290] on p "[PERSON_NAME]" at bounding box center [1221, 282] width 214 height 17
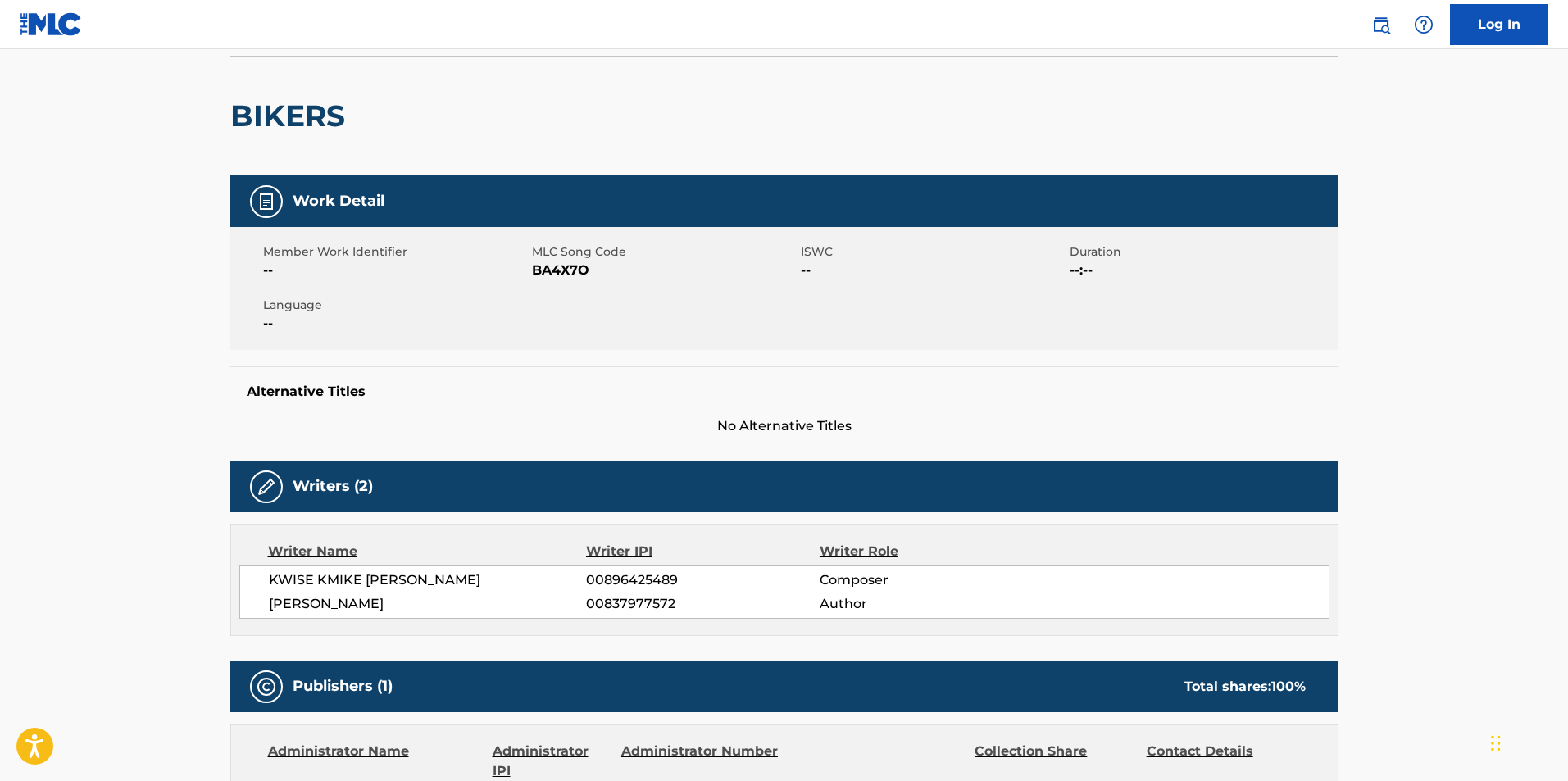
scroll to position [0, 0]
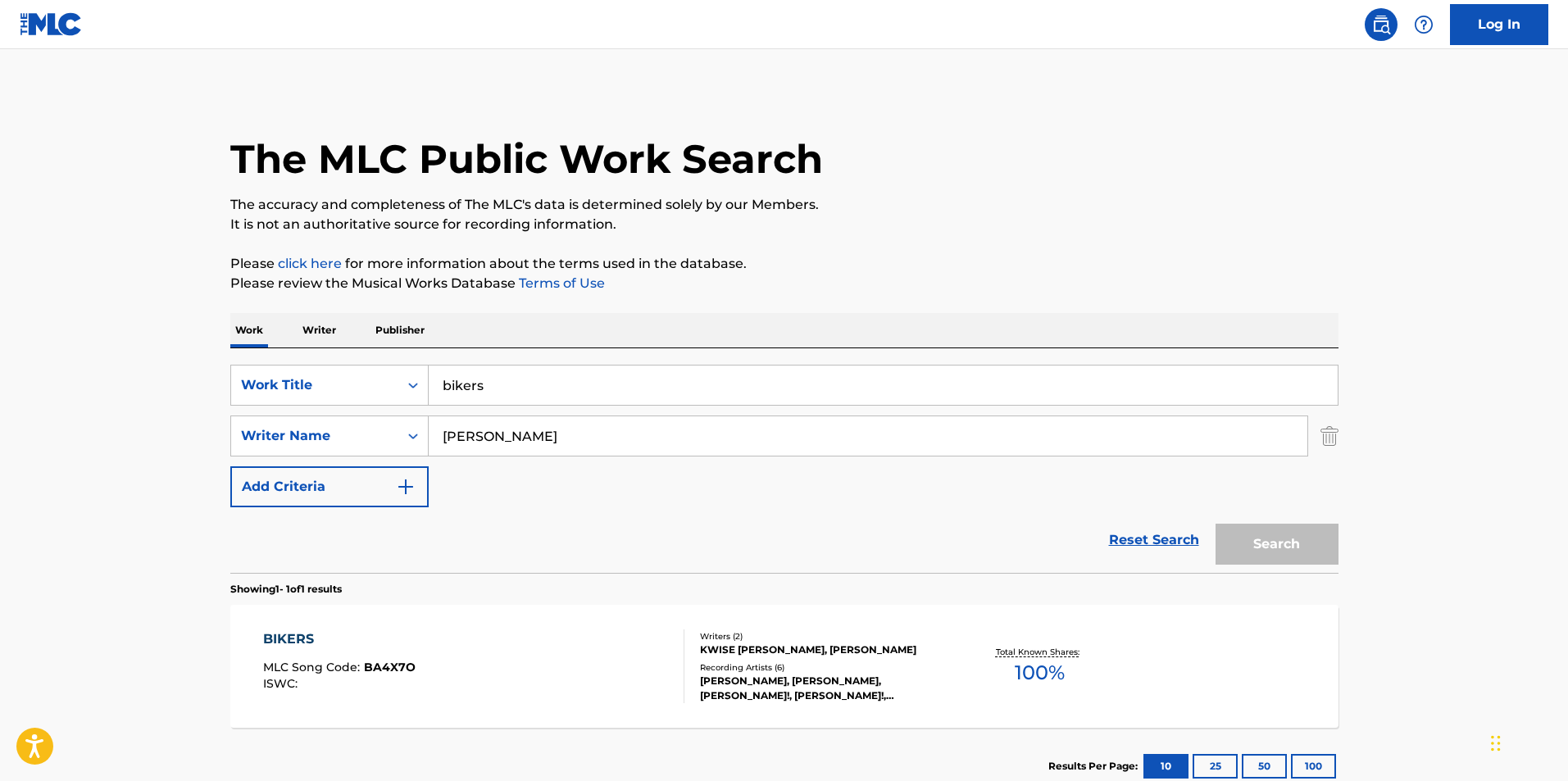
scroll to position [17, 0]
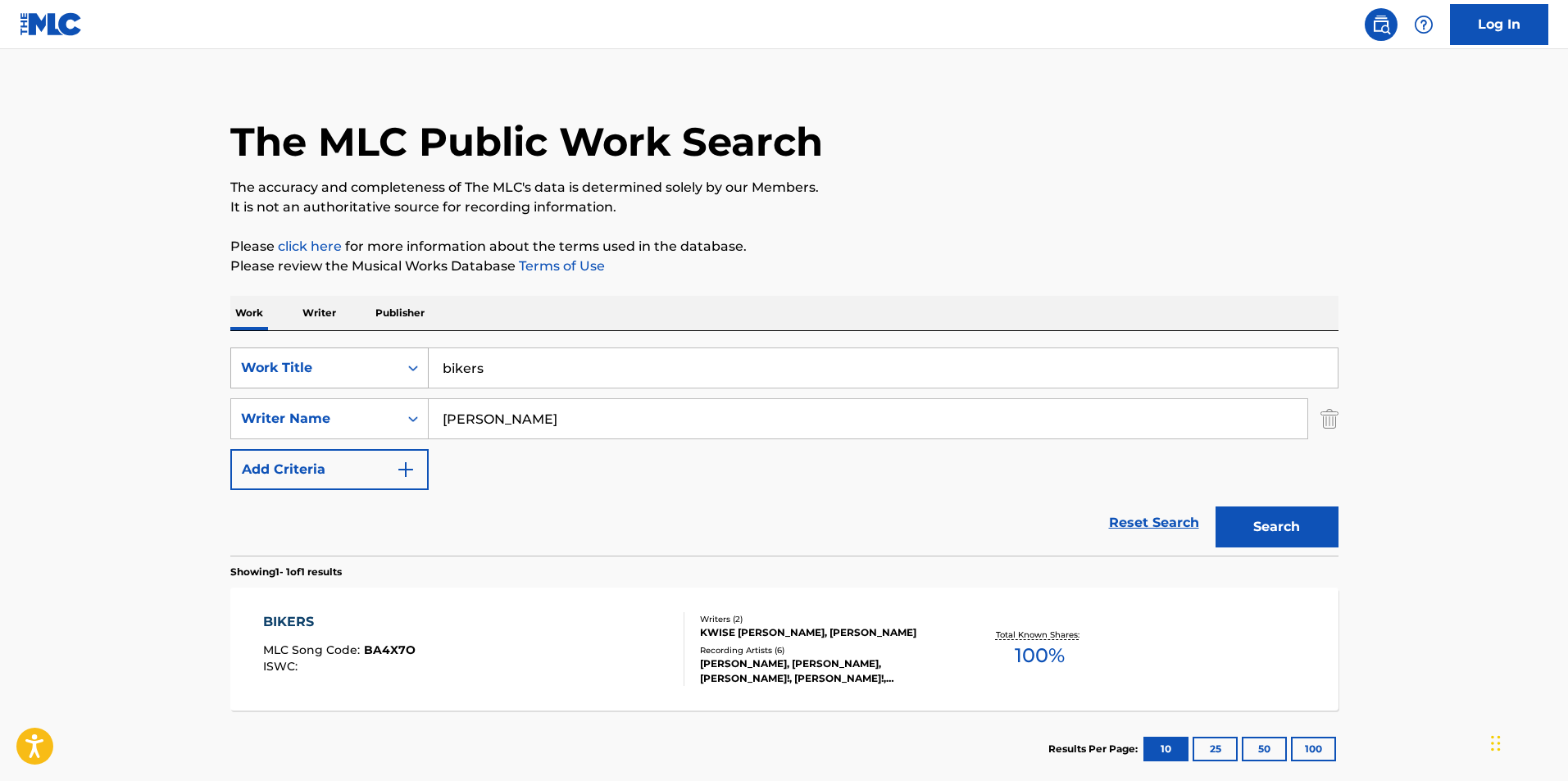
drag, startPoint x: 511, startPoint y: 368, endPoint x: 389, endPoint y: 356, distance: 122.6
click at [395, 360] on div "SearchWithCriteria961a9102-6e37-4ca8-b68e-f5fc1c90d90b Work Title bikers" at bounding box center [784, 368] width 1108 height 41
type input "100 rounds"
click at [1276, 529] on button "Search" at bounding box center [1277, 527] width 123 height 41
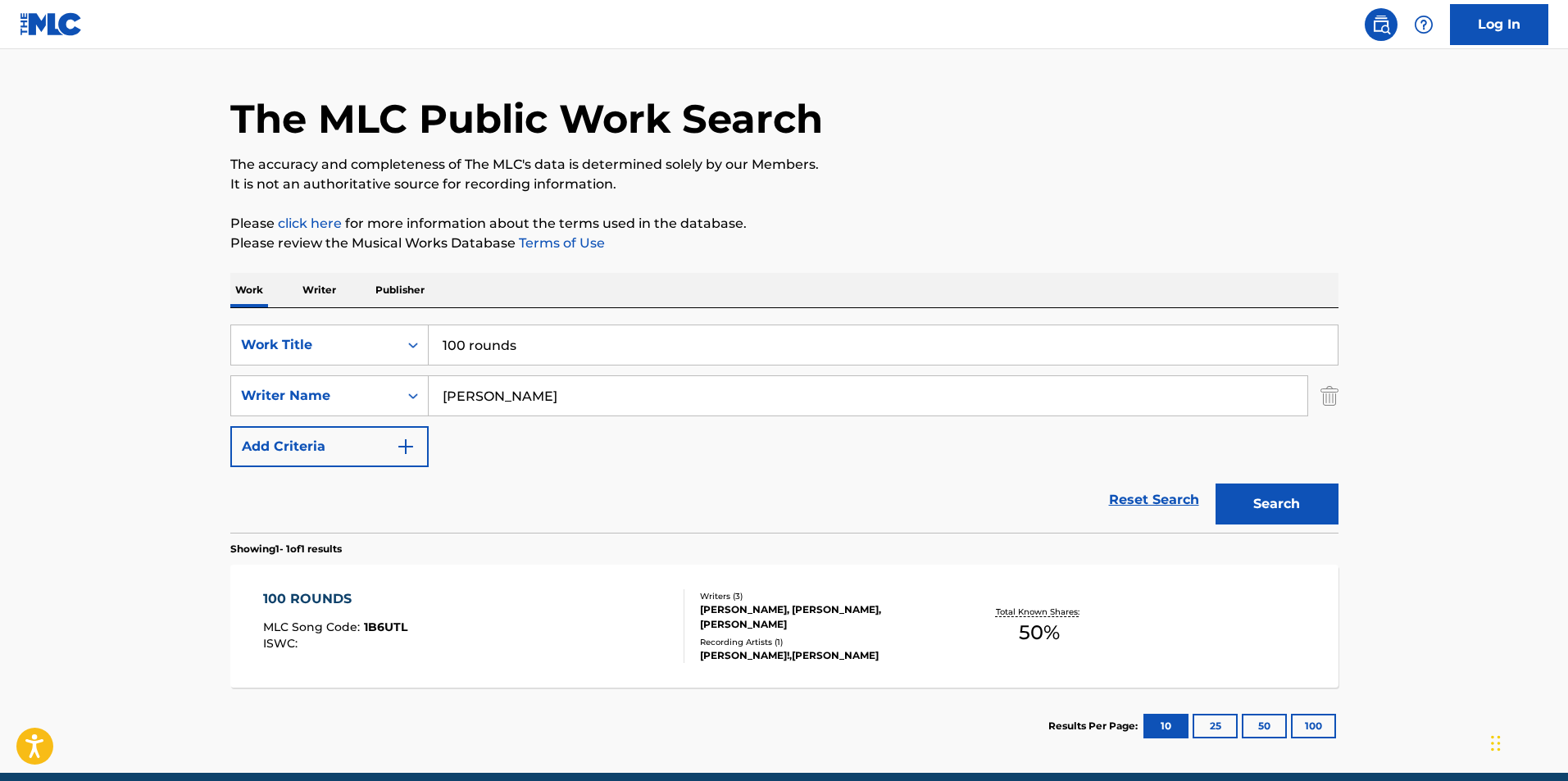
scroll to position [111, 0]
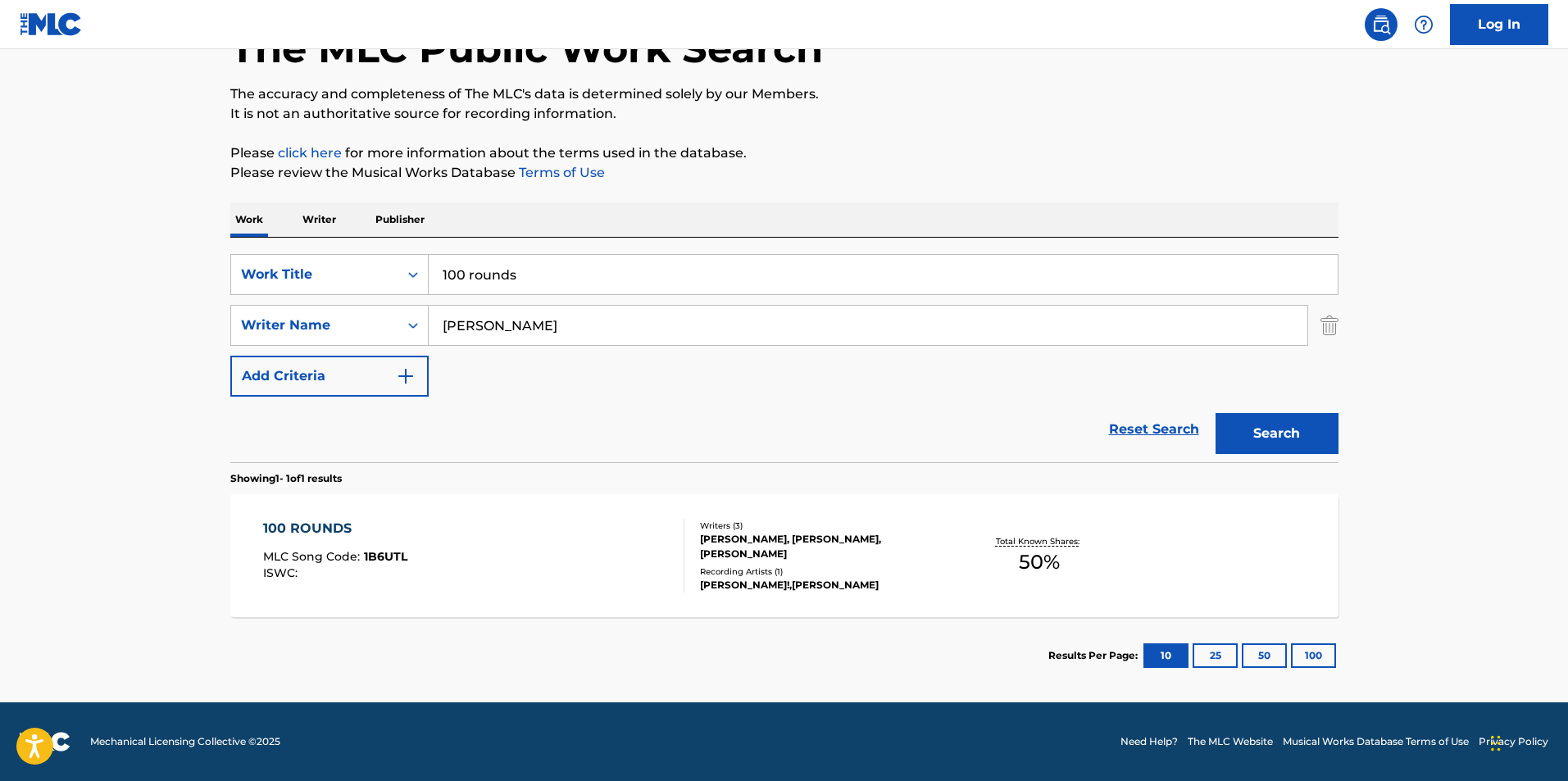
click at [826, 563] on div "Writers ( 3 ) [PERSON_NAME], [PERSON_NAME], [PERSON_NAME] Recording Artists ( 1…" at bounding box center [816, 556] width 263 height 73
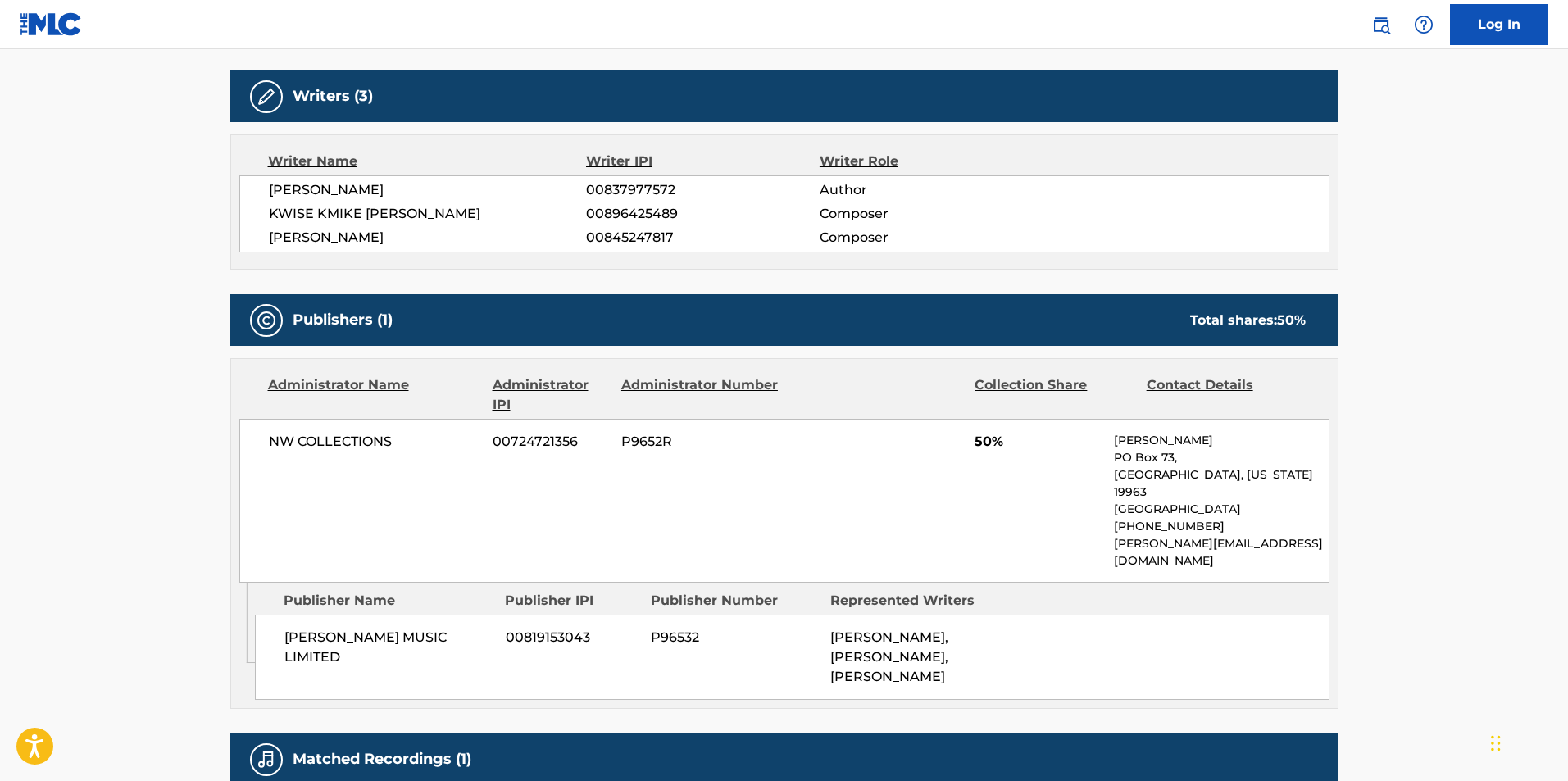
scroll to position [655, 0]
